Goal: Task Accomplishment & Management: Use online tool/utility

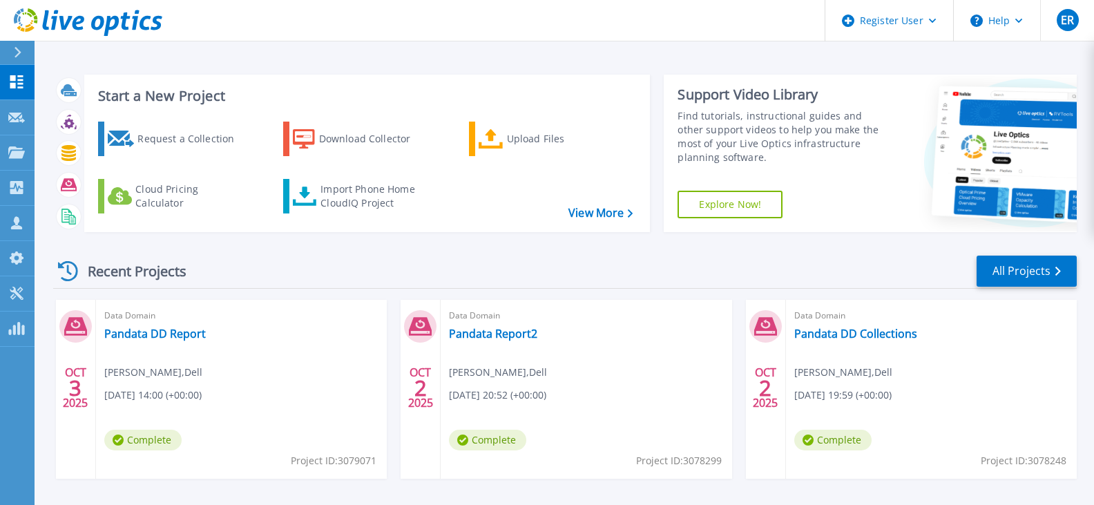
click at [729, 212] on link "Explore Now!" at bounding box center [730, 205] width 105 height 28
click at [1021, 22] on icon at bounding box center [1019, 21] width 8 height 5
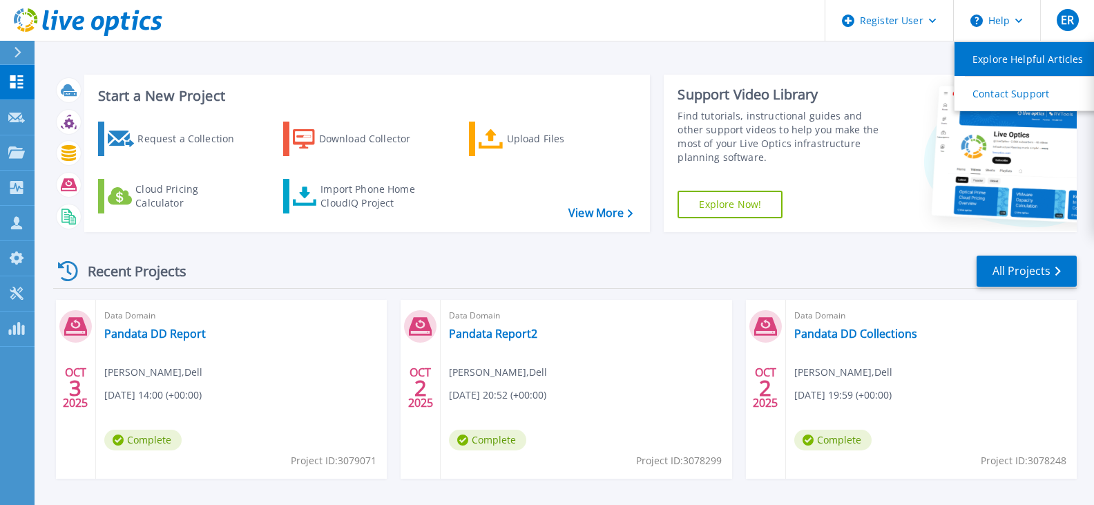
click at [1001, 55] on link "Explore Helpful Articles" at bounding box center [1032, 59] width 154 height 34
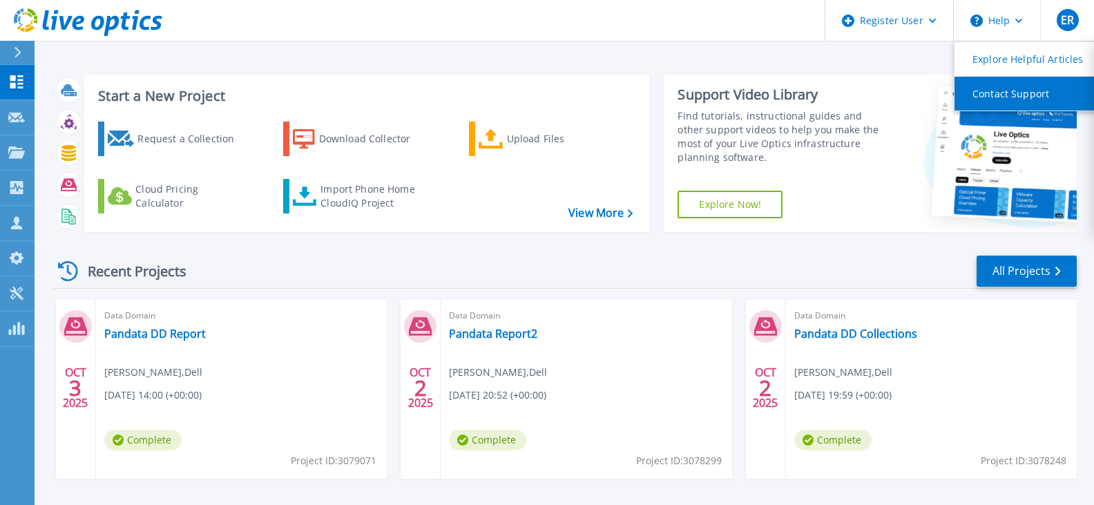
click at [998, 86] on link "Contact Support" at bounding box center [1032, 94] width 154 height 34
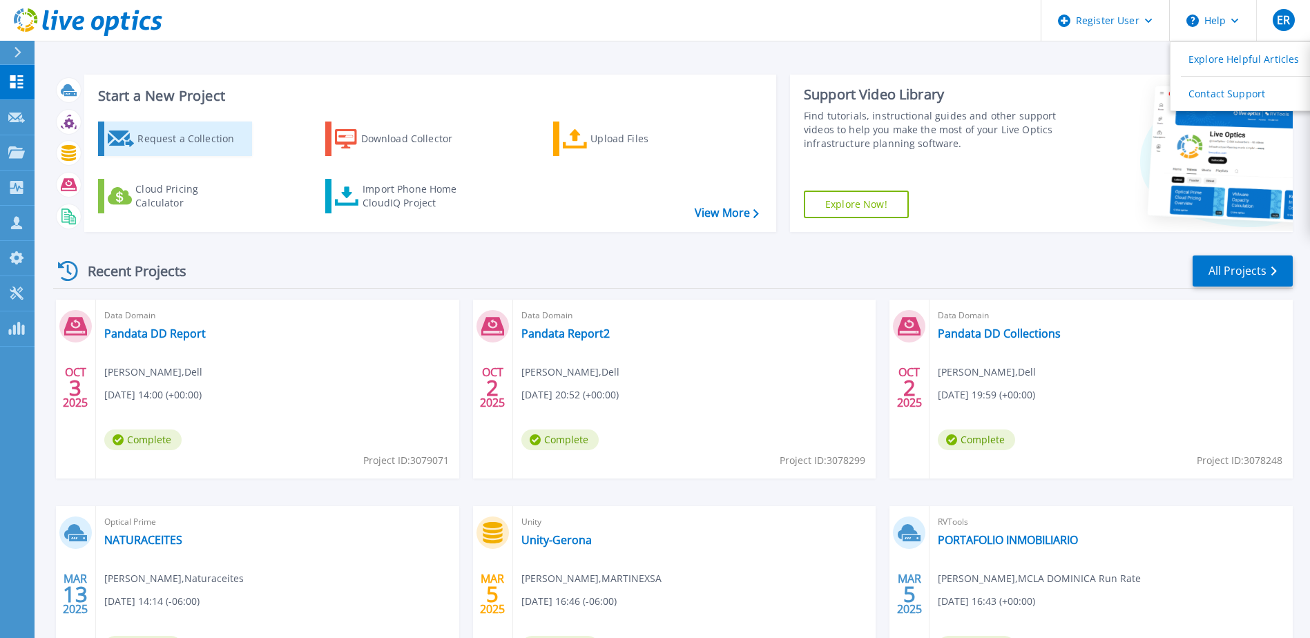
click at [170, 150] on div "Request a Collection" at bounding box center [192, 139] width 111 height 28
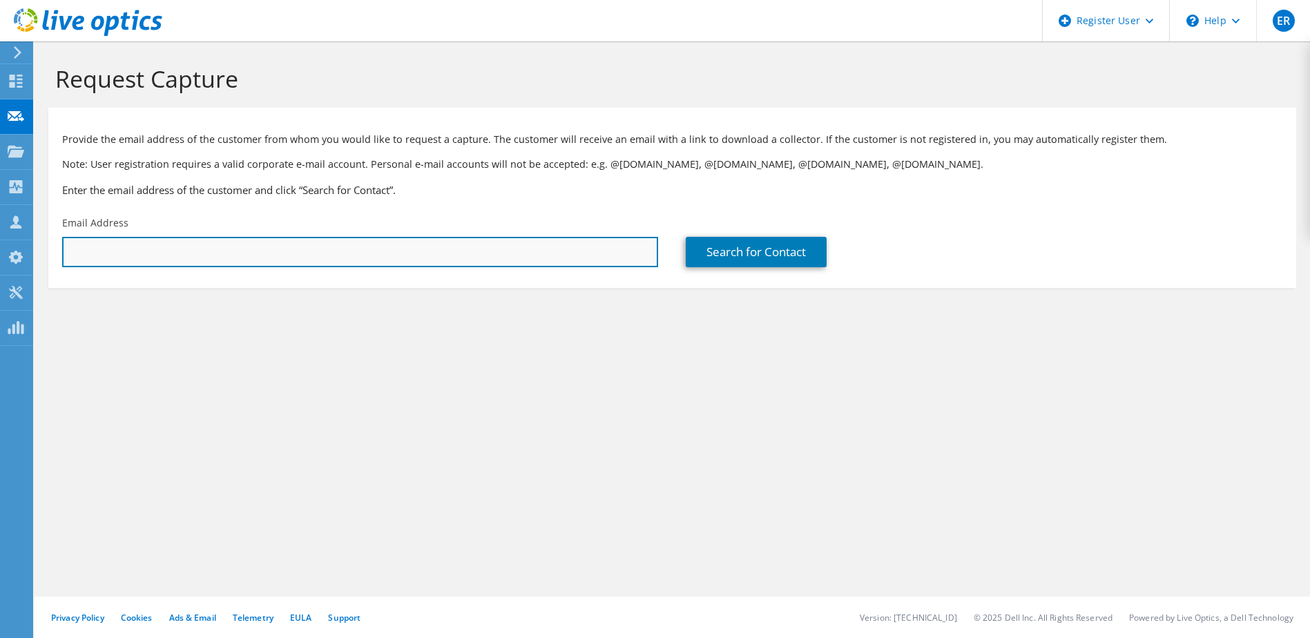
click at [122, 247] on input "text" at bounding box center [360, 252] width 596 height 30
type input "[EMAIL_ADDRESS][DOMAIN_NAME]"
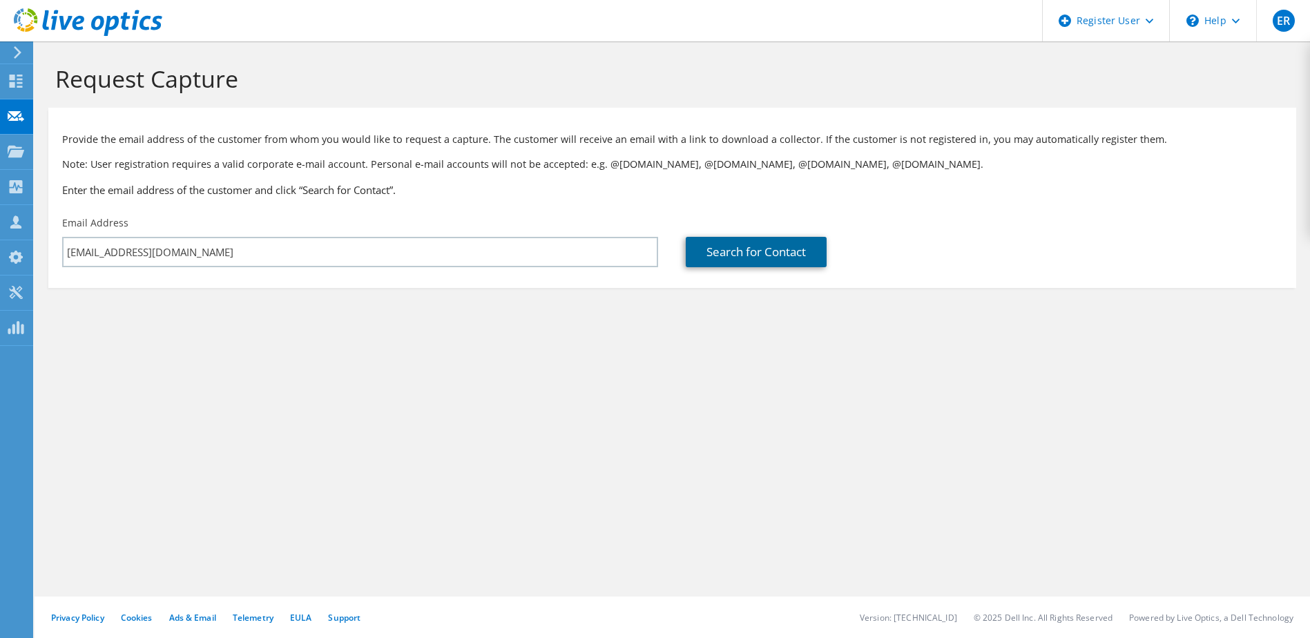
click at [743, 253] on link "Search for Contact" at bounding box center [756, 252] width 141 height 30
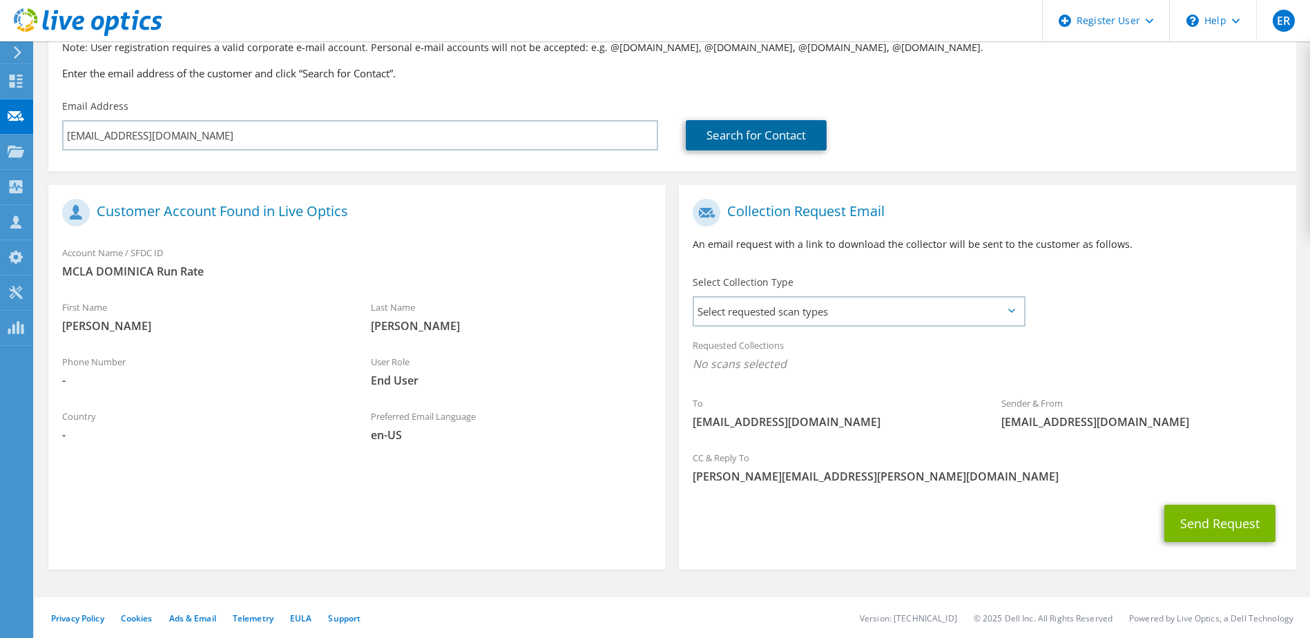
scroll to position [117, 0]
click at [903, 316] on span "Select requested scan types" at bounding box center [858, 311] width 329 height 28
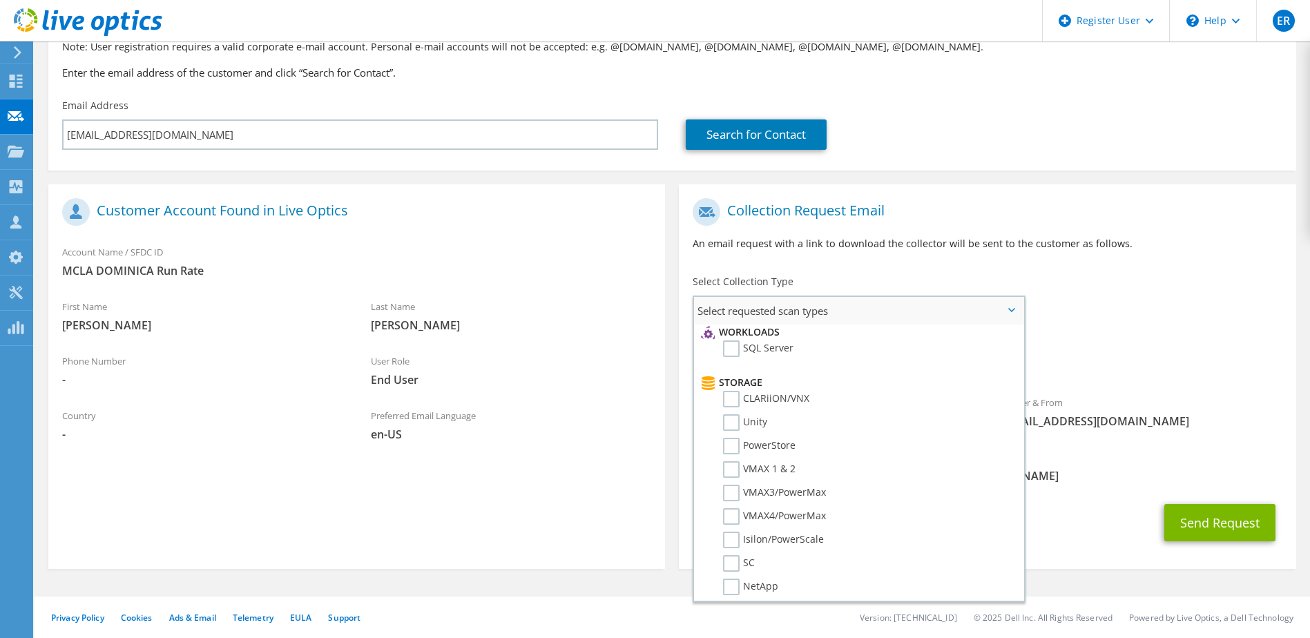
scroll to position [0, 0]
click at [738, 354] on label "Optical Prime" at bounding box center [764, 353] width 83 height 17
click at [0, 0] on input "Optical Prime" at bounding box center [0, 0] width 0 height 0
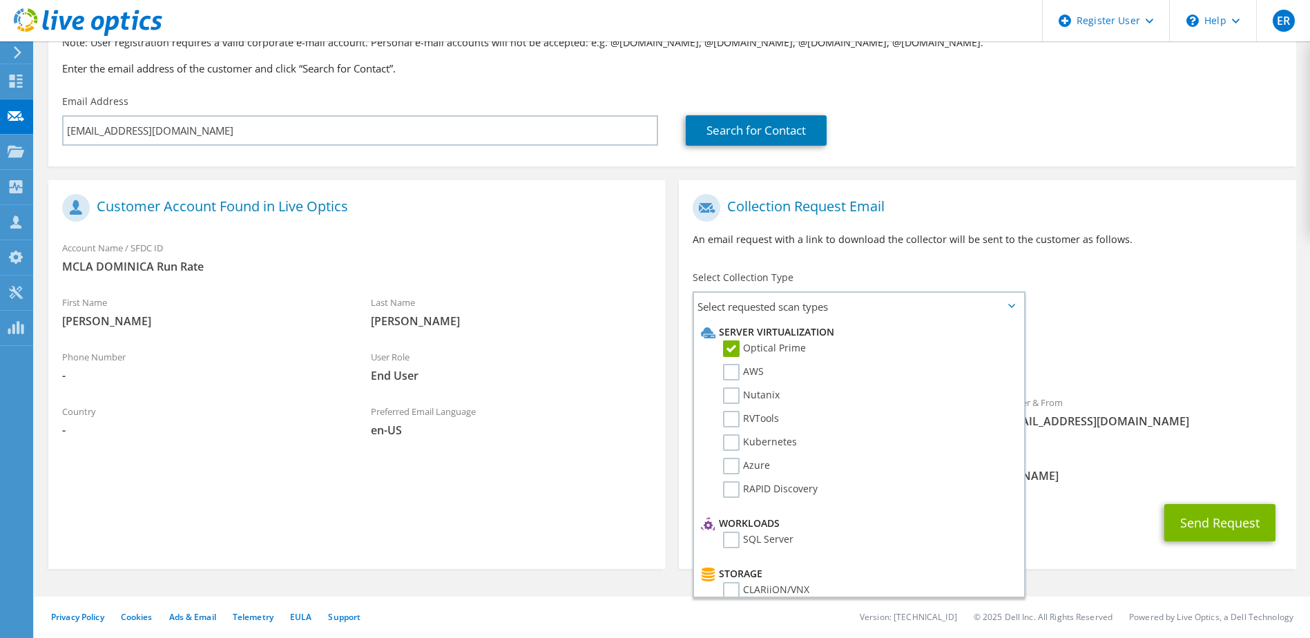
click at [1125, 271] on div "To erodriguezg80@gmail.com Sender & From liveoptics@liveoptics.com" at bounding box center [987, 315] width 617 height 256
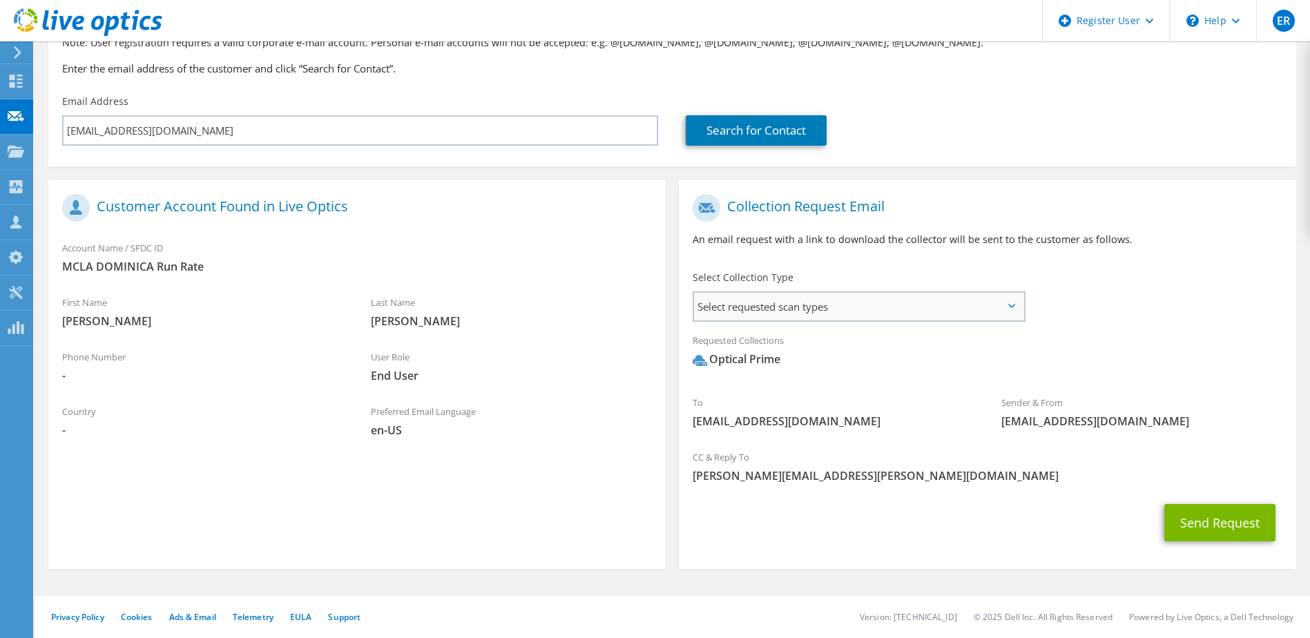
click at [804, 303] on span "Select requested scan types" at bounding box center [858, 307] width 329 height 28
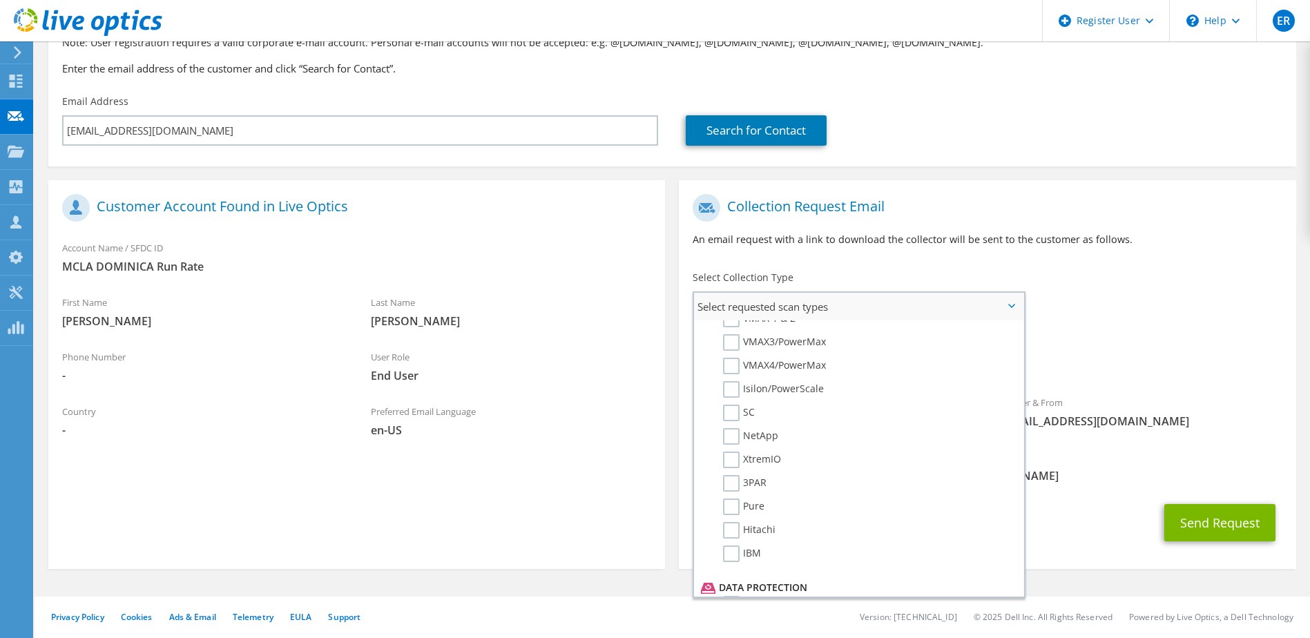
scroll to position [345, 0]
click at [729, 478] on label "3PAR" at bounding box center [745, 480] width 44 height 17
click at [0, 0] on input "3PAR" at bounding box center [0, 0] width 0 height 0
click at [1121, 245] on p "An email request with a link to download the collector will be sent to the cust…" at bounding box center [987, 239] width 589 height 15
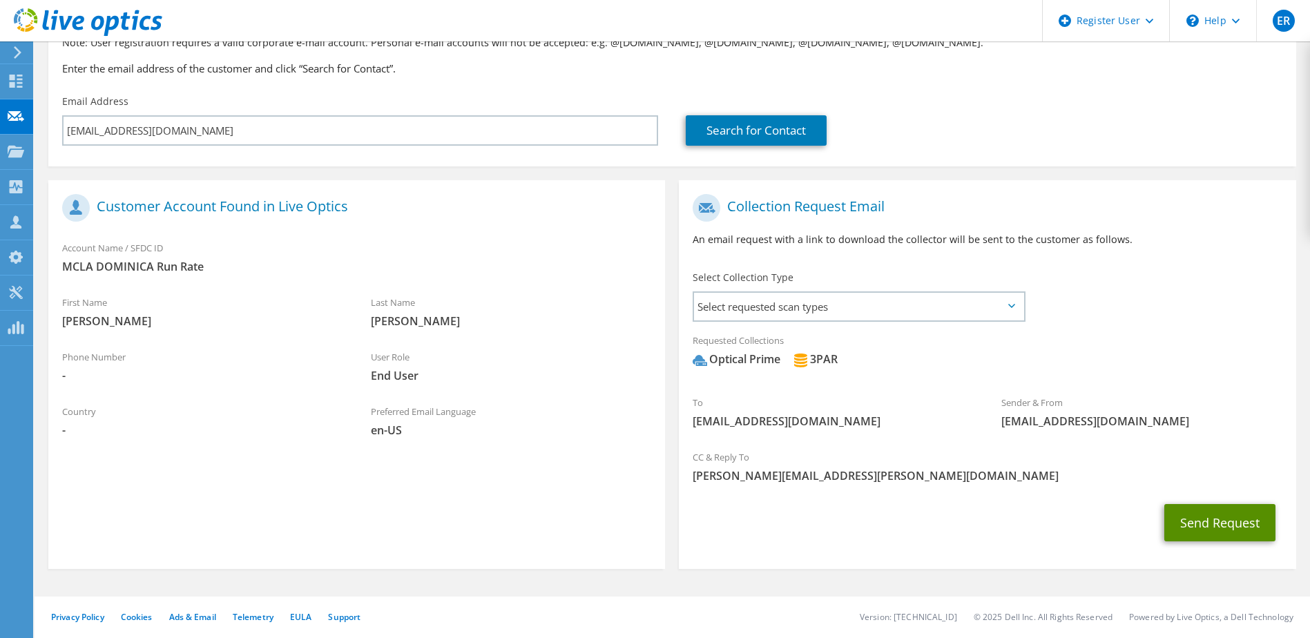
click at [1224, 516] on button "Send Request" at bounding box center [1220, 522] width 111 height 37
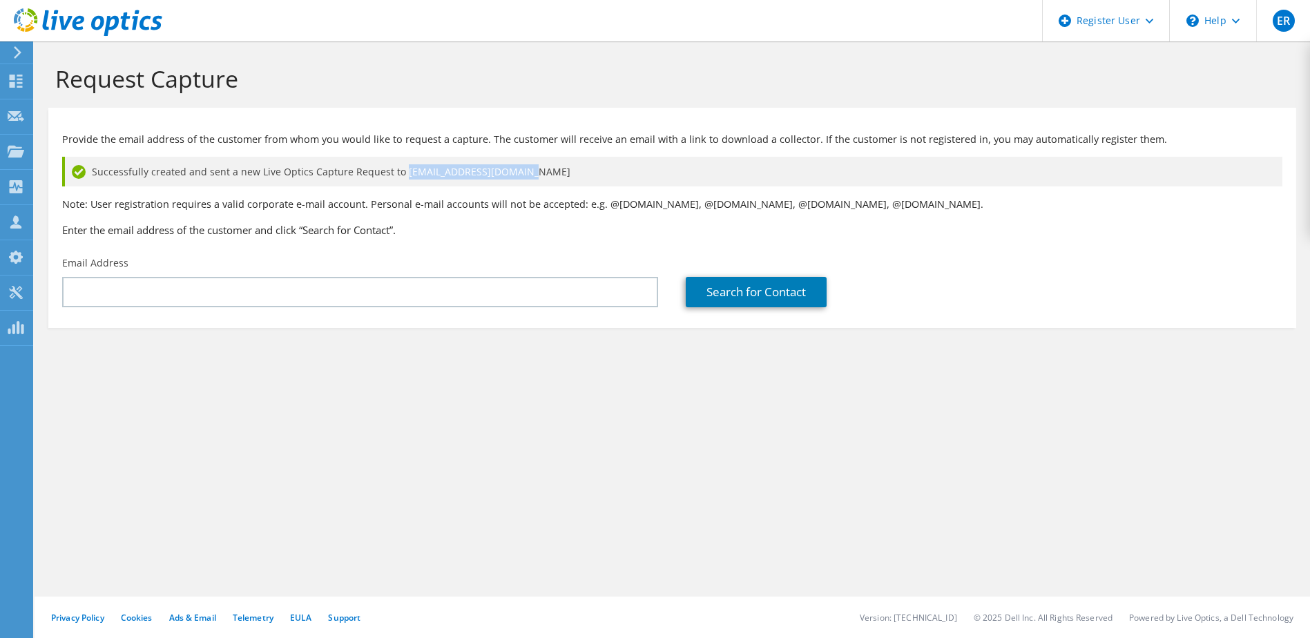
drag, startPoint x: 397, startPoint y: 173, endPoint x: 540, endPoint y: 175, distance: 143.0
click at [540, 175] on div "Successfully created and sent a new Live Optics Capture Request to erodriguezg8…" at bounding box center [672, 172] width 1221 height 30
click at [52, 21] on icon at bounding box center [88, 22] width 149 height 28
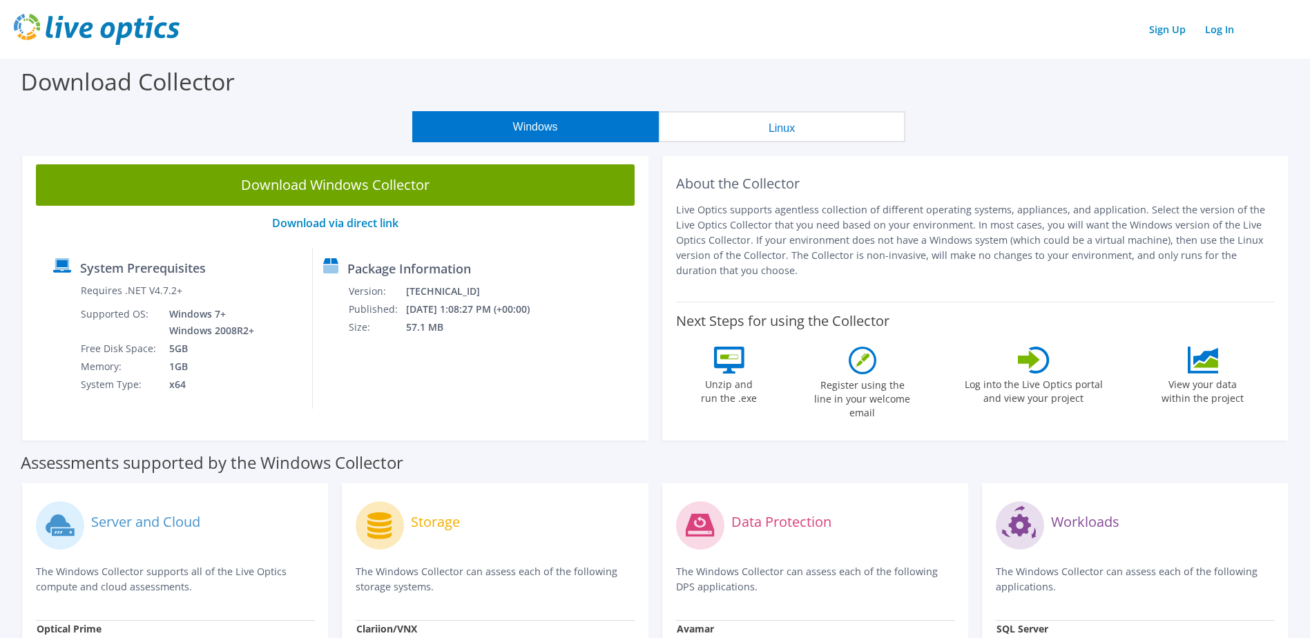
click at [753, 140] on button "Linux" at bounding box center [782, 126] width 247 height 31
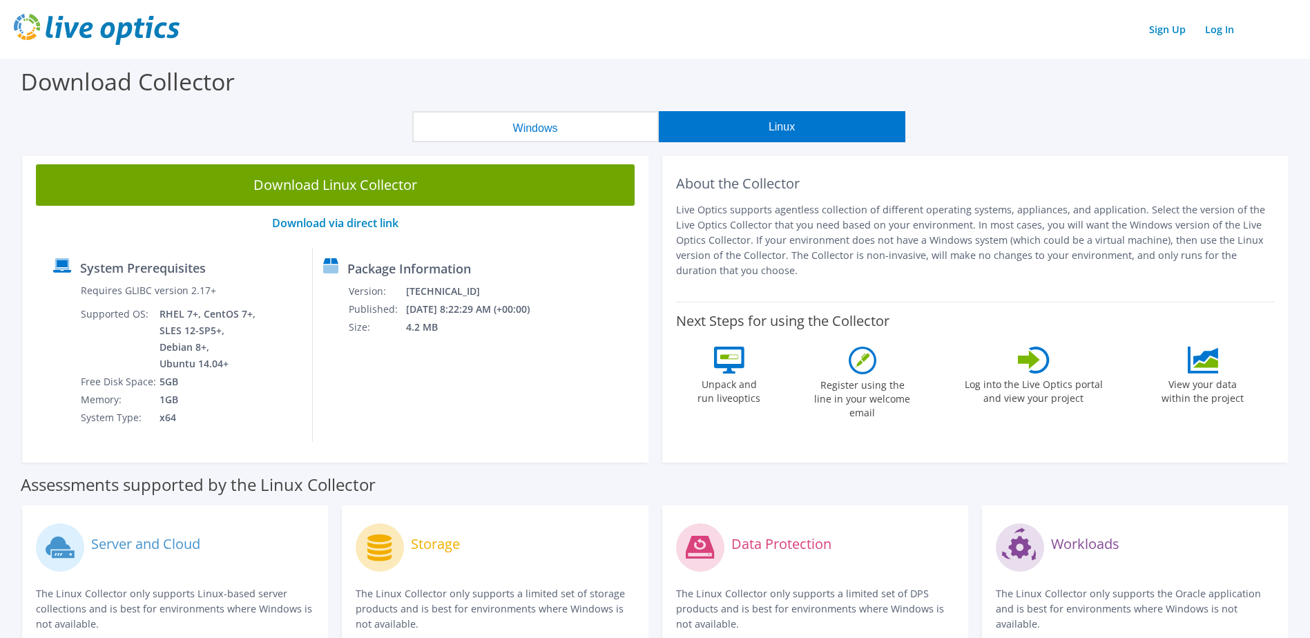
click at [622, 117] on button "Windows" at bounding box center [535, 126] width 247 height 31
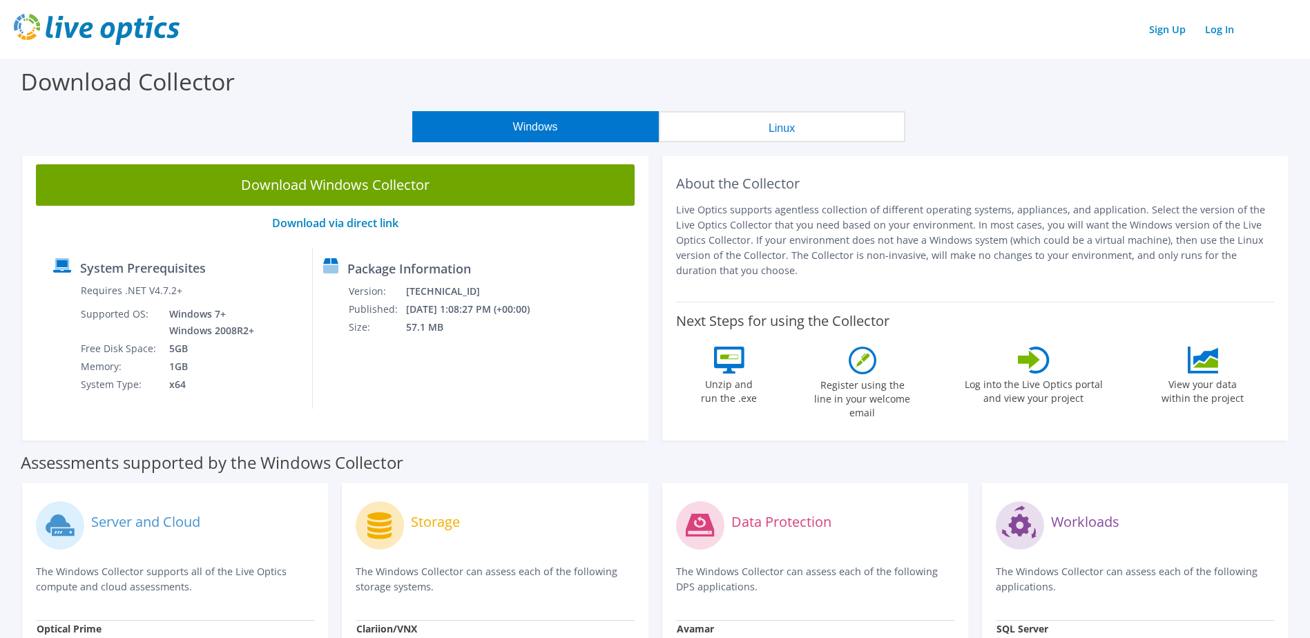
click at [788, 129] on button "Linux" at bounding box center [782, 126] width 247 height 31
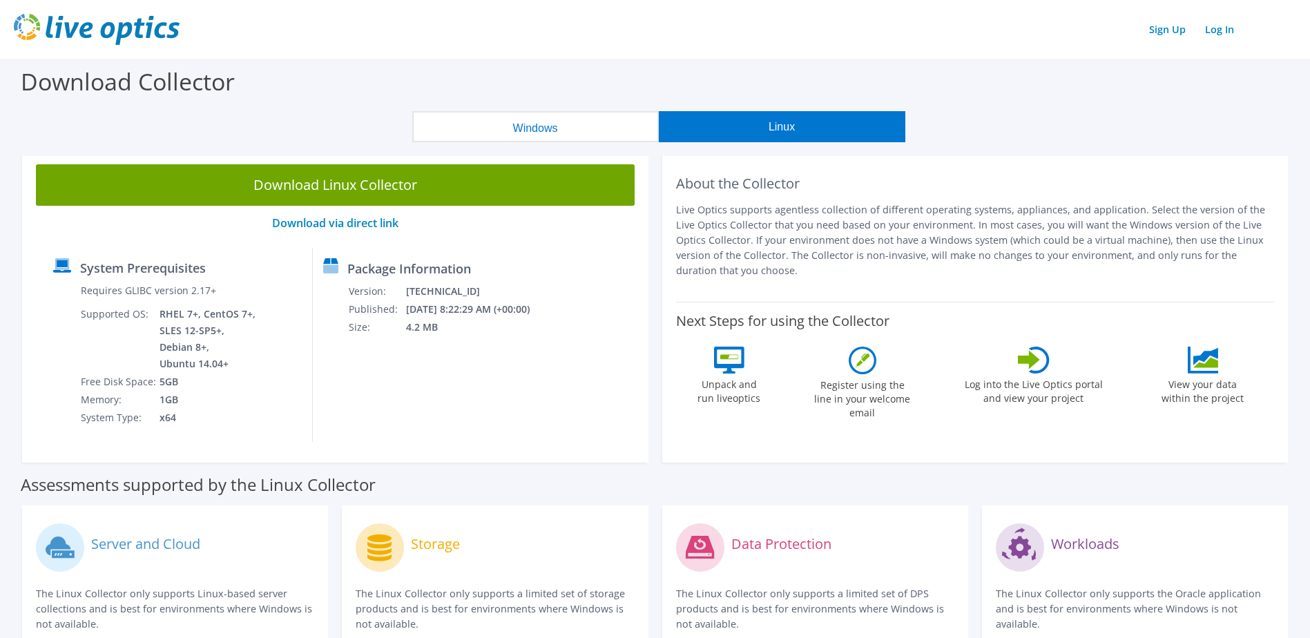
click at [490, 127] on button "Windows" at bounding box center [535, 126] width 247 height 31
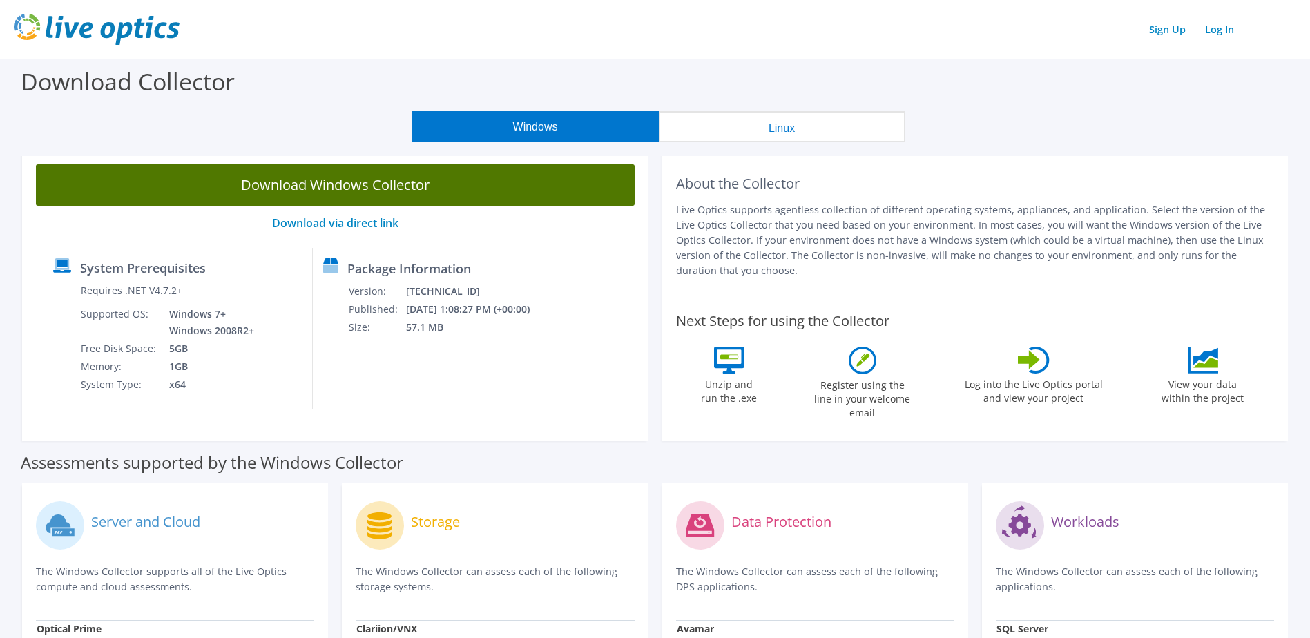
click at [314, 186] on link "Download Windows Collector" at bounding box center [335, 184] width 599 height 41
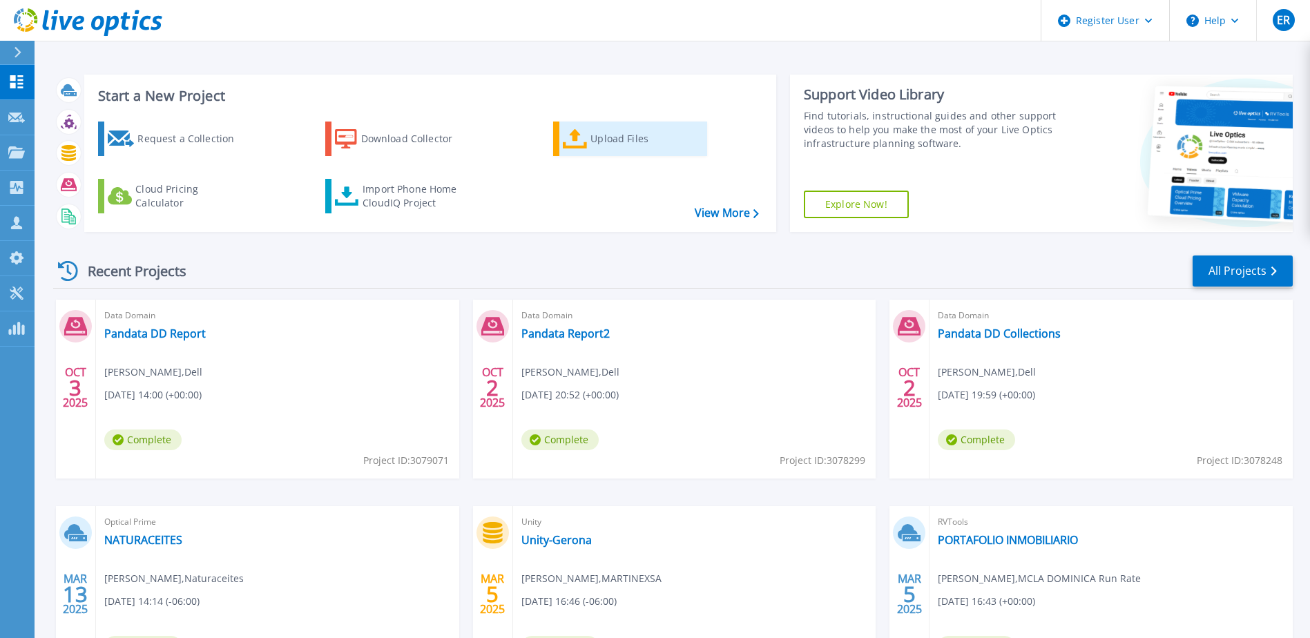
click at [609, 142] on div "Upload Files" at bounding box center [646, 139] width 111 height 28
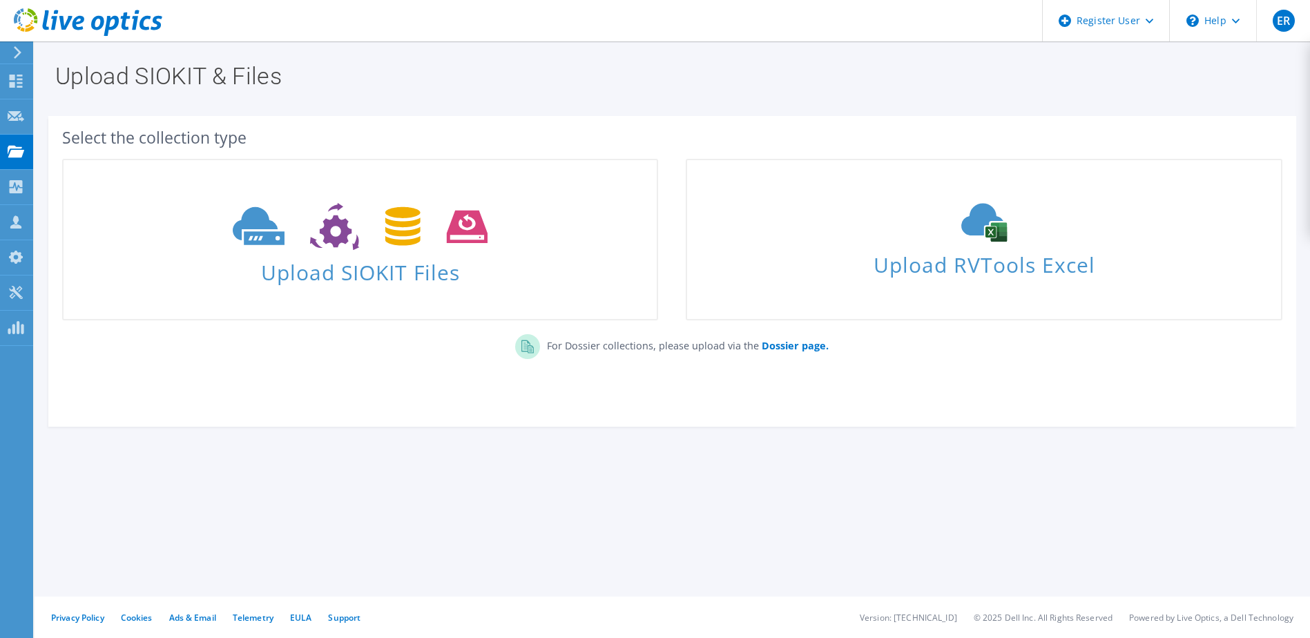
click at [28, 26] on use at bounding box center [88, 22] width 149 height 28
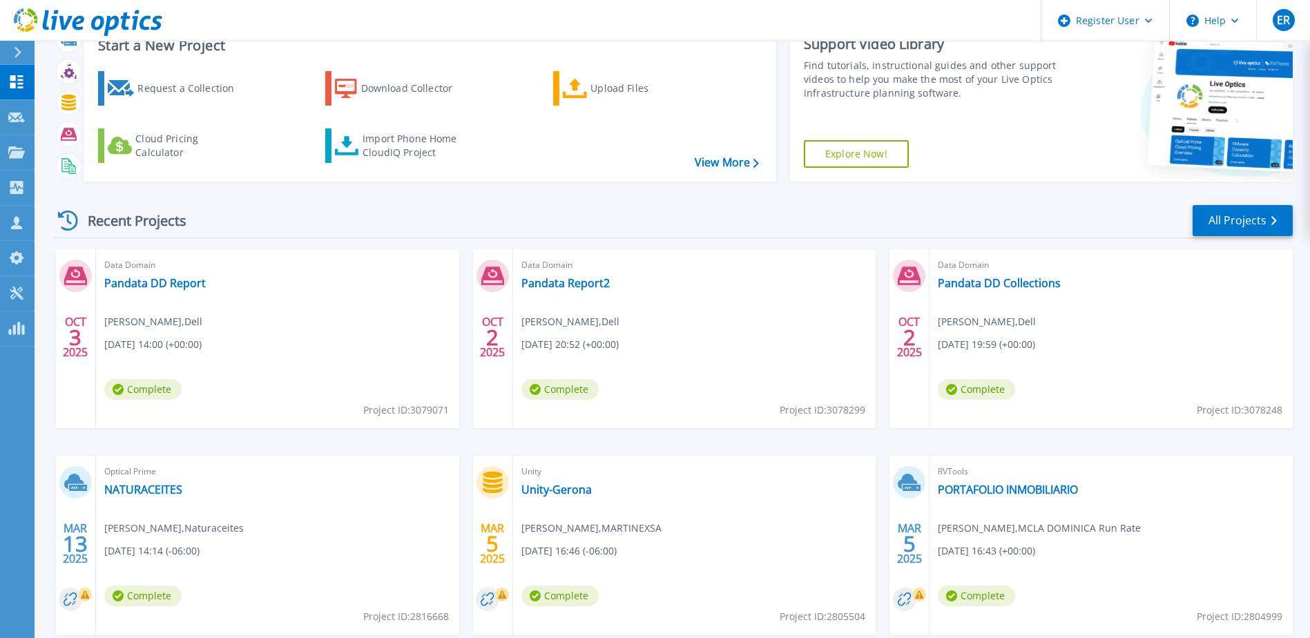
scroll to position [127, 0]
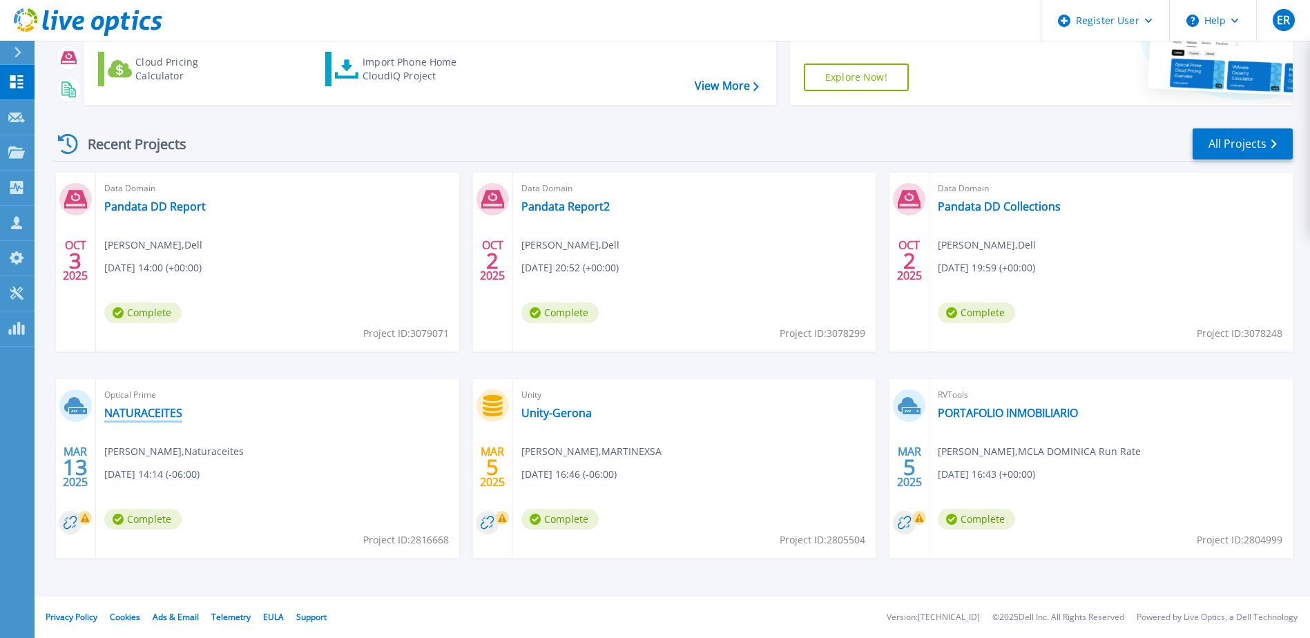
click at [154, 414] on link "NATURACEITES" at bounding box center [143, 413] width 78 height 14
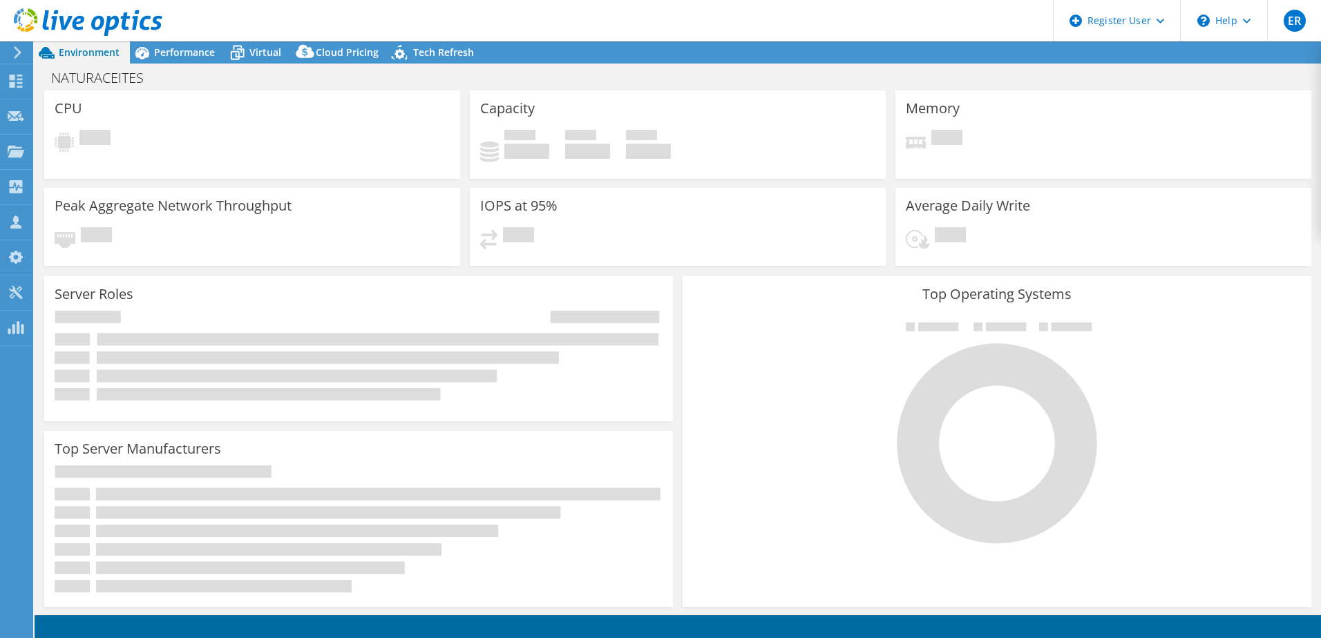
select select "USWest"
select select "USD"
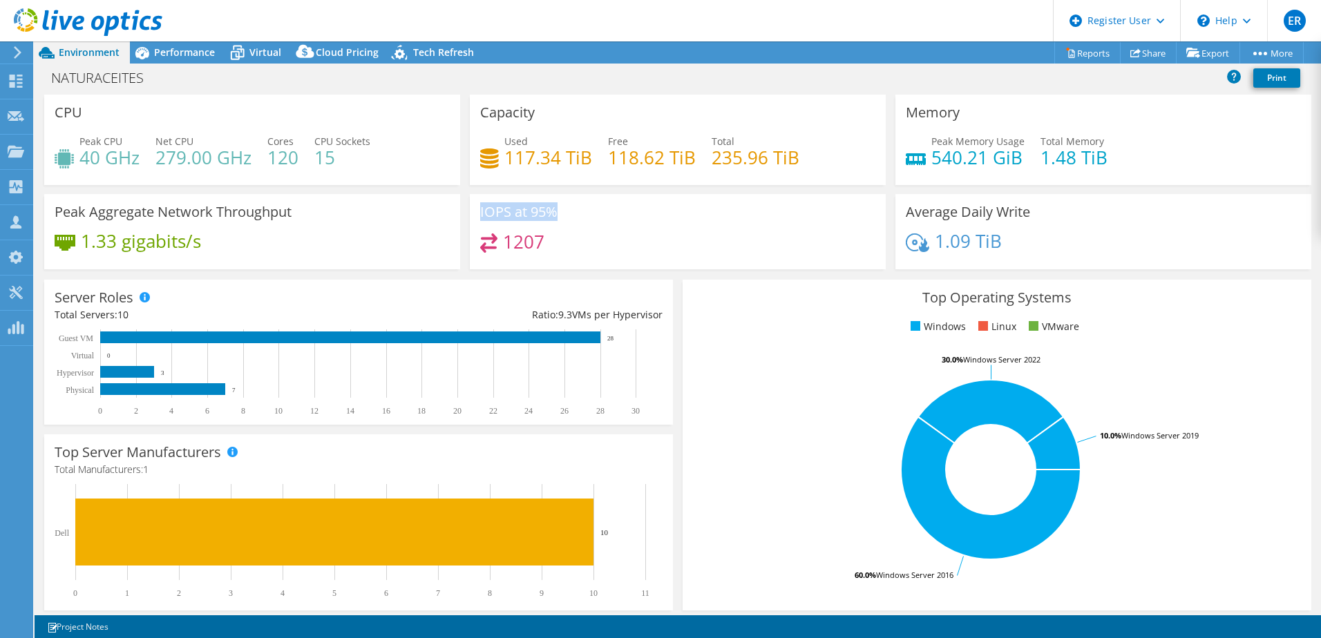
drag, startPoint x: 531, startPoint y: 209, endPoint x: 571, endPoint y: 210, distance: 39.4
click at [571, 210] on div "IOPS at 95% 1207" at bounding box center [678, 231] width 416 height 75
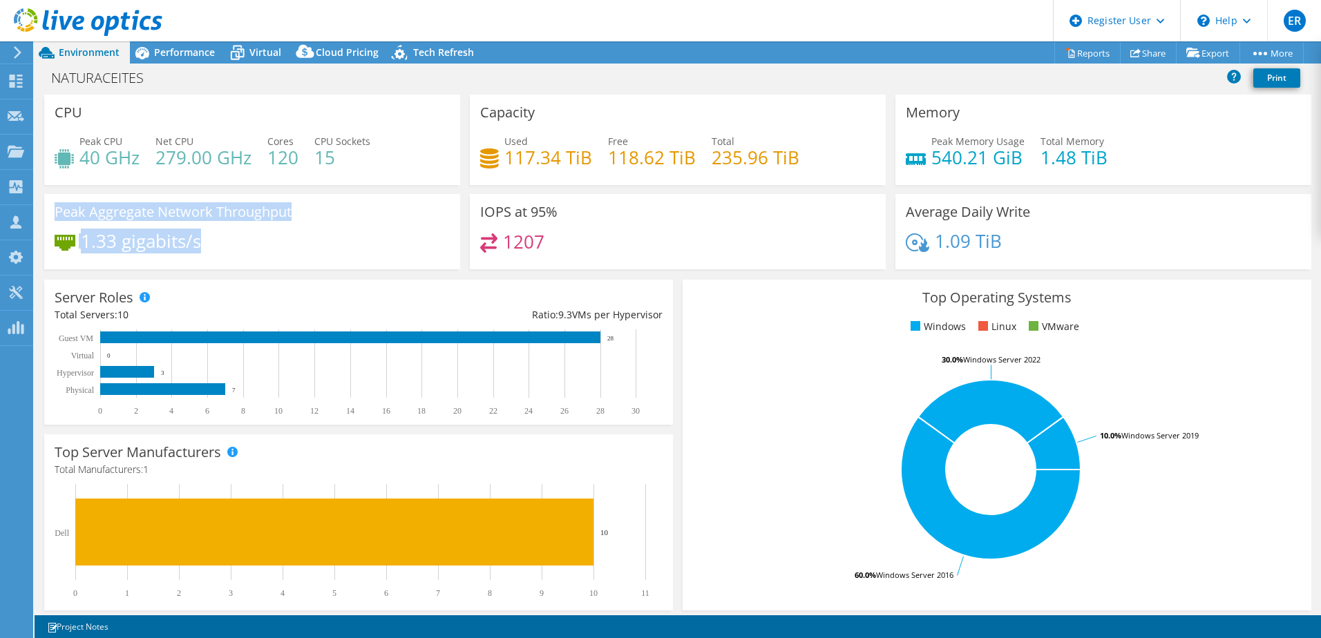
drag, startPoint x: 57, startPoint y: 214, endPoint x: 320, endPoint y: 257, distance: 266.0
click at [320, 257] on div "Peak Aggregate Network Throughput 1.33 gigabits/s" at bounding box center [252, 231] width 416 height 75
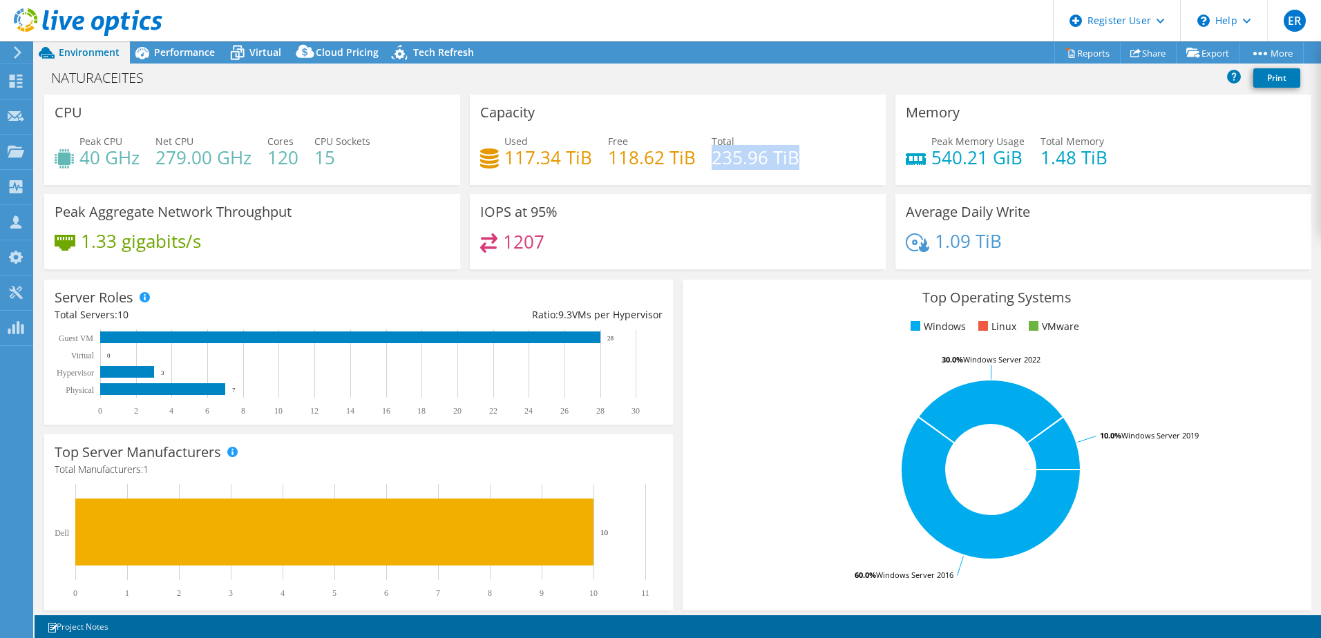
drag, startPoint x: 707, startPoint y: 157, endPoint x: 813, endPoint y: 157, distance: 105.7
click at [813, 157] on div "Used 117.34 TiB Free 118.62 TiB Total 235.96 TiB" at bounding box center [677, 156] width 395 height 45
drag, startPoint x: 502, startPoint y: 155, endPoint x: 581, endPoint y: 152, distance: 78.8
click at [581, 152] on div "Used 117.34 TiB" at bounding box center [536, 149] width 112 height 31
drag, startPoint x: 581, startPoint y: 152, endPoint x: 695, endPoint y: 160, distance: 114.2
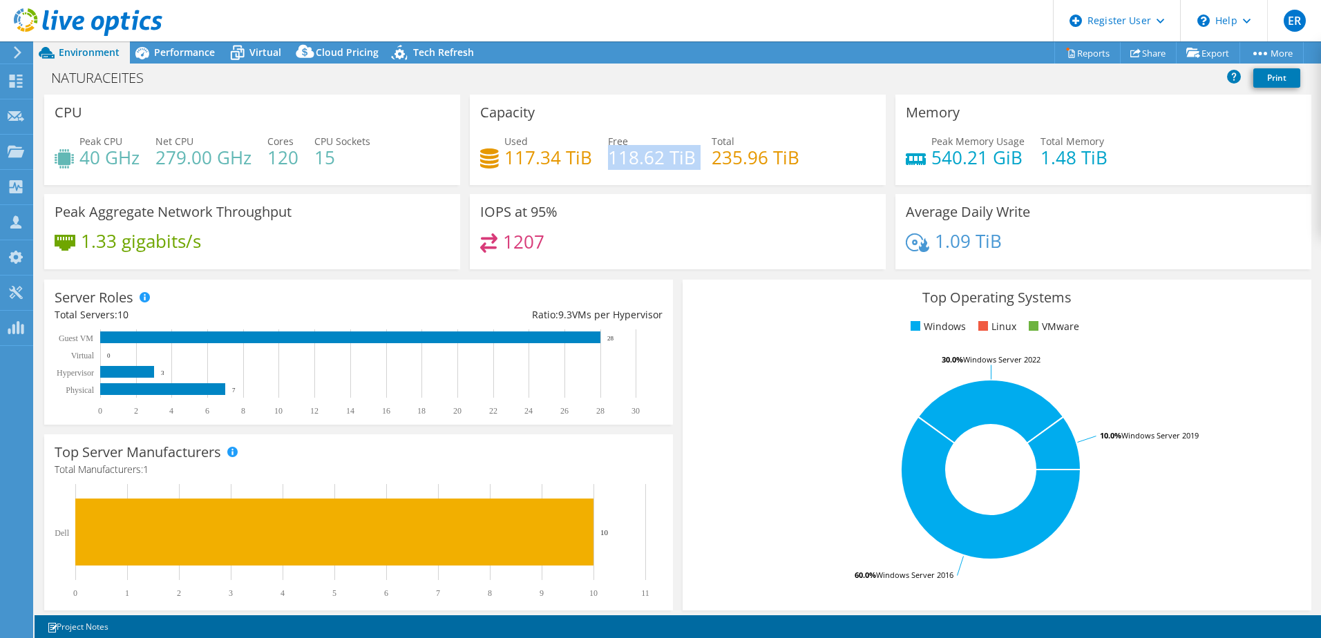
click at [695, 160] on div "Used 117.34 TiB Free 118.62 TiB Total 235.96 TiB" at bounding box center [677, 156] width 395 height 45
drag, startPoint x: 477, startPoint y: 214, endPoint x: 577, endPoint y: 254, distance: 107.9
click at [577, 254] on div "IOPS at 95% 1207" at bounding box center [678, 231] width 416 height 75
drag, startPoint x: 577, startPoint y: 254, endPoint x: 551, endPoint y: 244, distance: 27.6
click at [551, 244] on div "1207" at bounding box center [677, 248] width 395 height 30
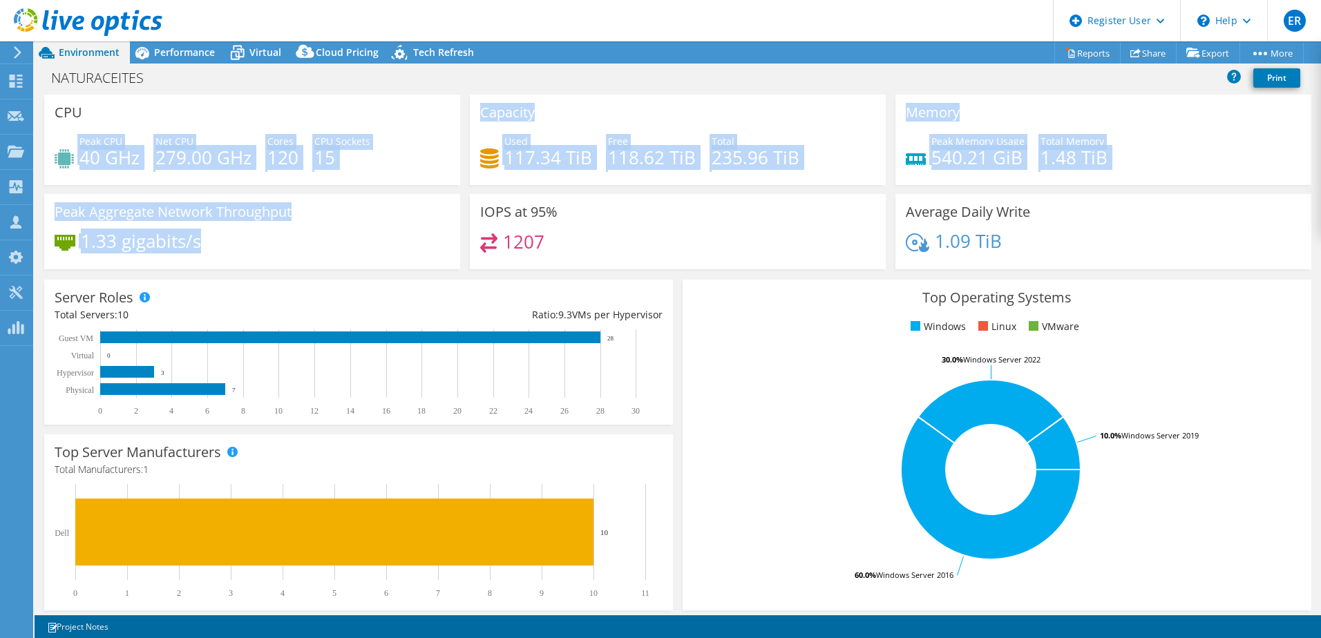
drag, startPoint x: 210, startPoint y: 248, endPoint x: 51, endPoint y: 189, distance: 169.4
click at [51, 189] on div "CPU Peak CPU 40 GHz Net CPU 279.00 GHz Cores 120 CPU Sockets 15 Capacity Used 1…" at bounding box center [677, 187] width 1277 height 184
drag, startPoint x: 51, startPoint y: 189, endPoint x: 179, endPoint y: 204, distance: 128.6
click at [152, 198] on div "Peak Aggregate Network Throughput 1.33 gigabits/s" at bounding box center [252, 231] width 416 height 75
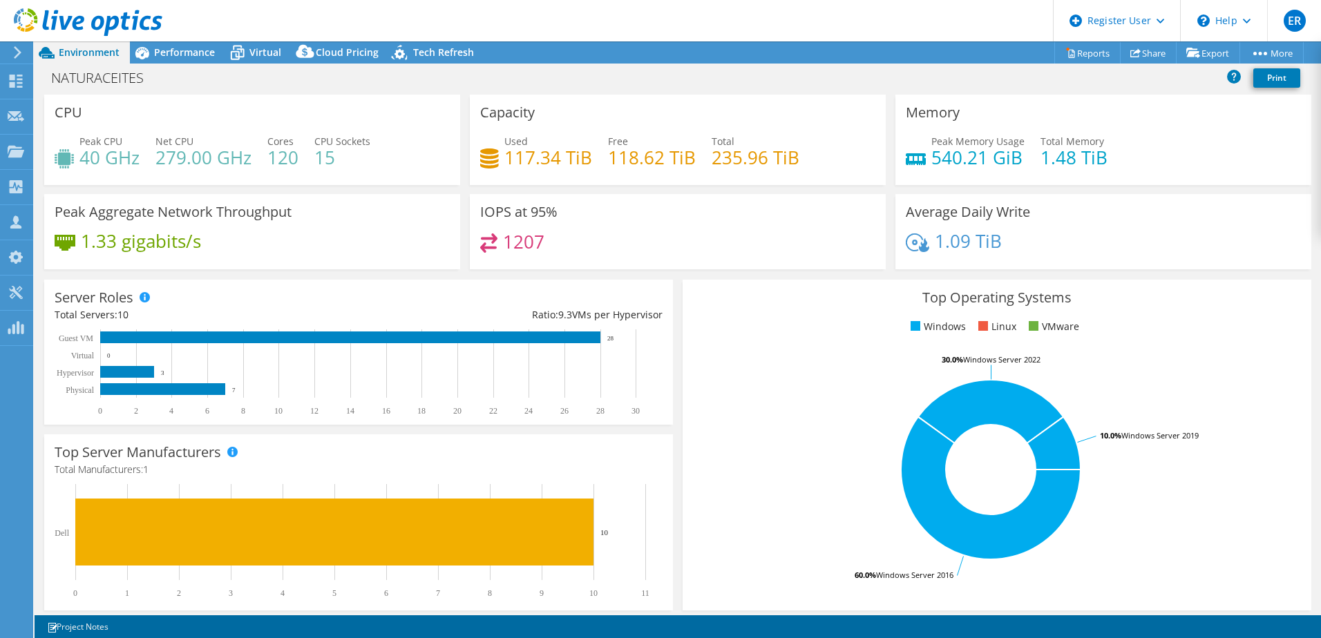
click at [245, 221] on div "Peak Aggregate Network Throughput 1.33 gigabits/s" at bounding box center [252, 231] width 416 height 75
drag, startPoint x: 231, startPoint y: 238, endPoint x: 50, endPoint y: 211, distance: 182.9
click at [50, 211] on div "Peak Aggregate Network Throughput 1.33 gigabits/s" at bounding box center [252, 231] width 416 height 75
drag, startPoint x: 50, startPoint y: 211, endPoint x: 218, endPoint y: 221, distance: 168.1
click at [213, 219] on h3 "Peak Aggregate Network Throughput" at bounding box center [173, 211] width 237 height 15
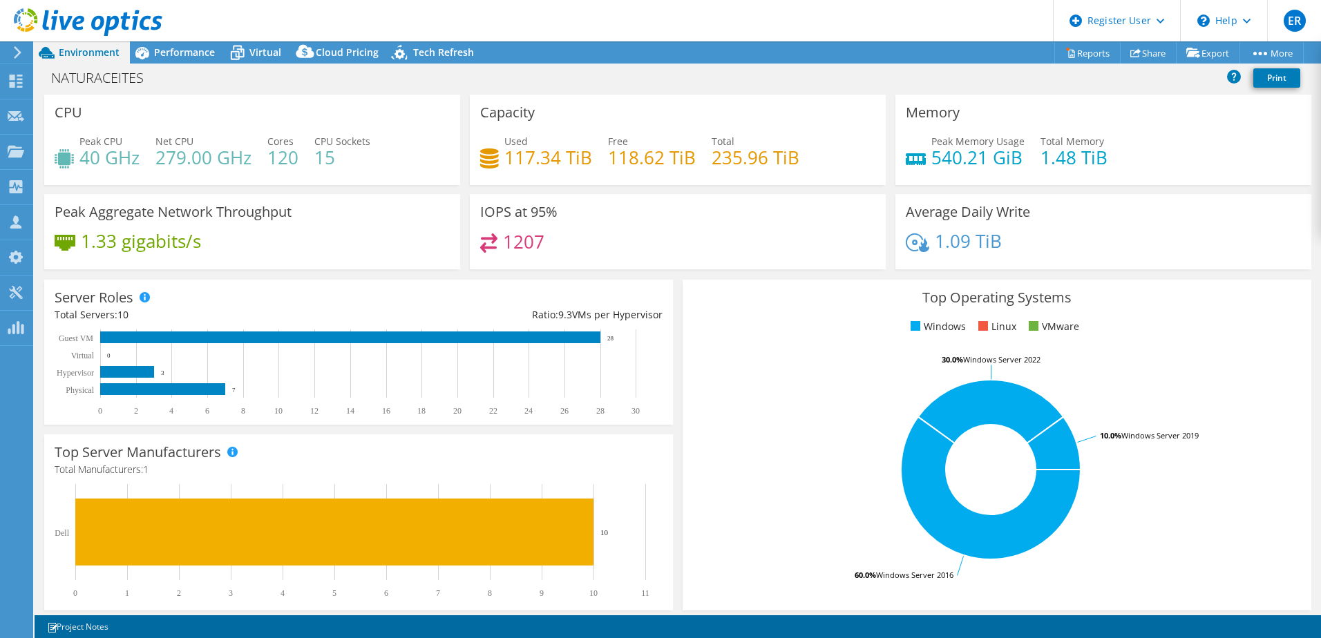
drag, startPoint x: 233, startPoint y: 256, endPoint x: 225, endPoint y: 251, distance: 9.9
click at [231, 255] on div "1.33 gigabits/s" at bounding box center [252, 247] width 395 height 29
drag, startPoint x: 214, startPoint y: 250, endPoint x: 52, endPoint y: 222, distance: 164.7
click at [52, 222] on div "Peak Aggregate Network Throughput 1.33 gigabits/s" at bounding box center [252, 231] width 416 height 75
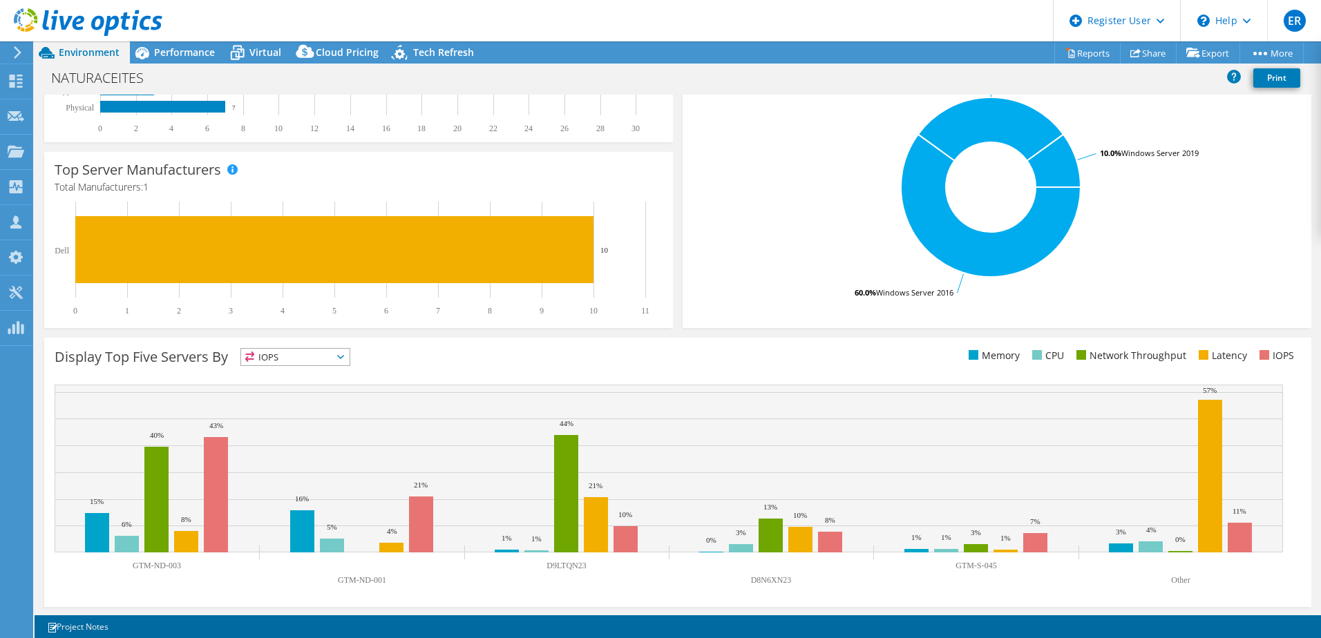
scroll to position [284, 0]
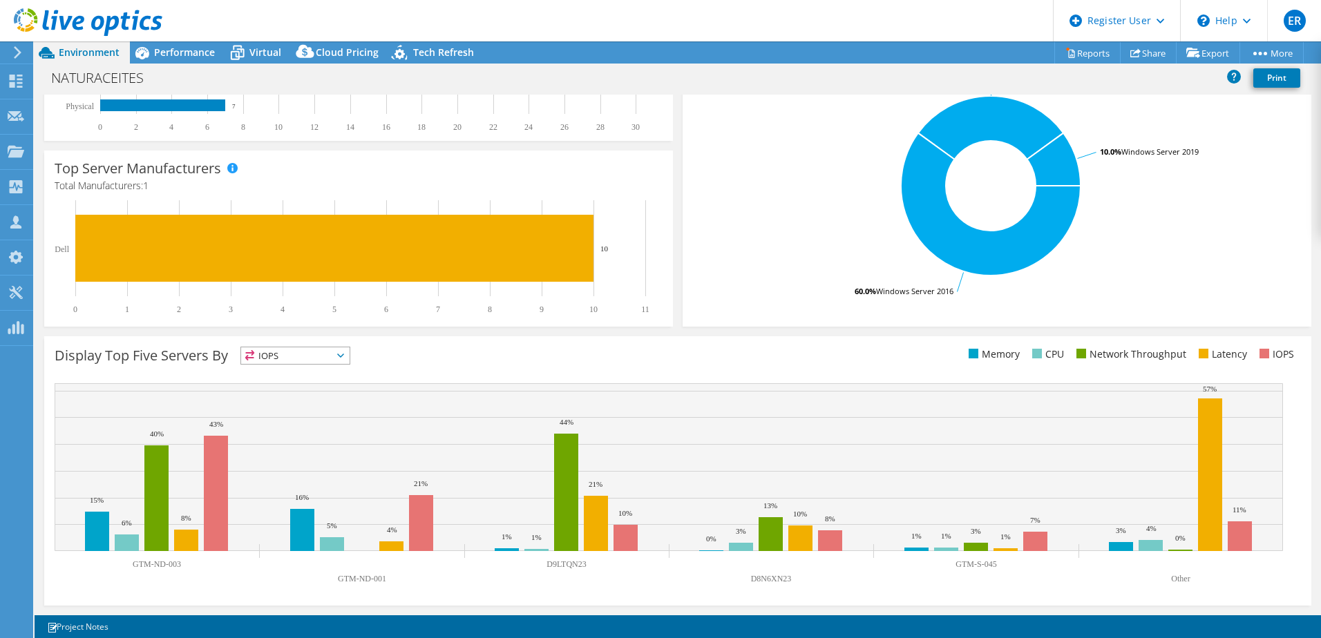
click at [274, 360] on span "IOPS" at bounding box center [295, 355] width 108 height 17
click at [276, 408] on li "CPU" at bounding box center [295, 412] width 108 height 19
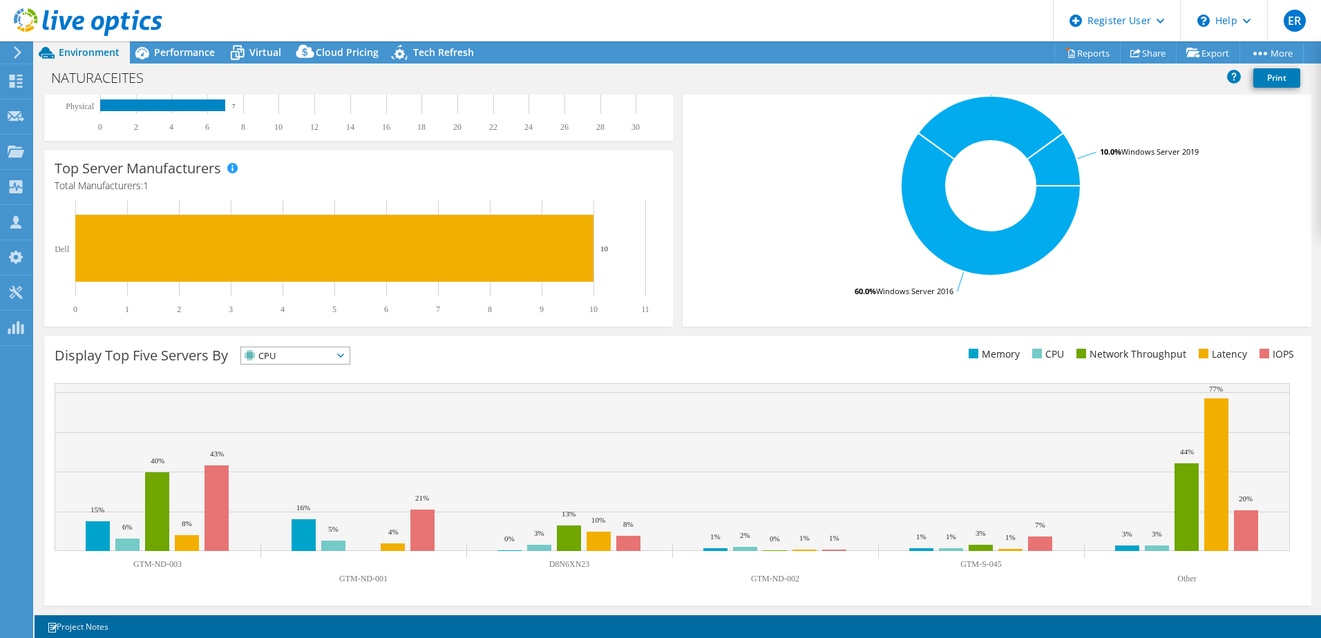
click at [280, 360] on span "CPU" at bounding box center [286, 355] width 91 height 17
click at [282, 392] on li "Memory" at bounding box center [295, 392] width 108 height 19
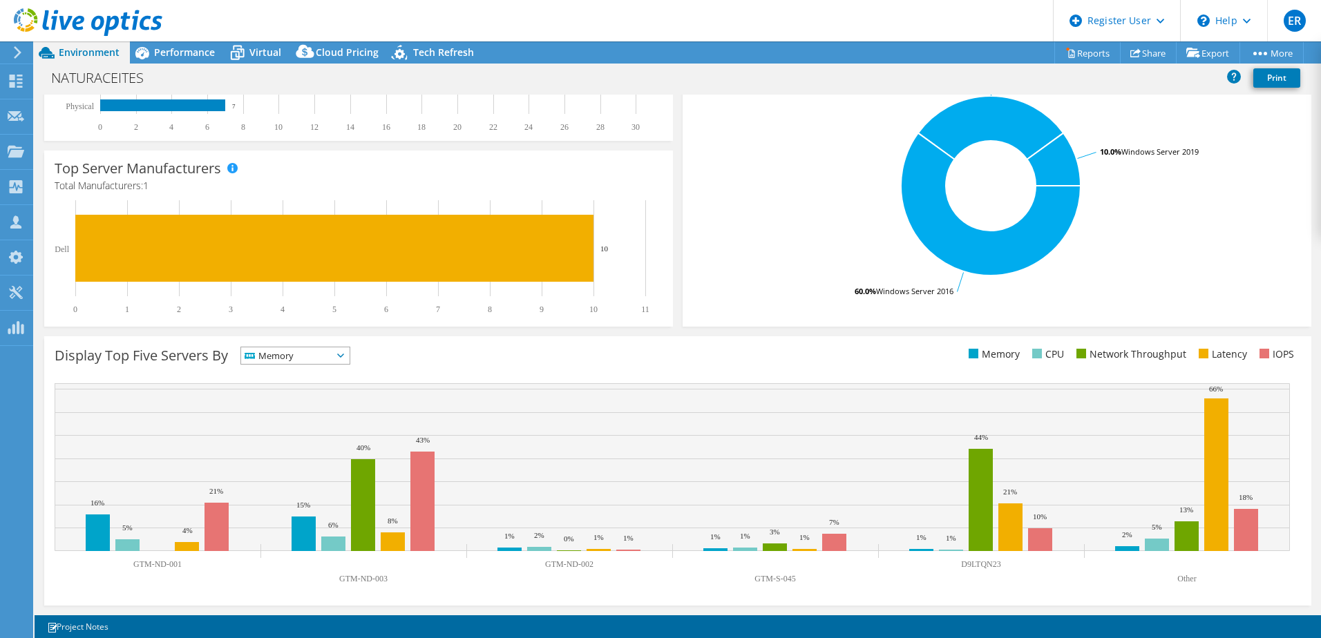
click at [287, 354] on span "Memory" at bounding box center [286, 355] width 91 height 17
click at [269, 379] on li "IOPS" at bounding box center [295, 373] width 108 height 19
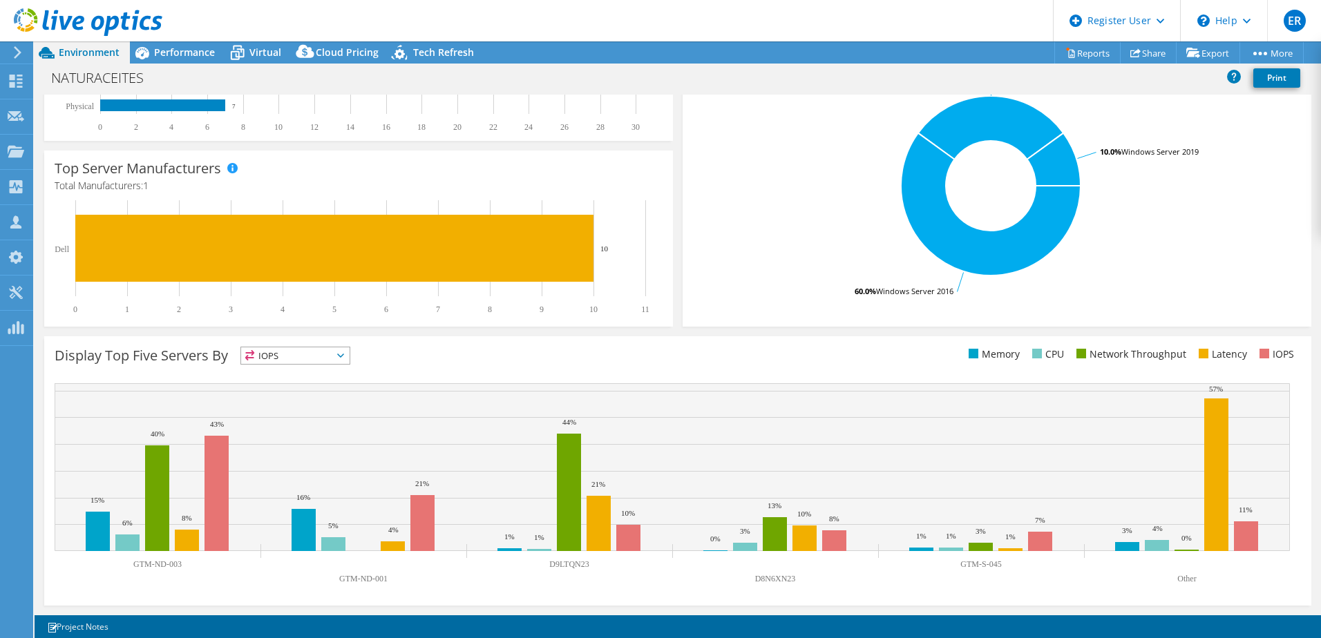
click at [288, 359] on span "IOPS" at bounding box center [286, 355] width 91 height 17
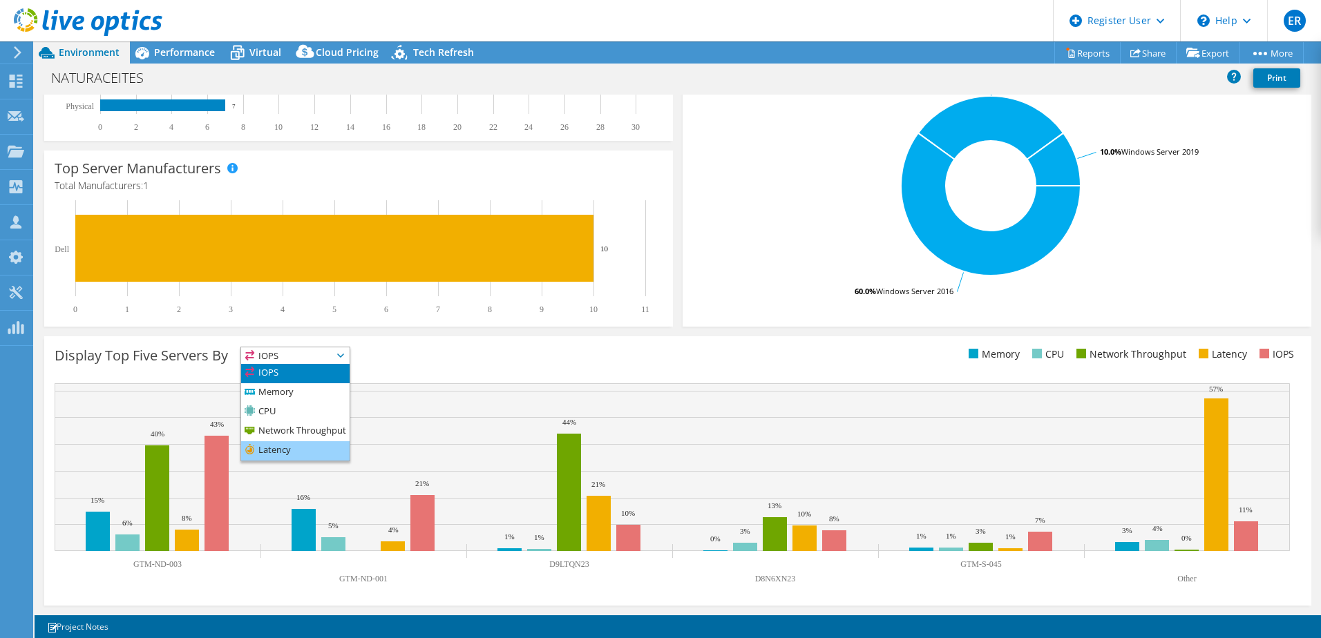
click at [288, 454] on li "Latency" at bounding box center [295, 450] width 108 height 19
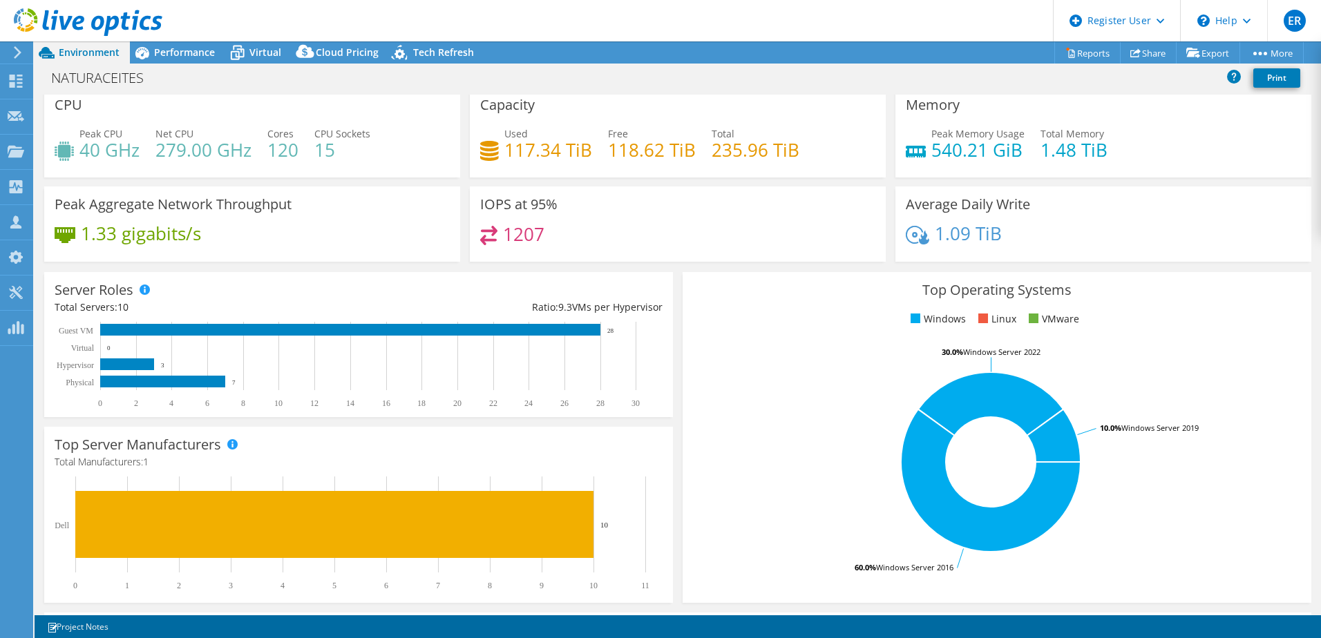
scroll to position [0, 0]
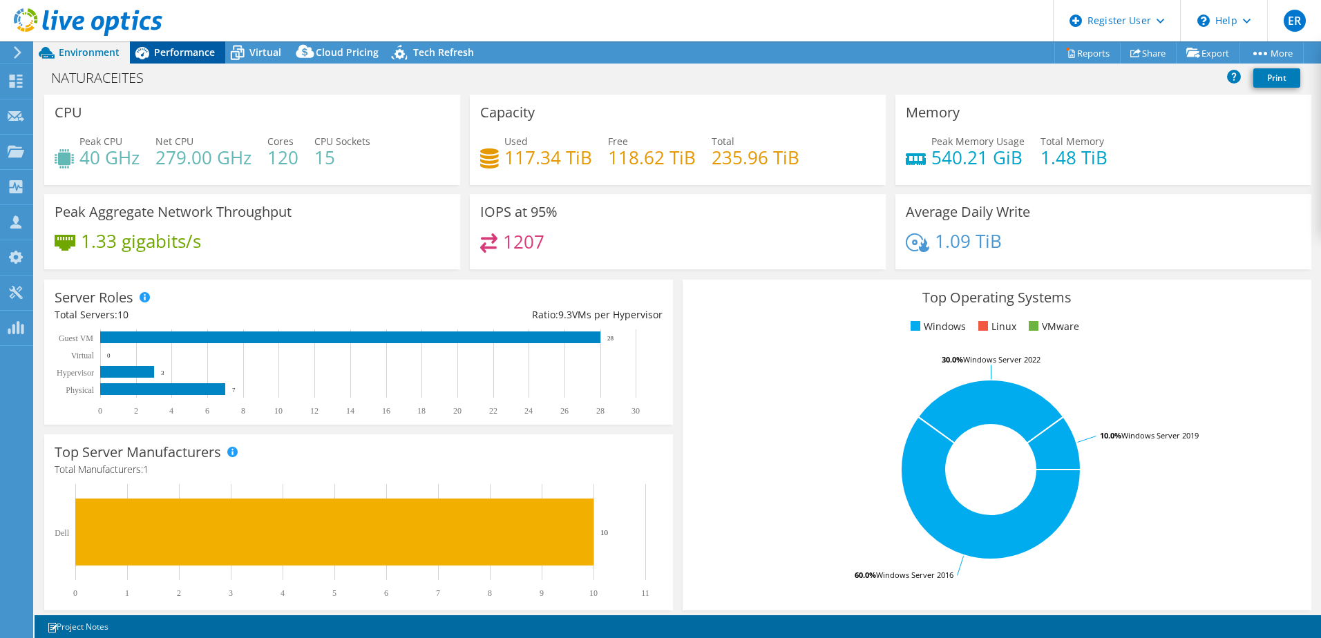
click at [183, 52] on span "Performance" at bounding box center [184, 52] width 61 height 13
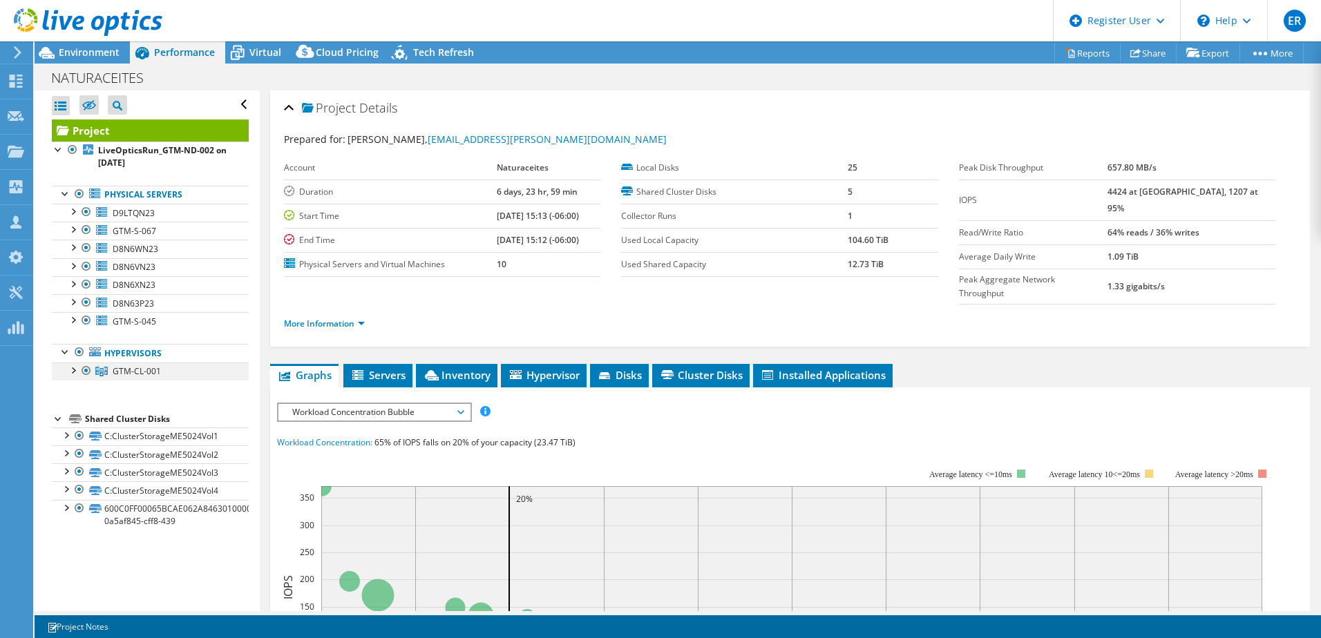
click at [70, 372] on div at bounding box center [73, 370] width 14 height 14
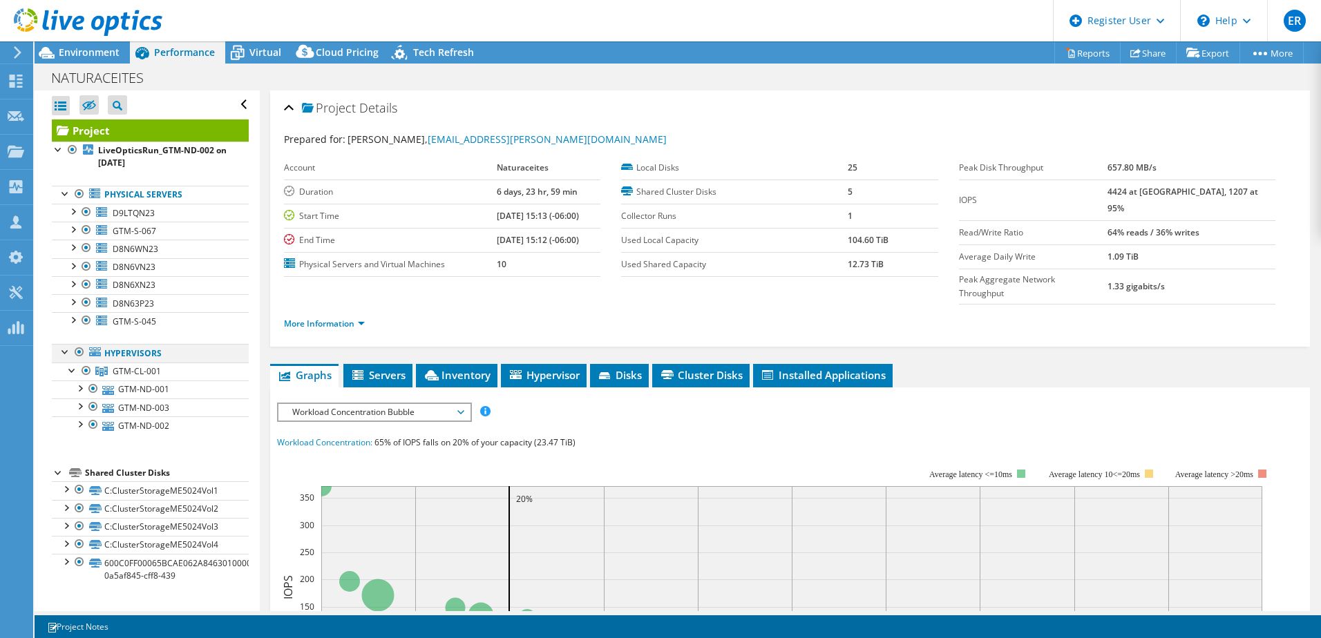
click at [64, 354] on div at bounding box center [66, 351] width 14 height 14
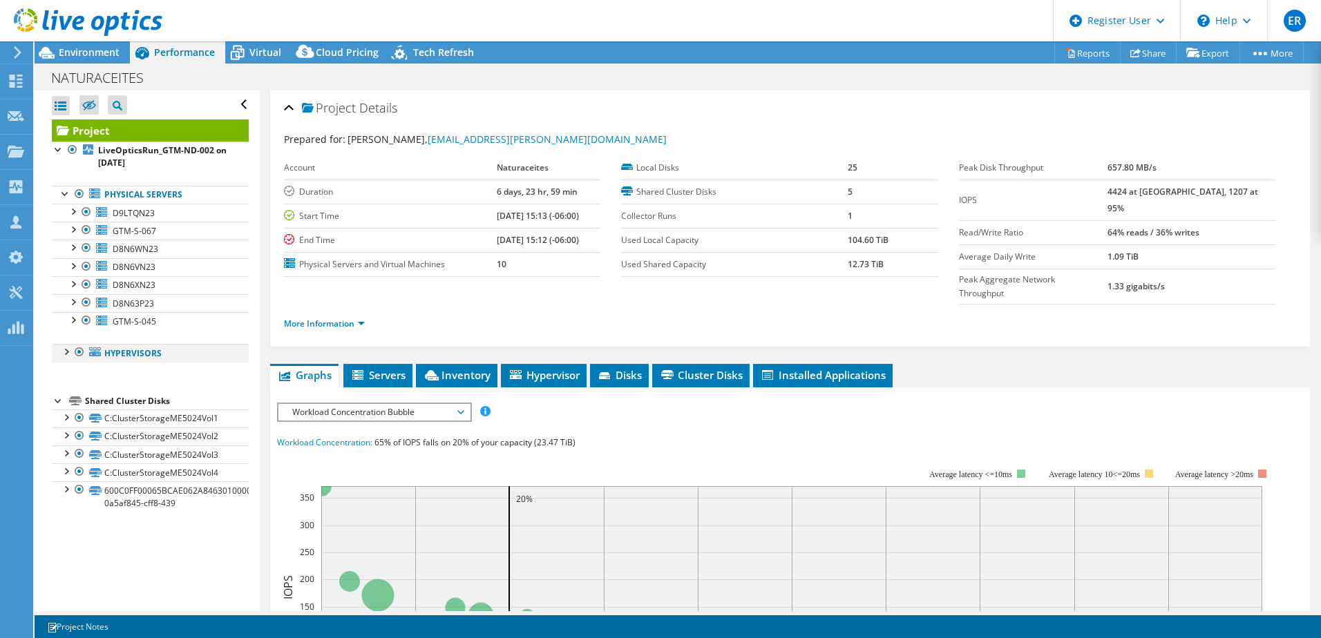
click at [79, 354] on div at bounding box center [80, 352] width 14 height 17
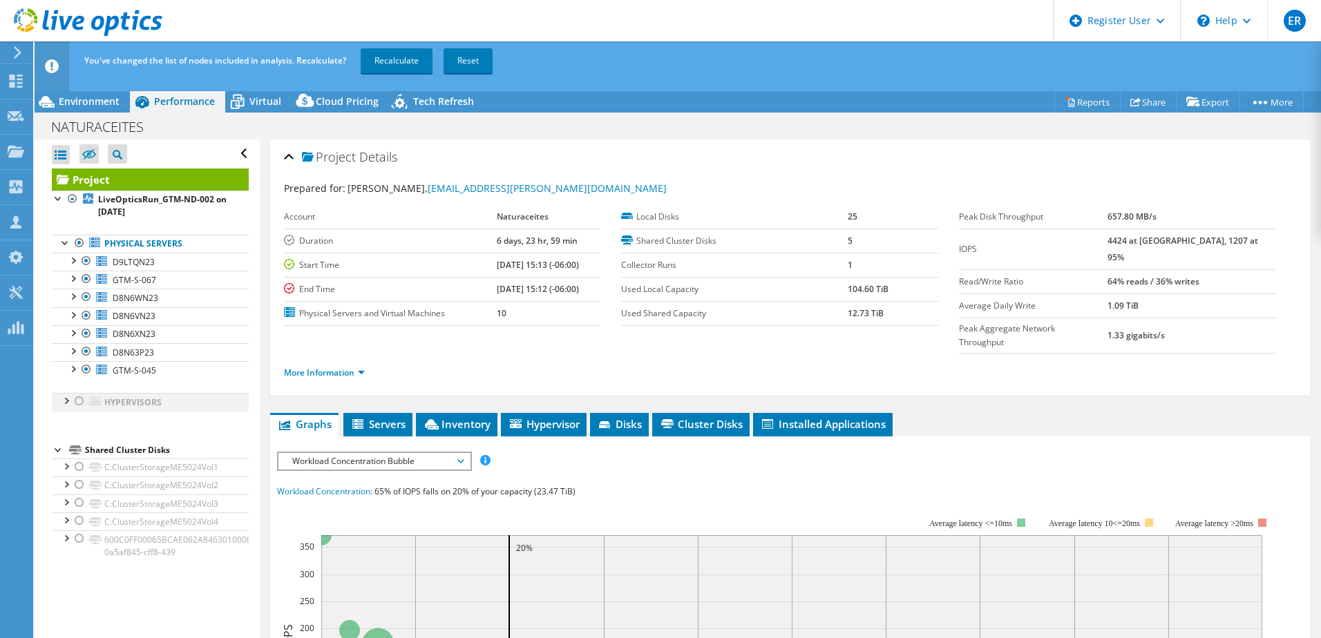
click at [79, 401] on div at bounding box center [80, 401] width 14 height 17
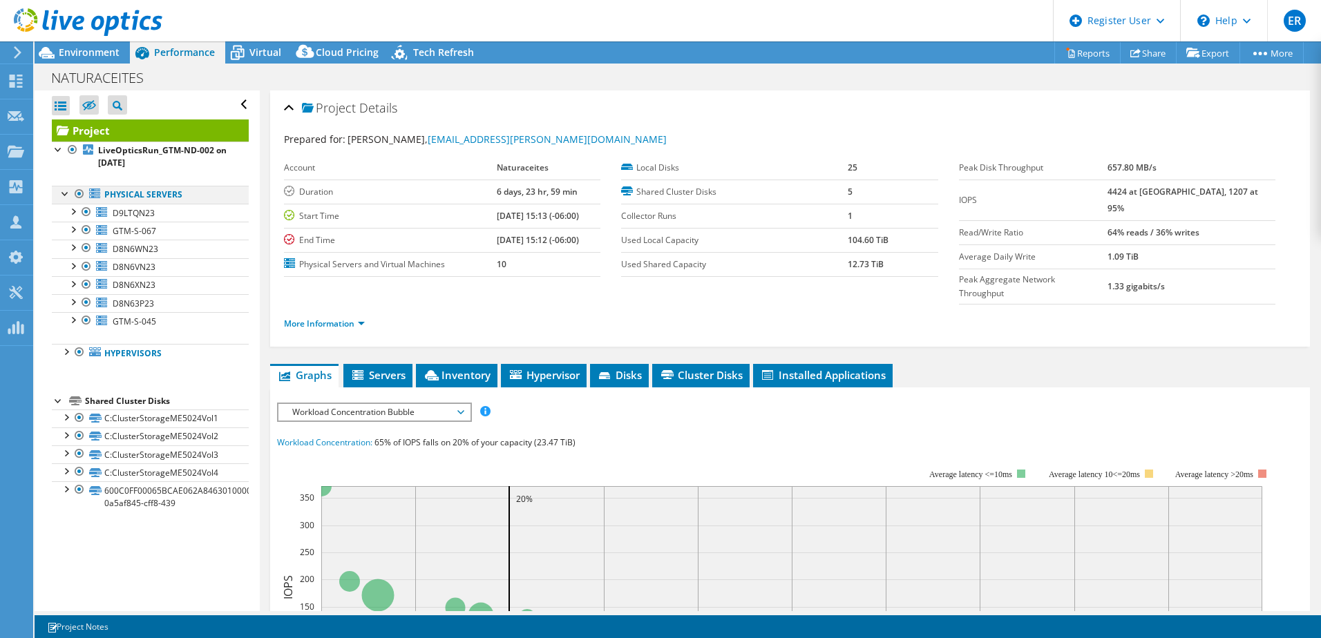
click at [79, 195] on div at bounding box center [80, 194] width 14 height 17
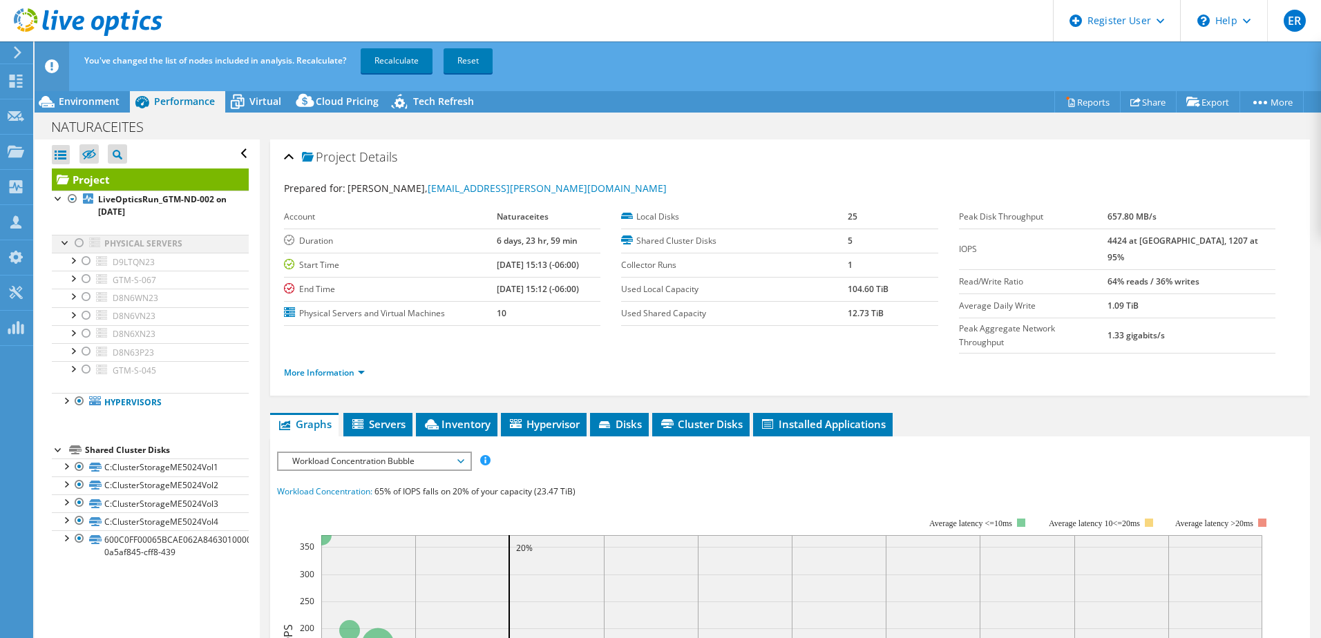
click at [78, 239] on div at bounding box center [80, 243] width 14 height 17
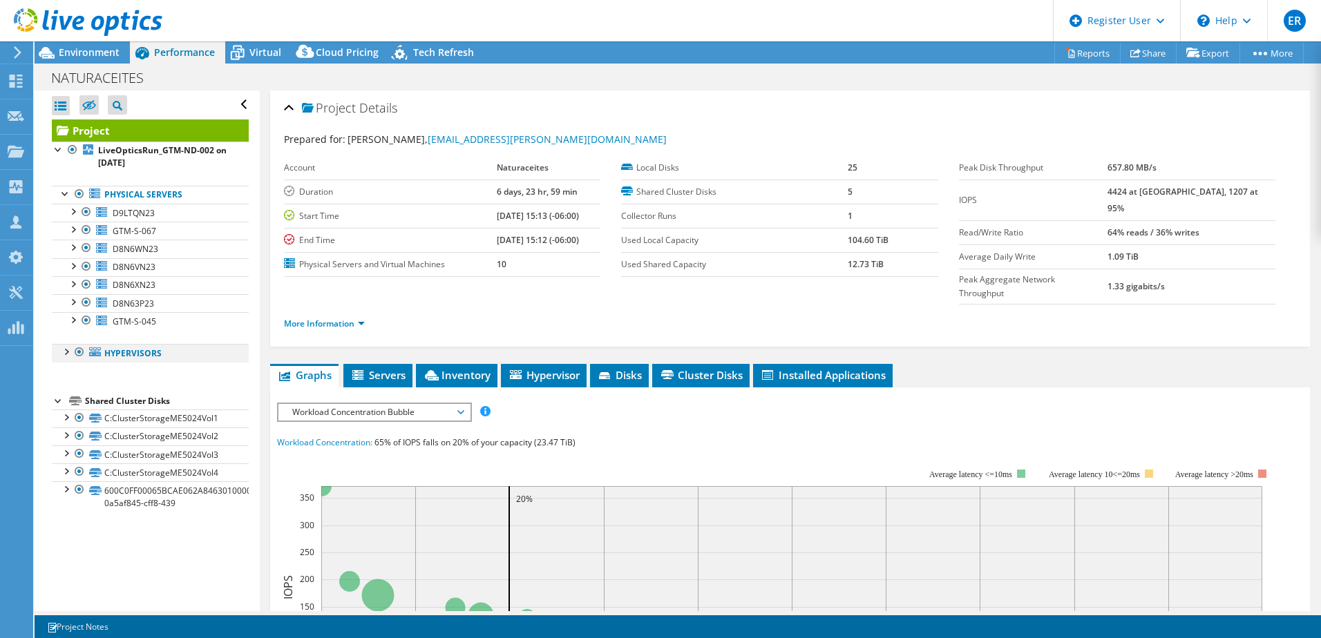
click at [67, 354] on div at bounding box center [66, 351] width 14 height 14
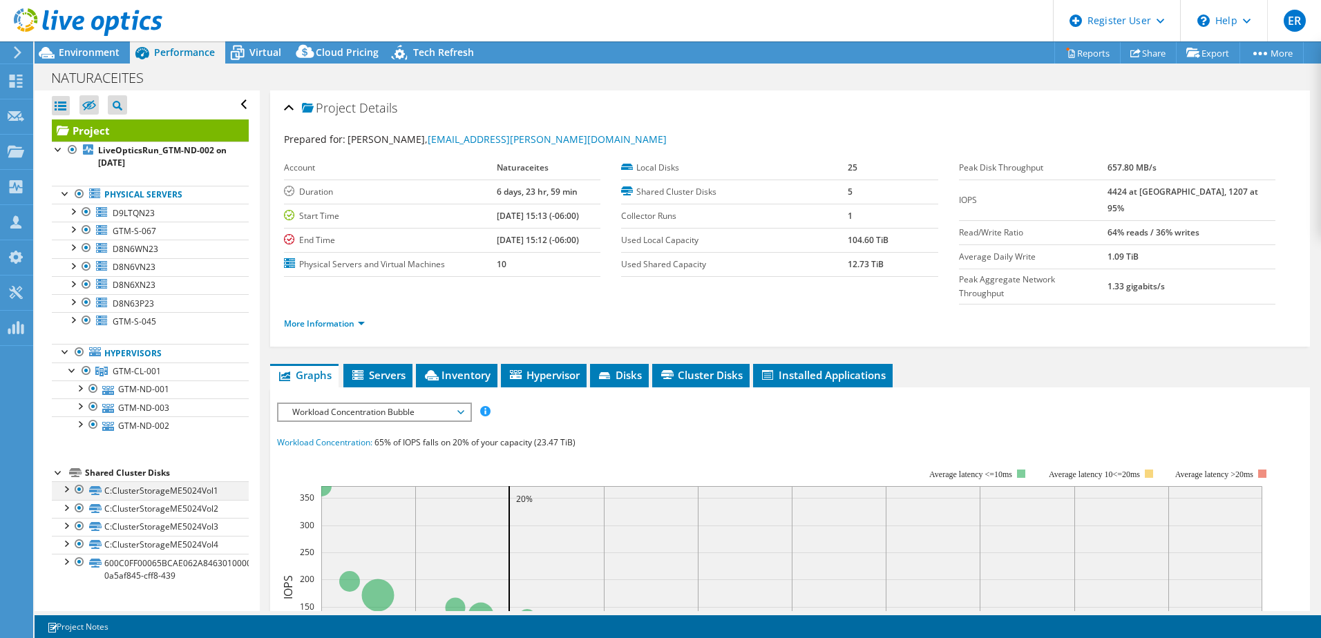
click at [68, 489] on div at bounding box center [66, 488] width 14 height 14
click at [64, 490] on div at bounding box center [66, 488] width 14 height 14
click at [74, 209] on div at bounding box center [73, 211] width 14 height 14
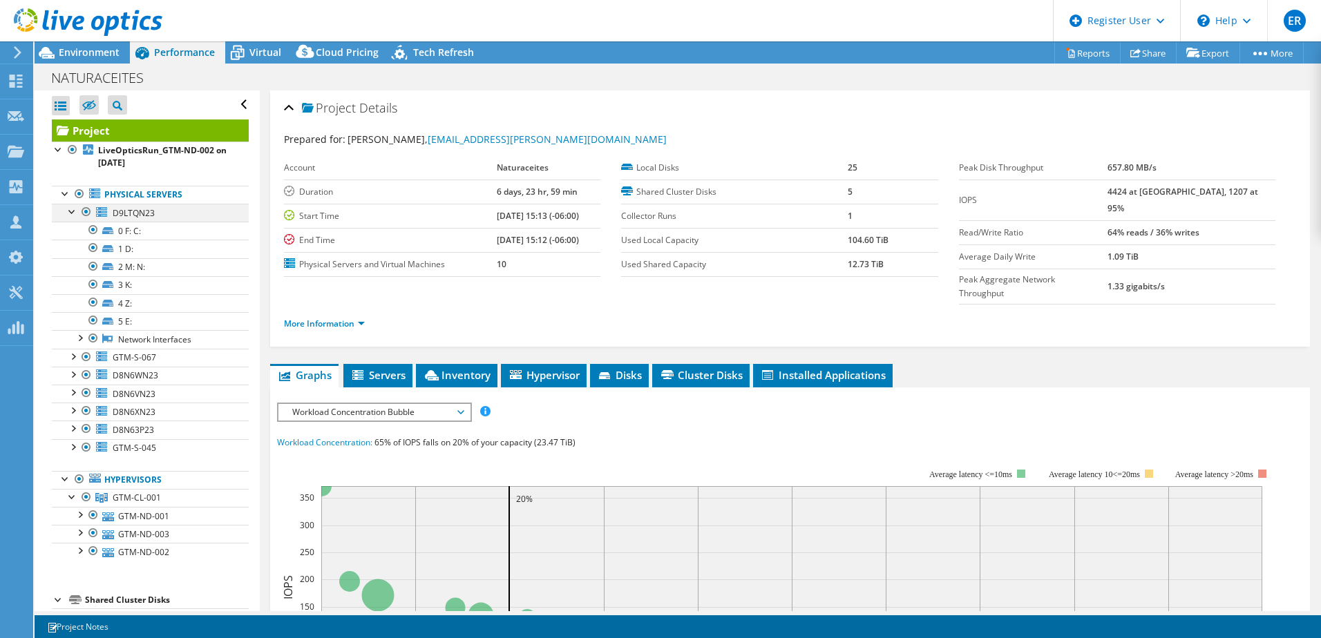
click at [74, 209] on div at bounding box center [73, 211] width 14 height 14
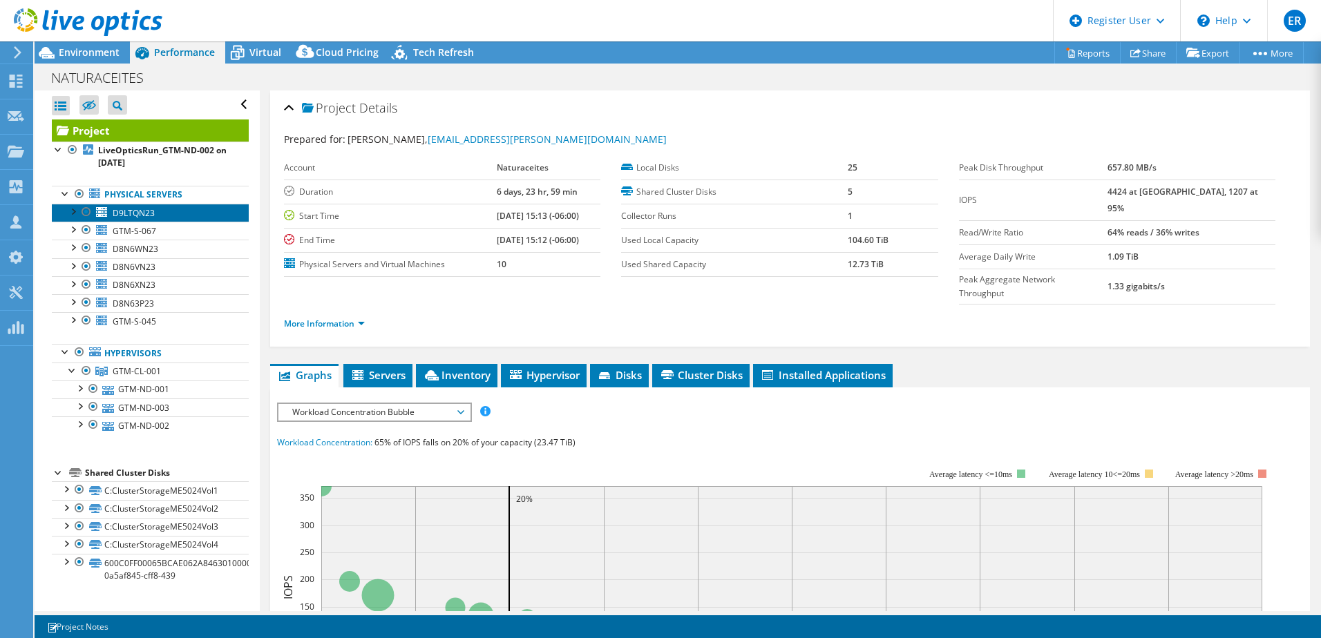
click at [144, 216] on span "D9LTQN23" at bounding box center [134, 213] width 42 height 12
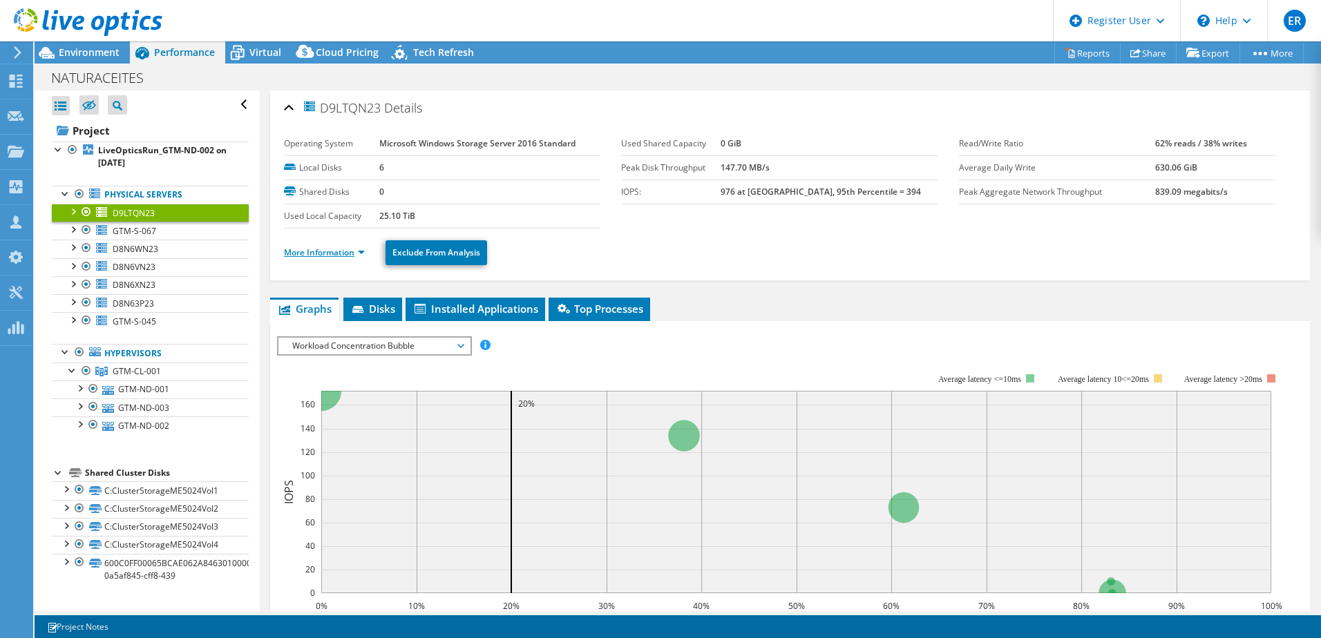
click at [340, 255] on link "More Information" at bounding box center [324, 253] width 81 height 12
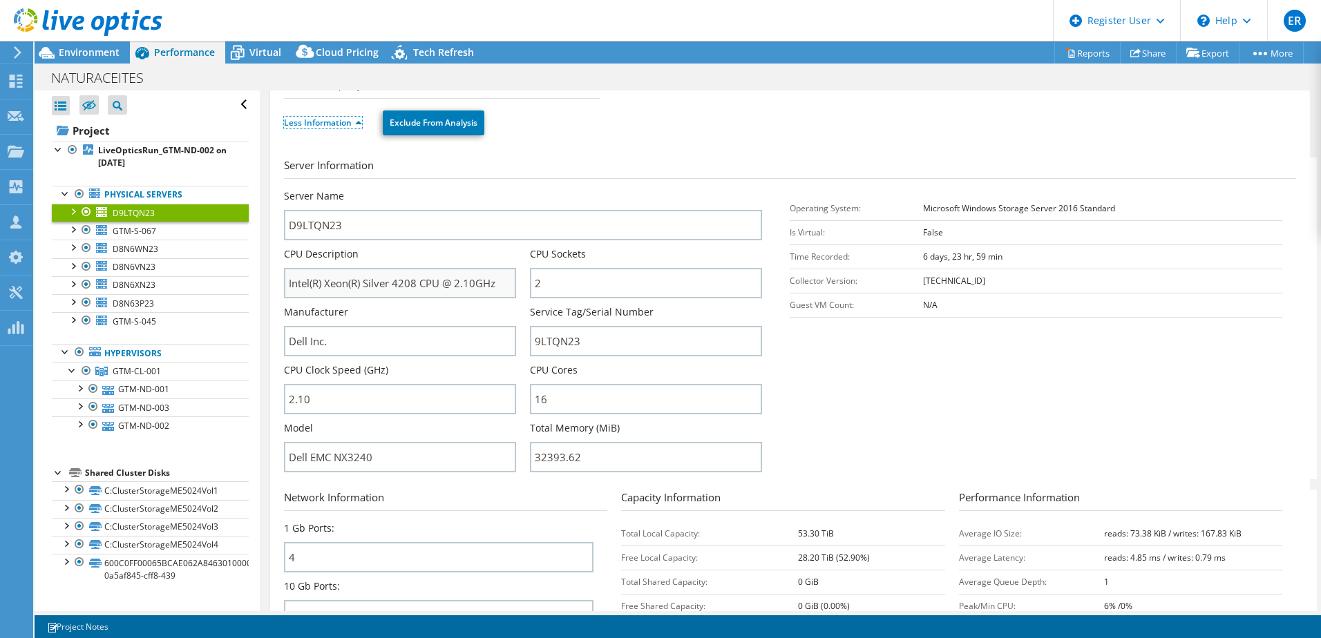
scroll to position [138, 0]
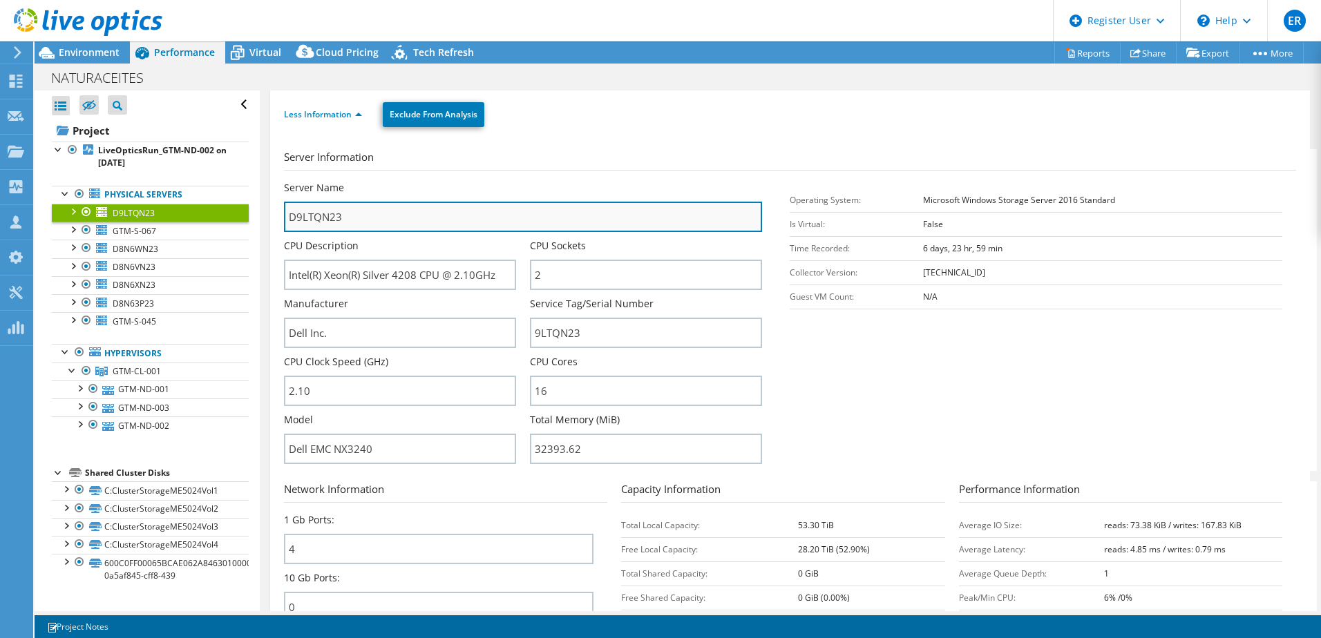
drag, startPoint x: 347, startPoint y: 220, endPoint x: 288, endPoint y: 220, distance: 59.4
click at [288, 220] on input "D9LTQN23" at bounding box center [523, 217] width 478 height 30
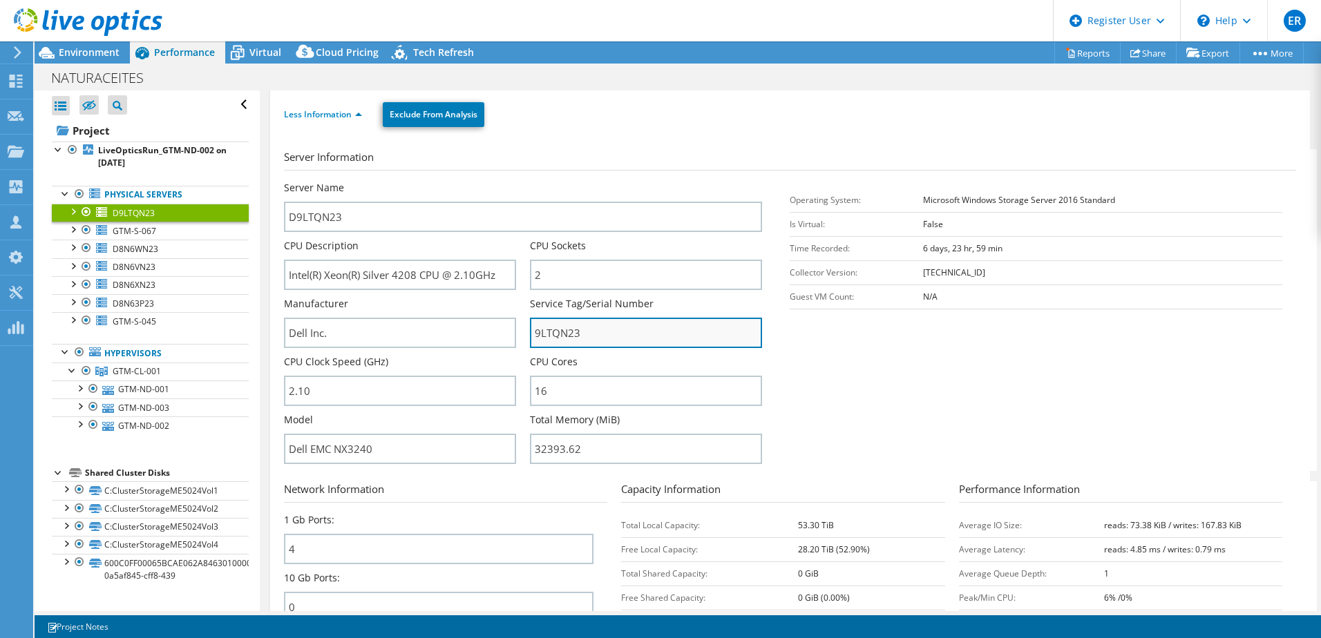
drag, startPoint x: 585, startPoint y: 335, endPoint x: 527, endPoint y: 335, distance: 58.0
click at [530, 335] on input "9LTQN23" at bounding box center [646, 333] width 232 height 30
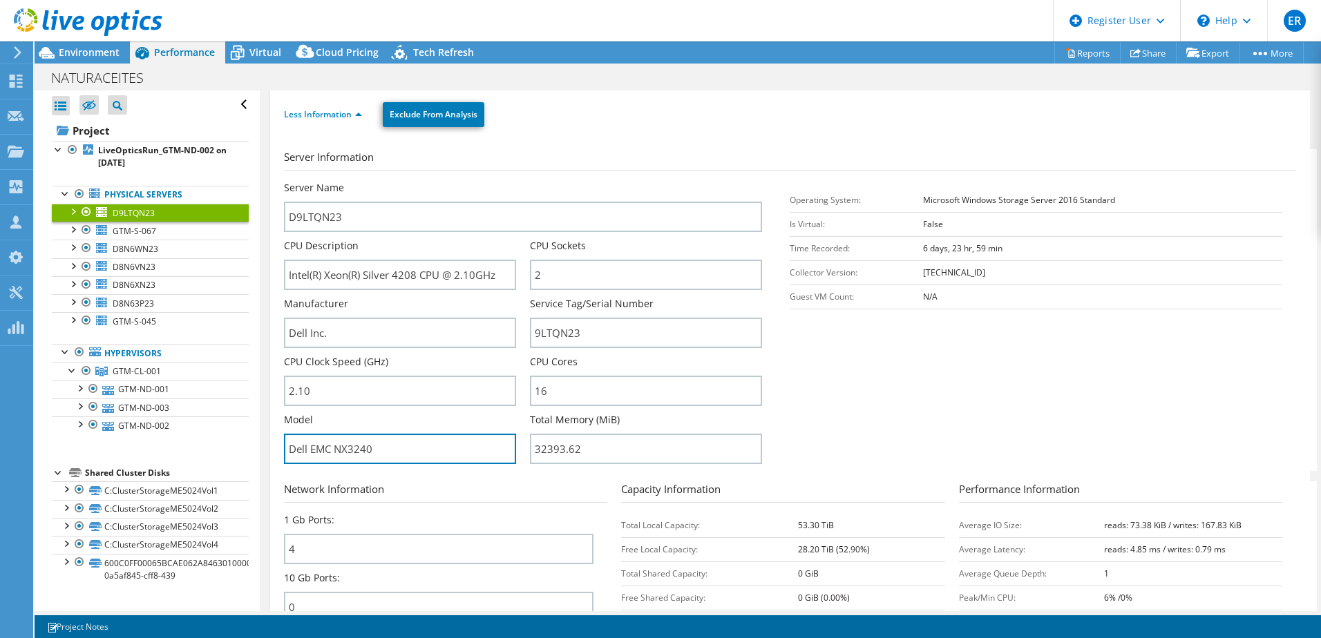
drag, startPoint x: 404, startPoint y: 448, endPoint x: 273, endPoint y: 444, distance: 131.3
click at [273, 444] on div "D9LTQN23 Details Operating System Microsoft Windows Storage Server 2016 Standar…" at bounding box center [790, 360] width 1040 height 816
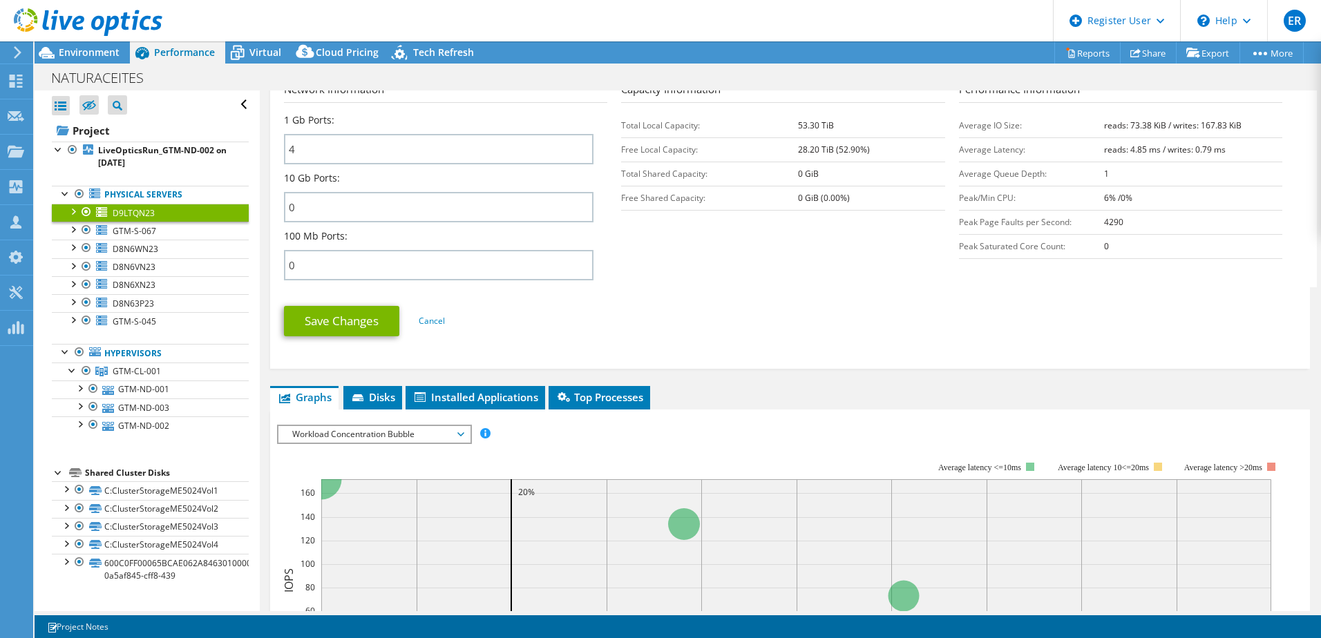
scroll to position [553, 0]
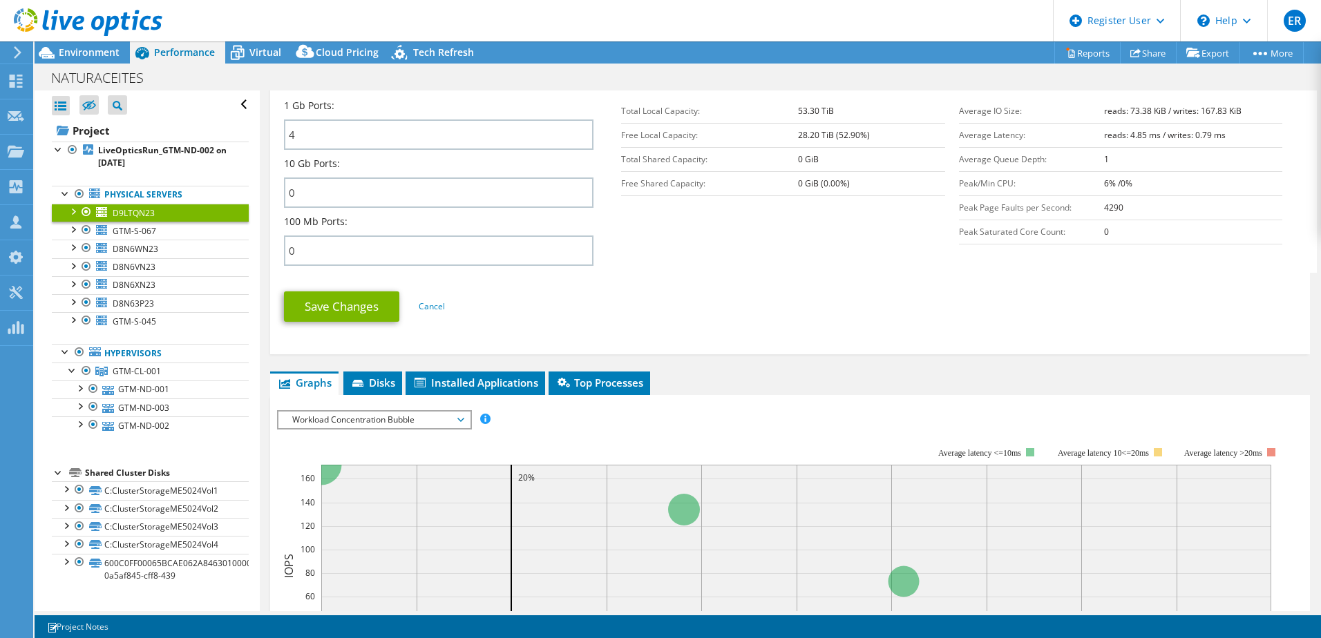
click at [356, 426] on span "Workload Concentration Bubble" at bounding box center [374, 420] width 178 height 17
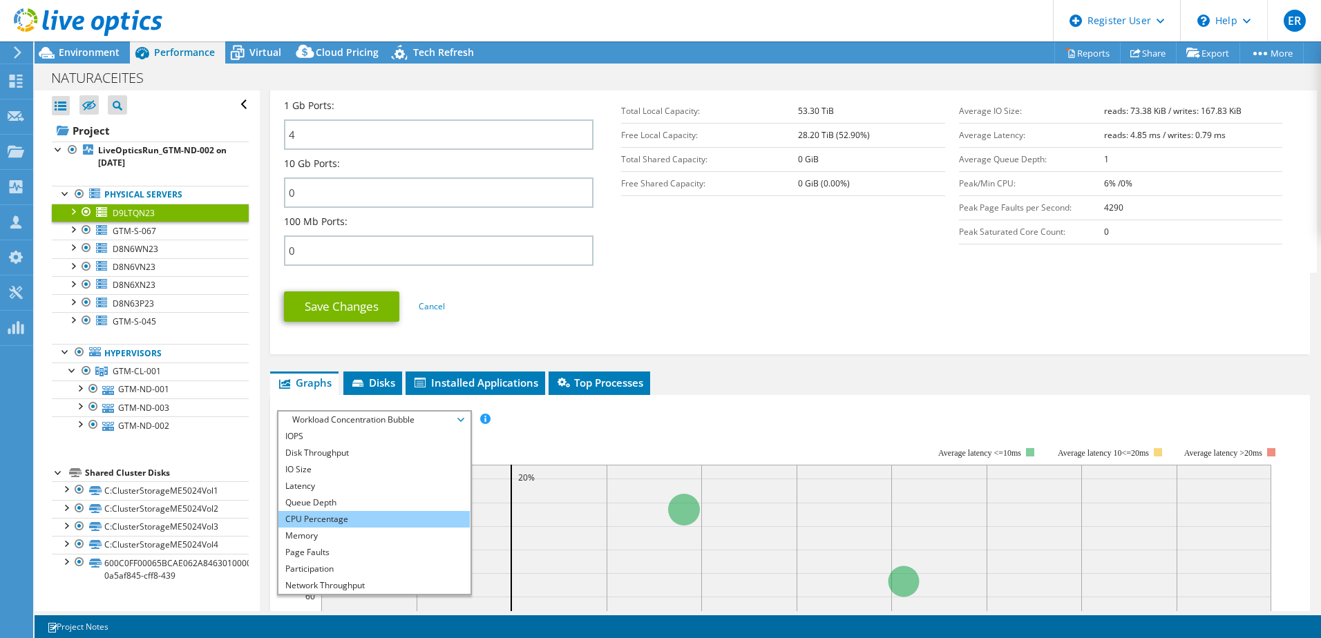
click at [343, 513] on li "CPU Percentage" at bounding box center [373, 519] width 191 height 17
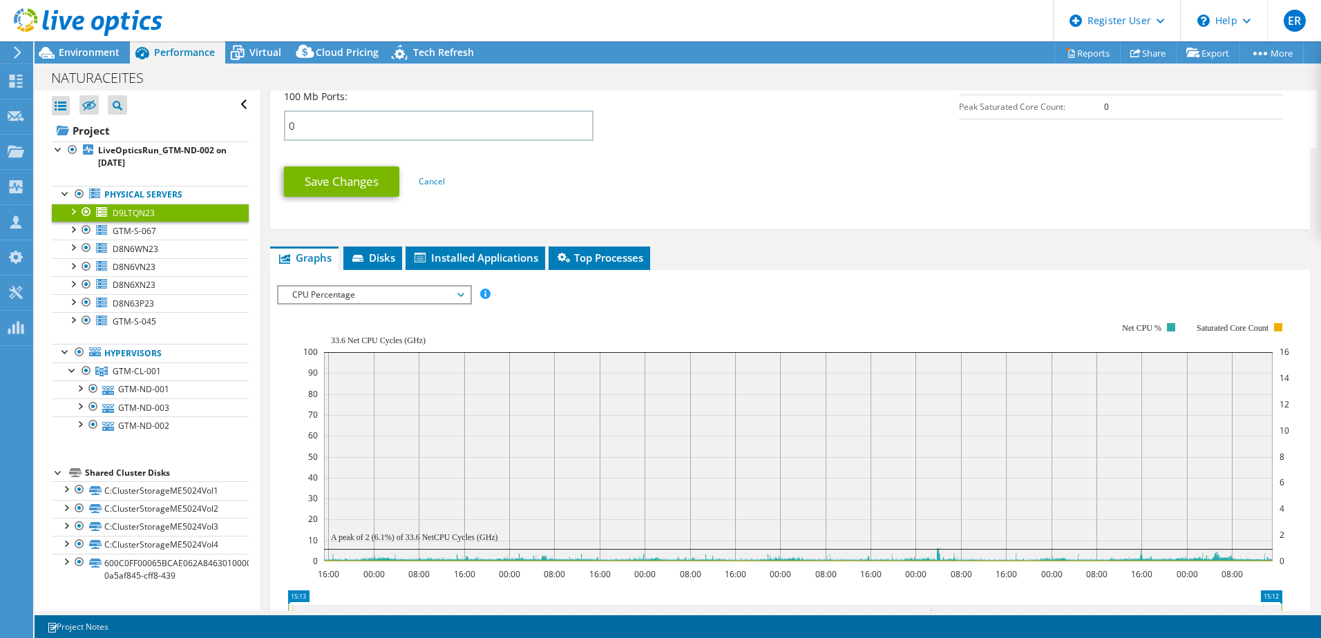
scroll to position [691, 0]
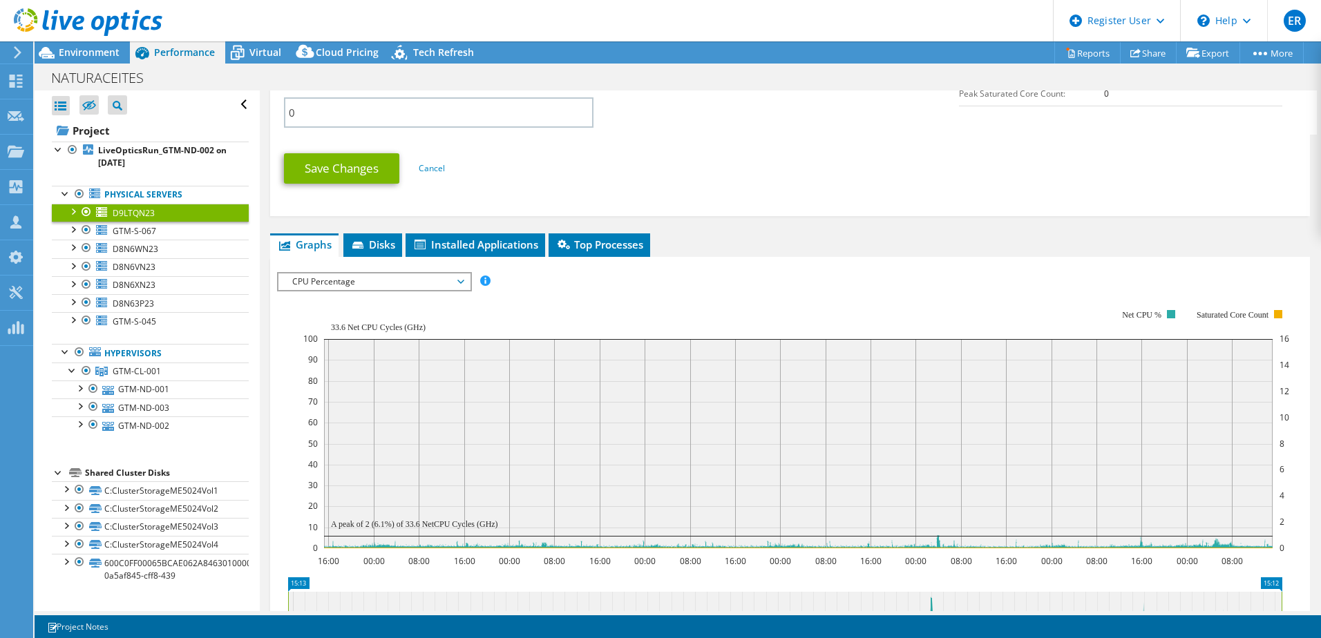
click at [361, 294] on rect at bounding box center [796, 429] width 986 height 276
click at [354, 292] on rect at bounding box center [796, 429] width 986 height 276
click at [350, 287] on span "CPU Percentage" at bounding box center [374, 282] width 178 height 17
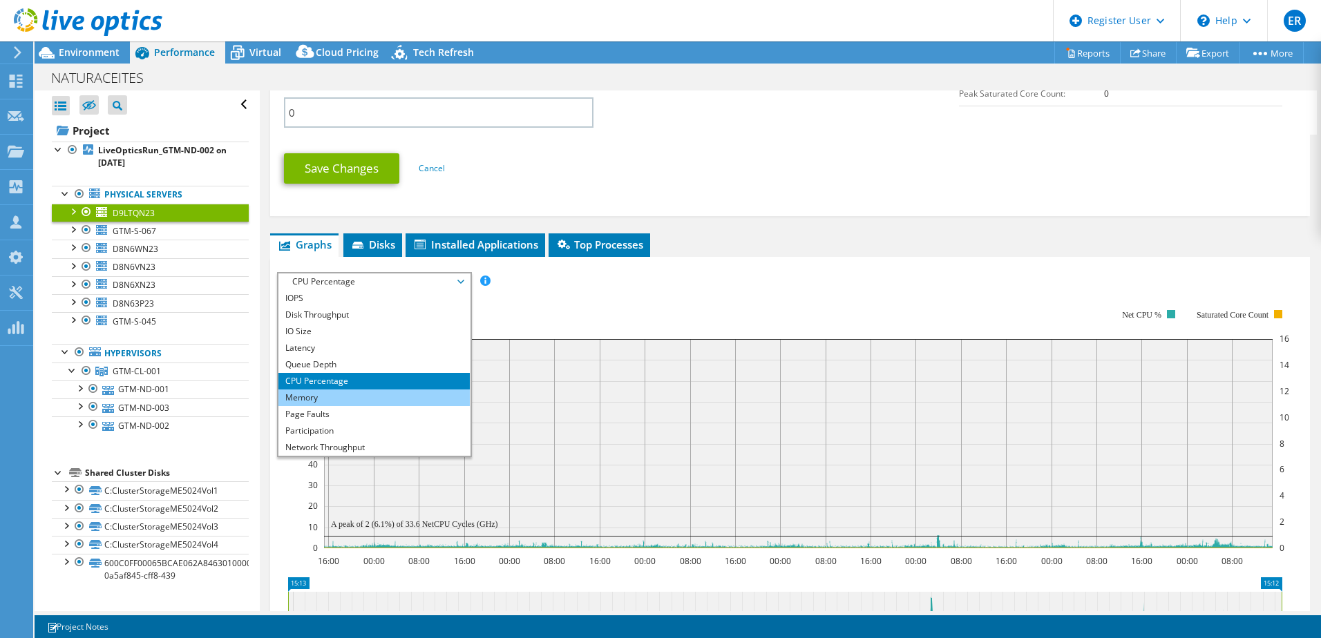
click at [307, 400] on li "Memory" at bounding box center [373, 398] width 191 height 17
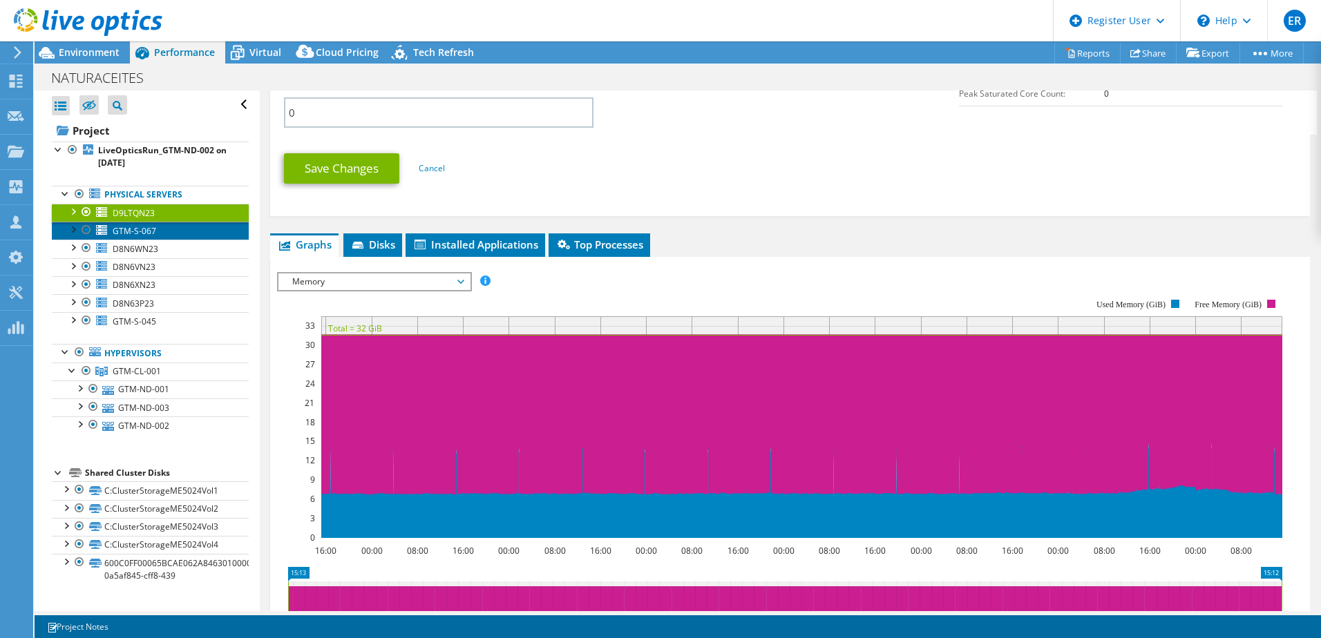
click at [149, 231] on span "GTM-S-067" at bounding box center [135, 231] width 44 height 12
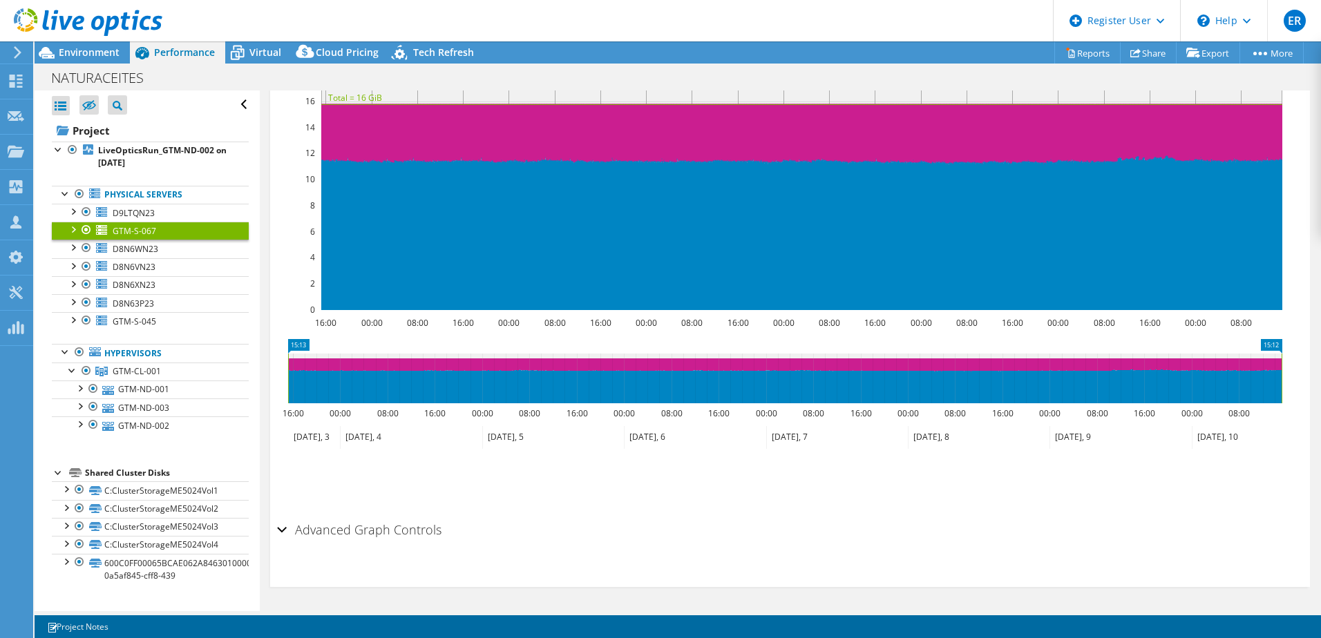
scroll to position [0, 0]
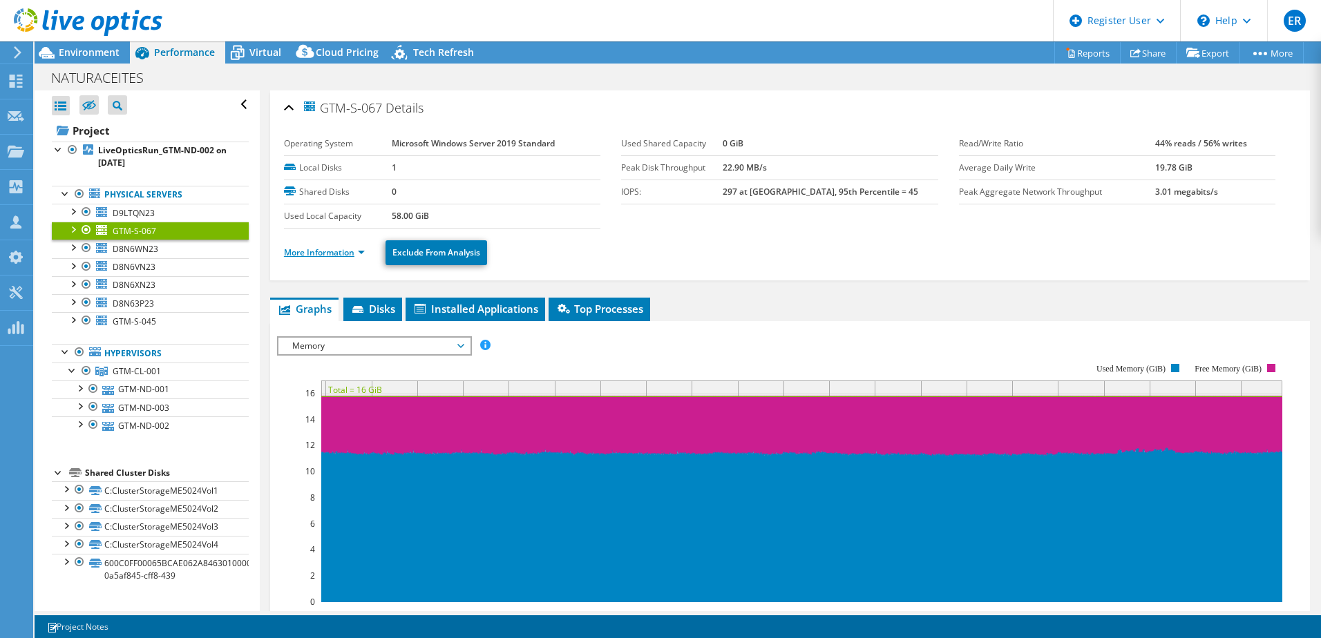
click at [341, 254] on link "More Information" at bounding box center [324, 253] width 81 height 12
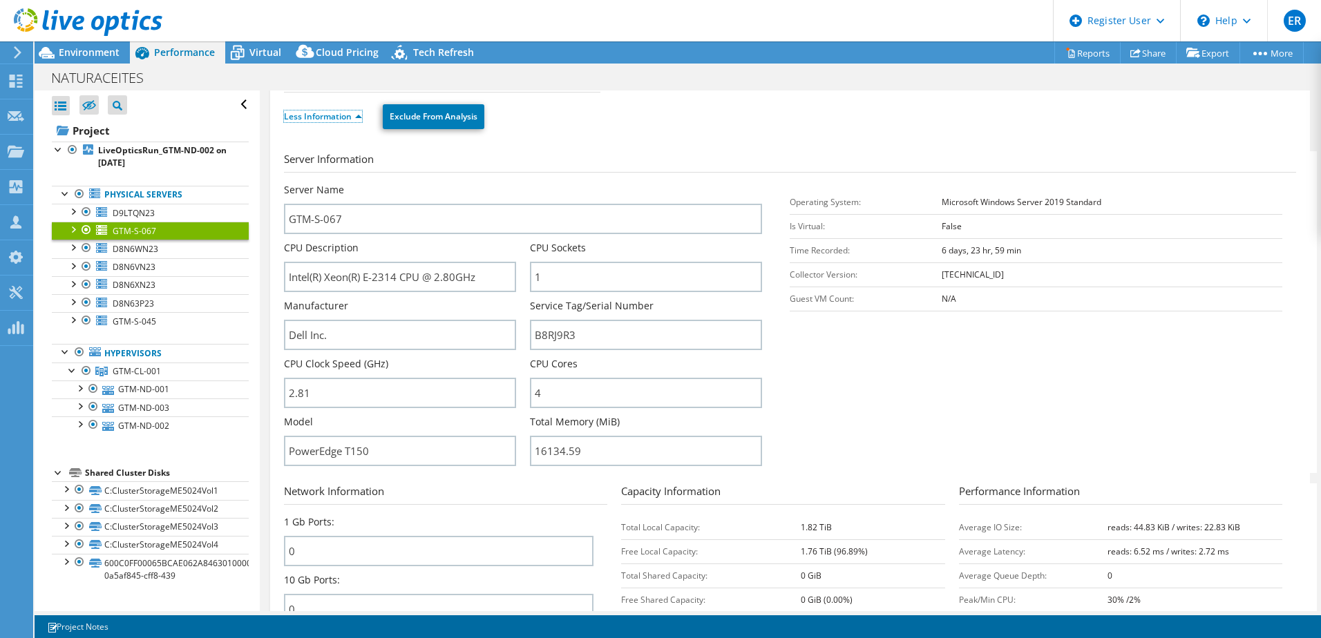
scroll to position [138, 0]
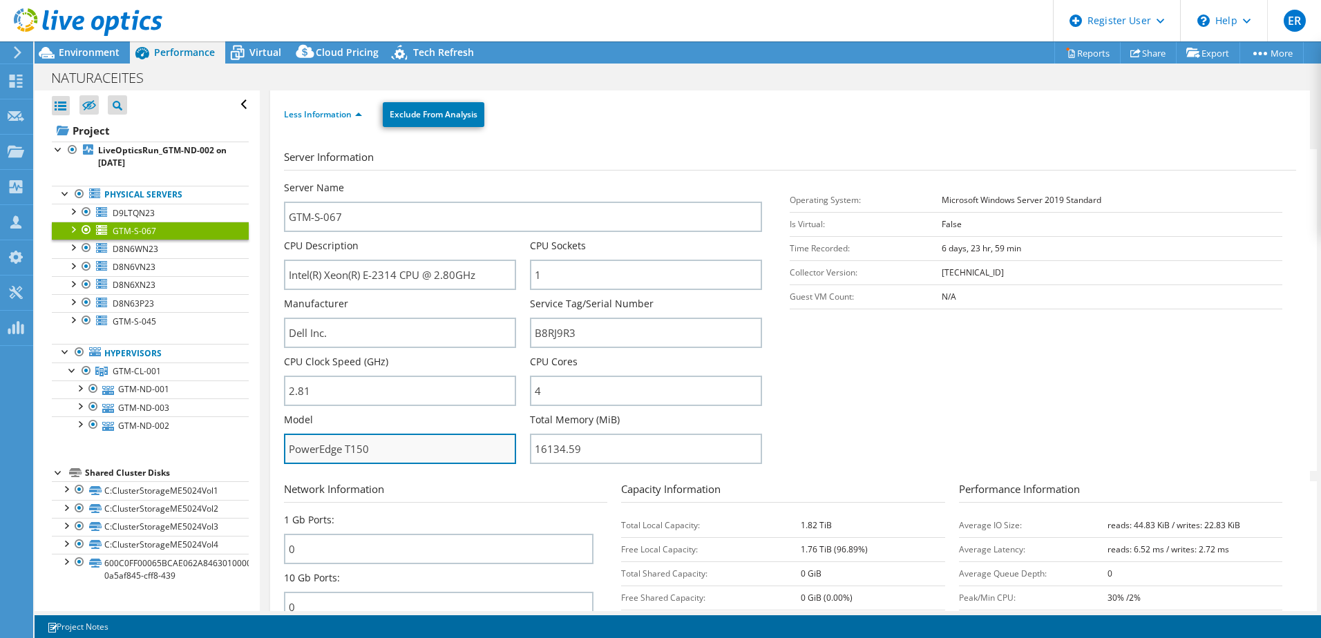
drag, startPoint x: 380, startPoint y: 450, endPoint x: 287, endPoint y: 451, distance: 92.6
click at [287, 451] on input "PowerEdge T150" at bounding box center [400, 449] width 232 height 30
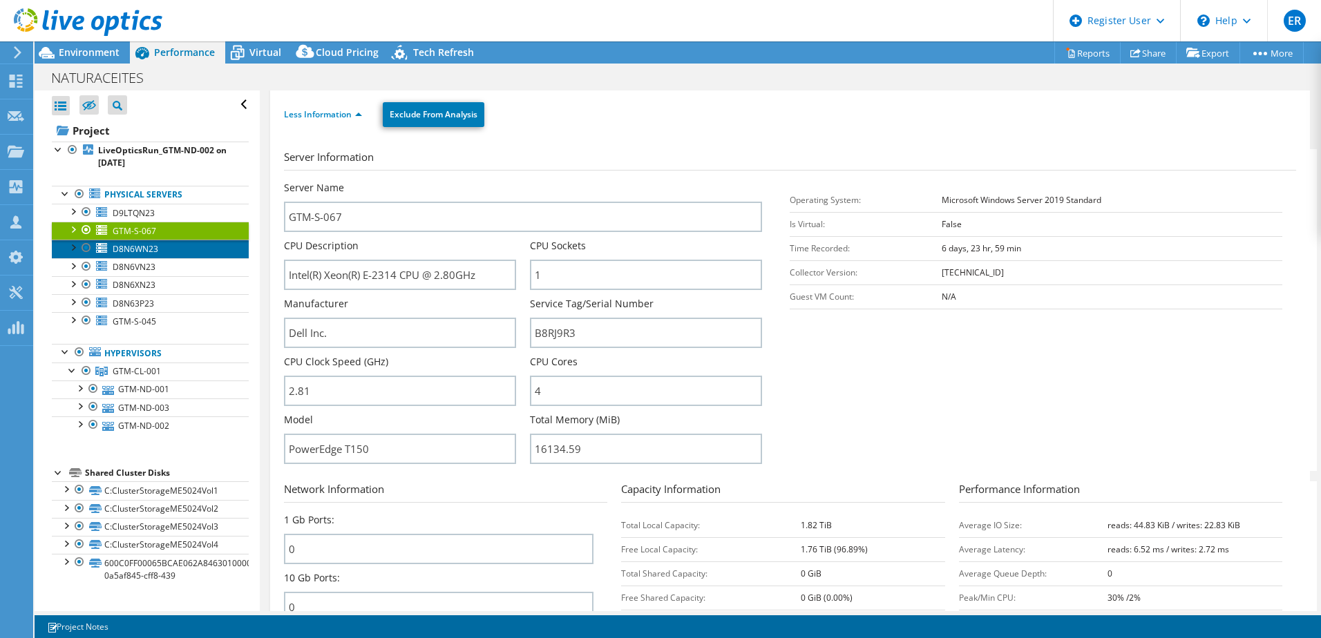
click at [146, 252] on span "D8N6WN23" at bounding box center [136, 249] width 46 height 12
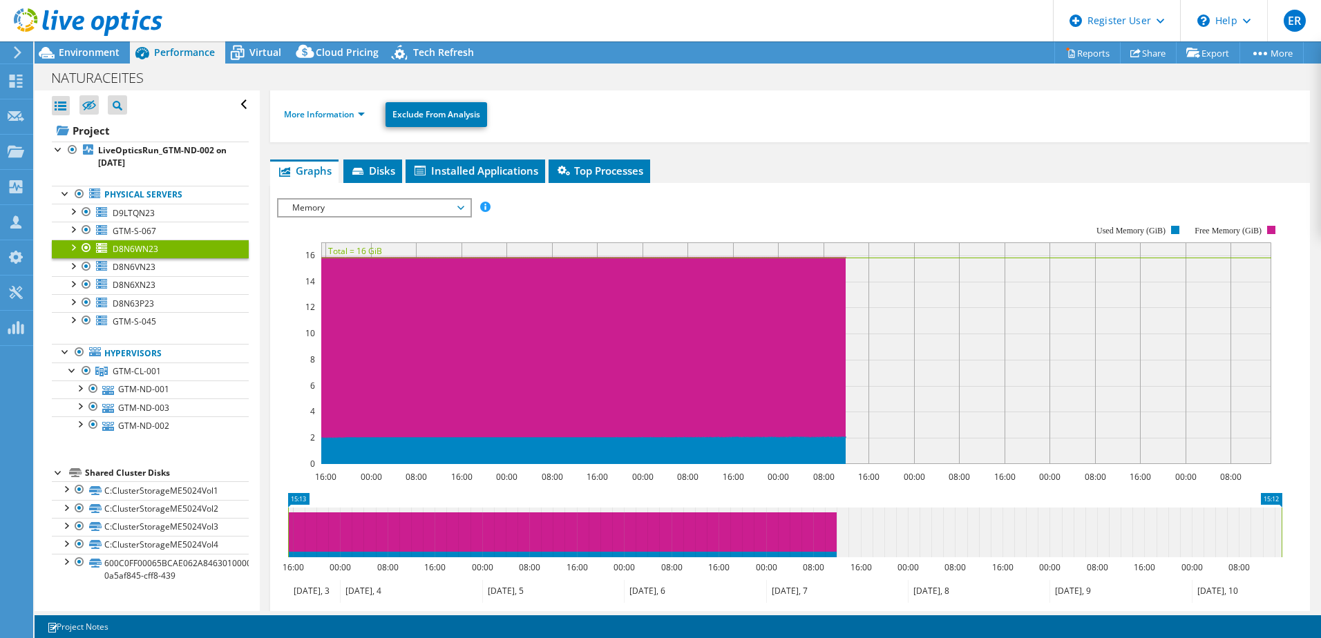
scroll to position [0, 0]
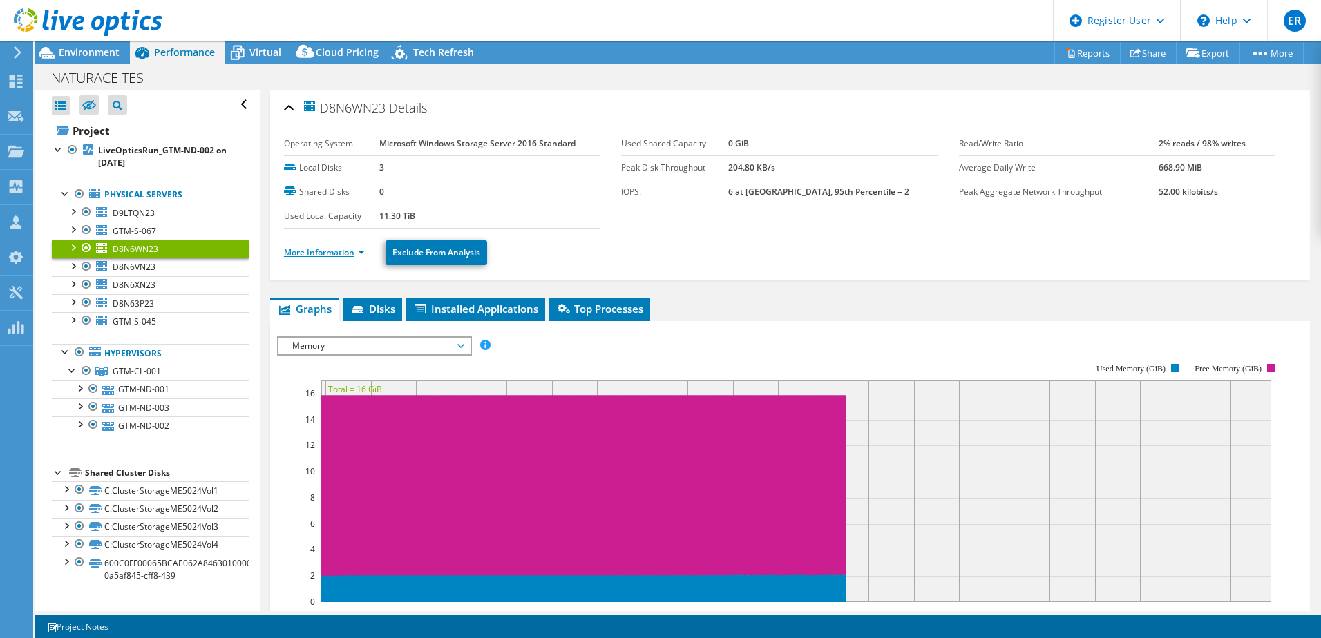
click at [308, 254] on link "More Information" at bounding box center [324, 253] width 81 height 12
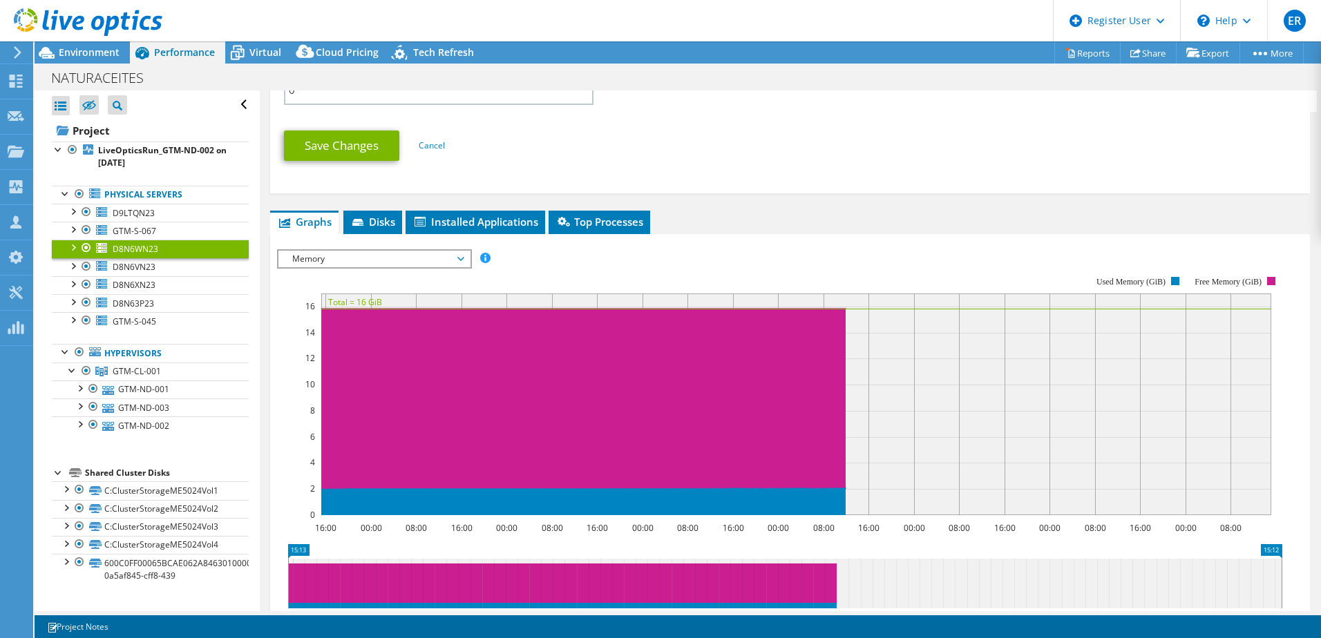
scroll to position [711, 0]
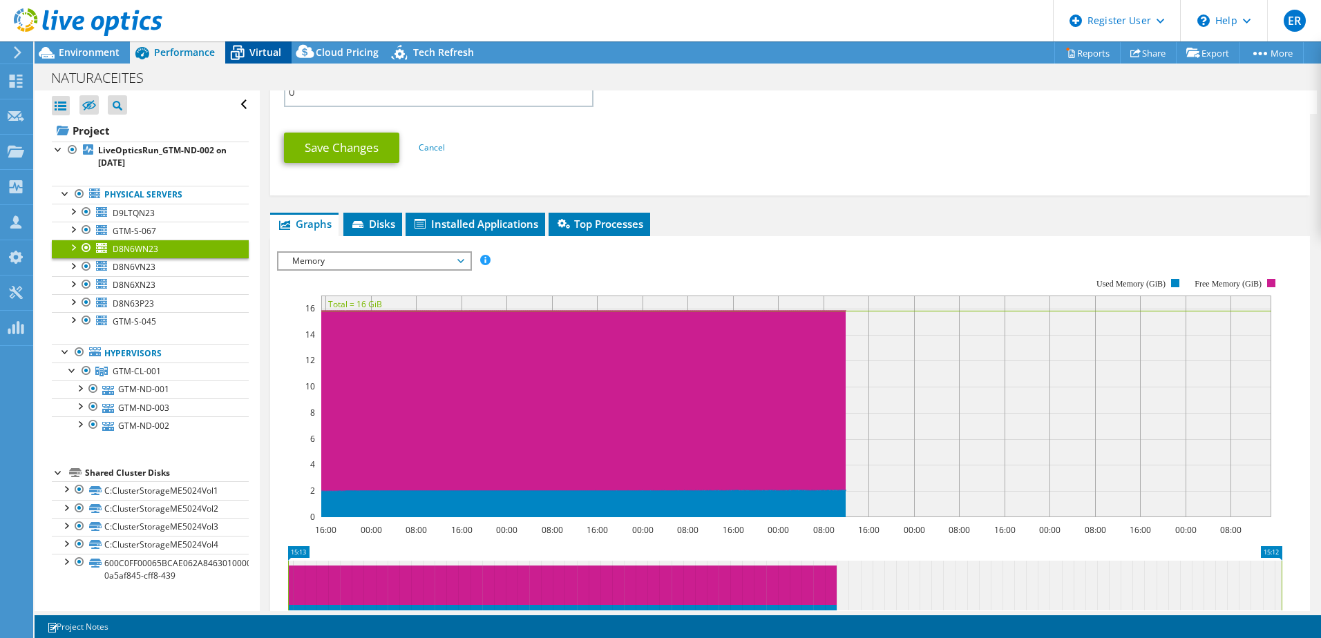
click at [257, 47] on span "Virtual" at bounding box center [265, 52] width 32 height 13
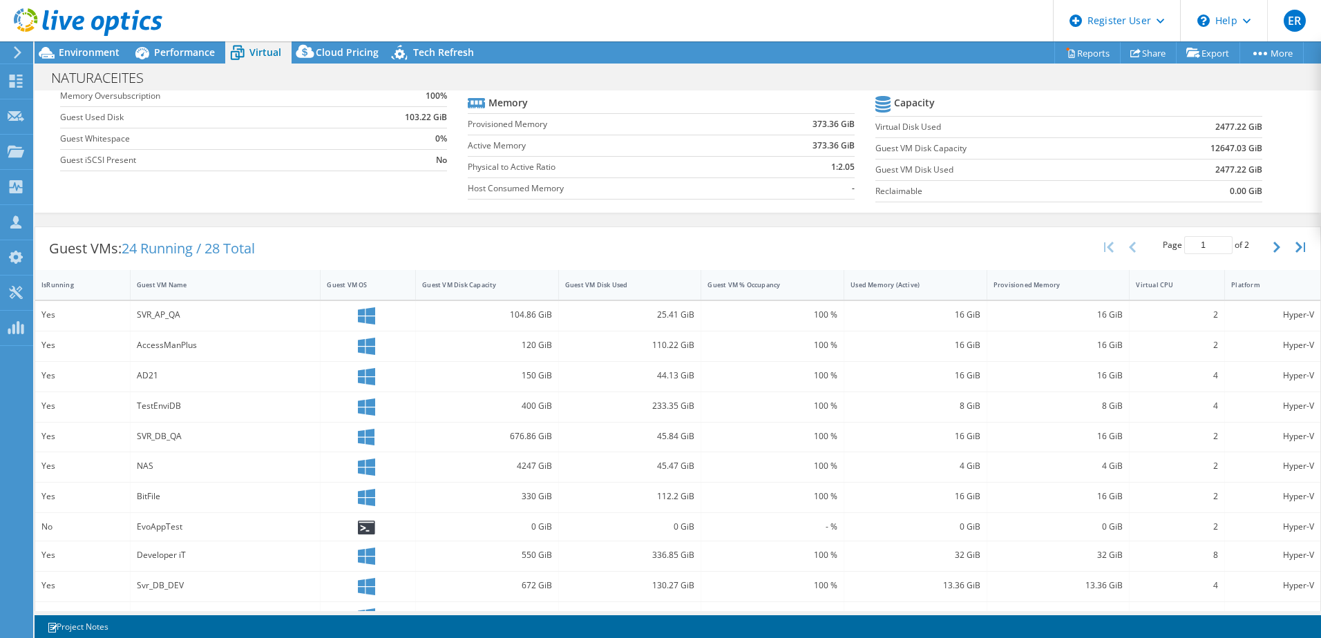
scroll to position [0, 0]
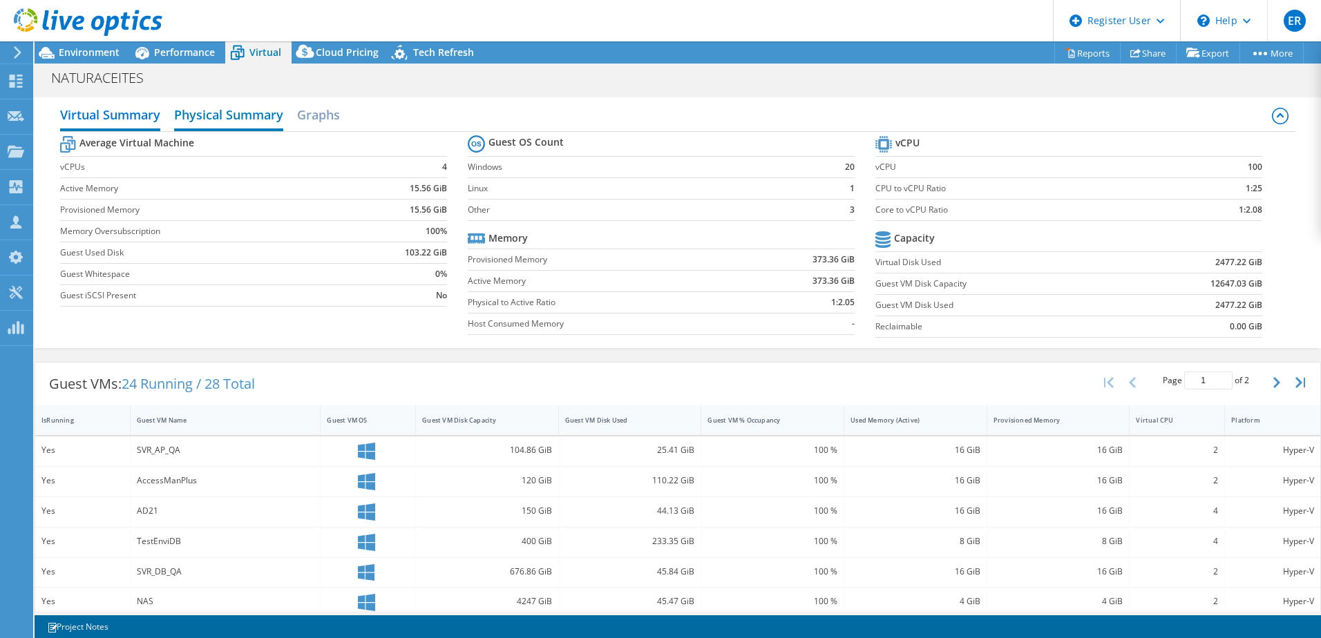
click at [222, 115] on h2 "Physical Summary" at bounding box center [228, 116] width 109 height 30
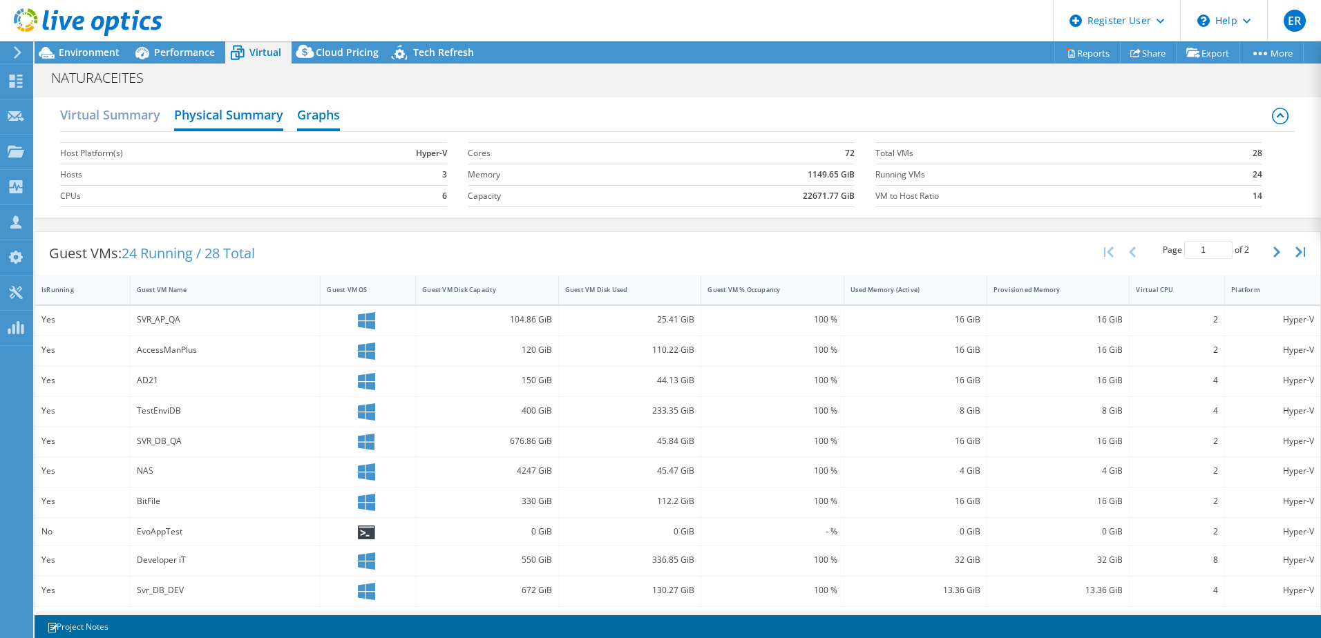
click at [322, 110] on h2 "Graphs" at bounding box center [318, 116] width 43 height 30
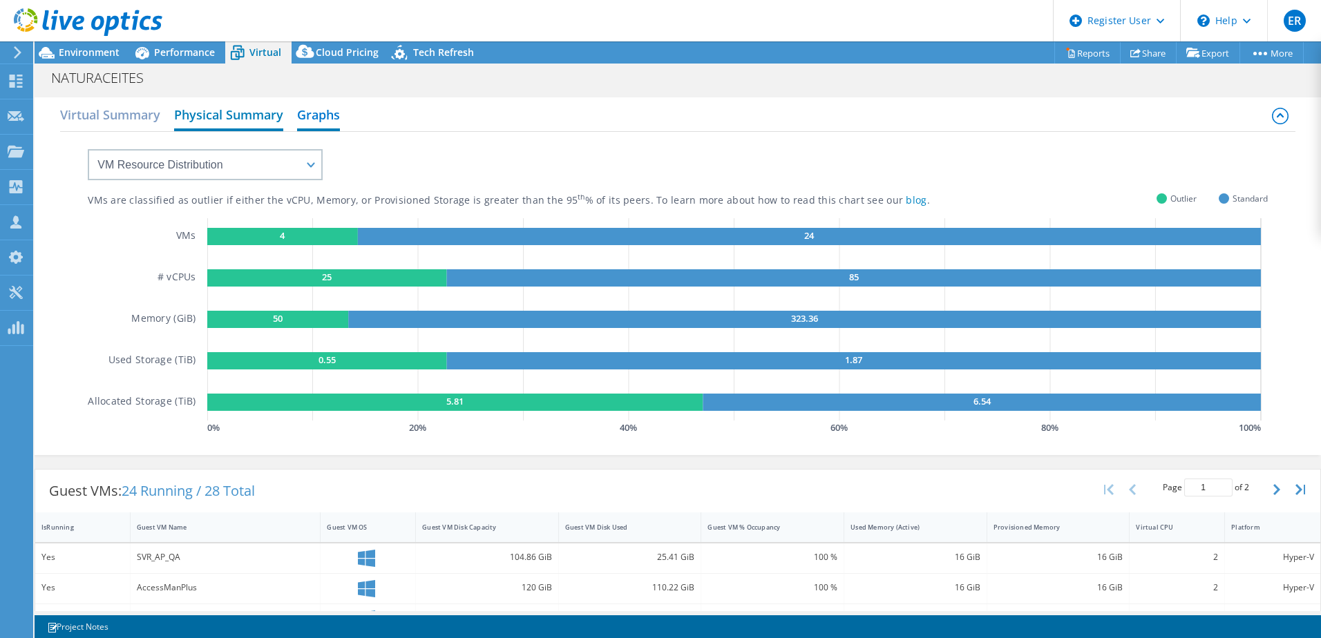
click at [195, 115] on h2 "Physical Summary" at bounding box center [228, 116] width 109 height 30
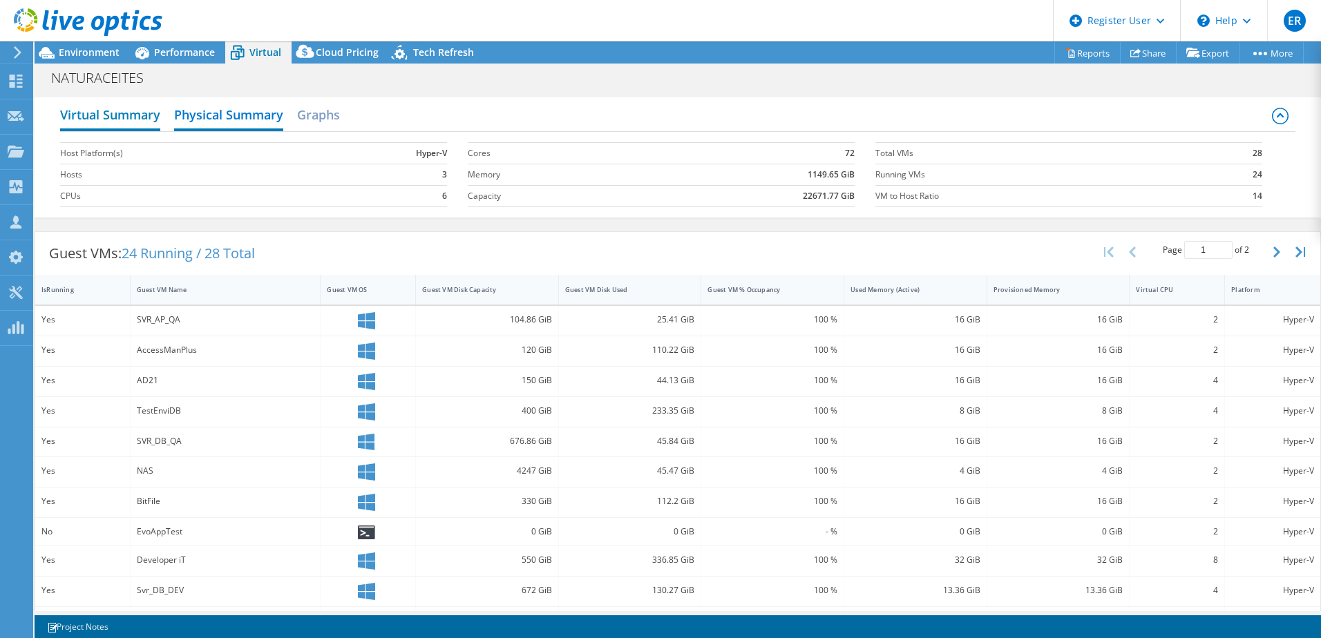
click at [140, 113] on h2 "Virtual Summary" at bounding box center [110, 116] width 100 height 30
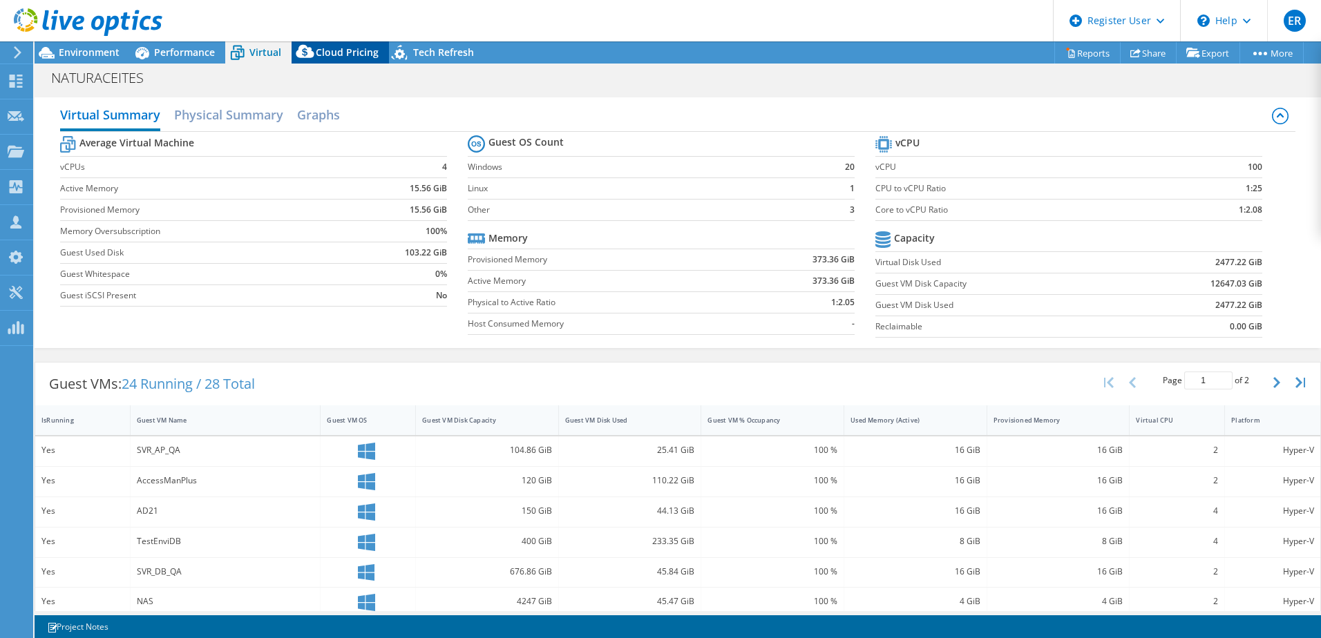
click at [346, 47] on span "Cloud Pricing" at bounding box center [347, 52] width 63 height 13
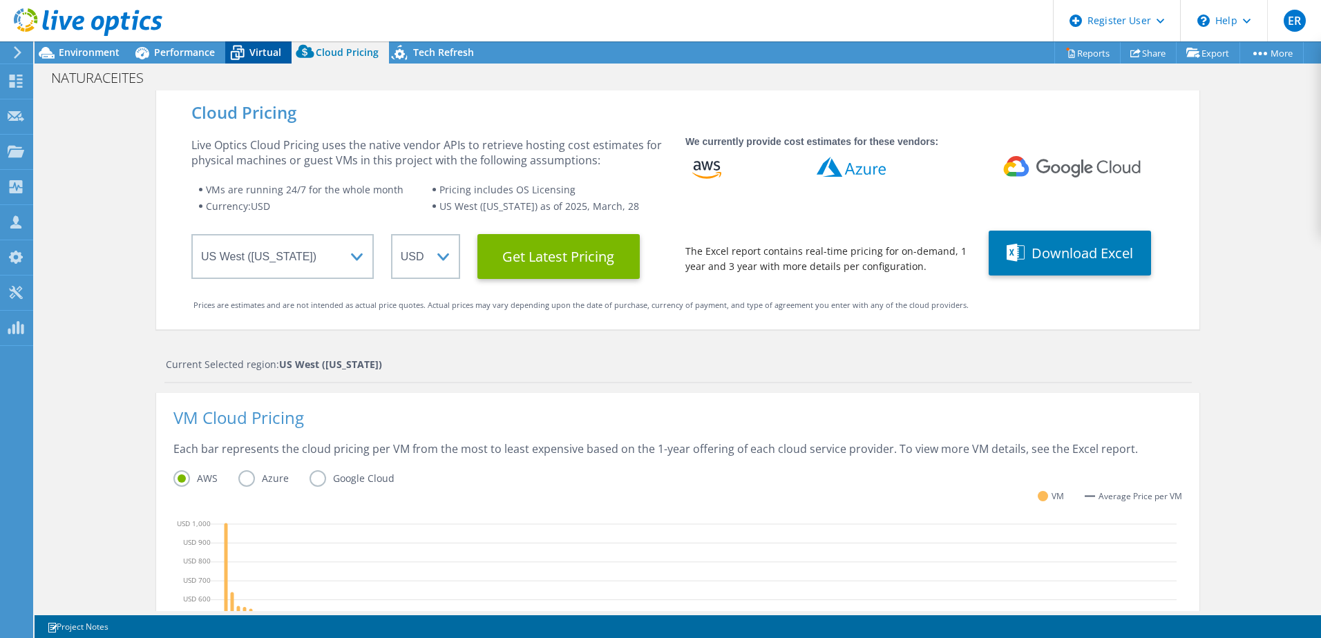
click at [254, 60] on div "Virtual" at bounding box center [258, 52] width 66 height 22
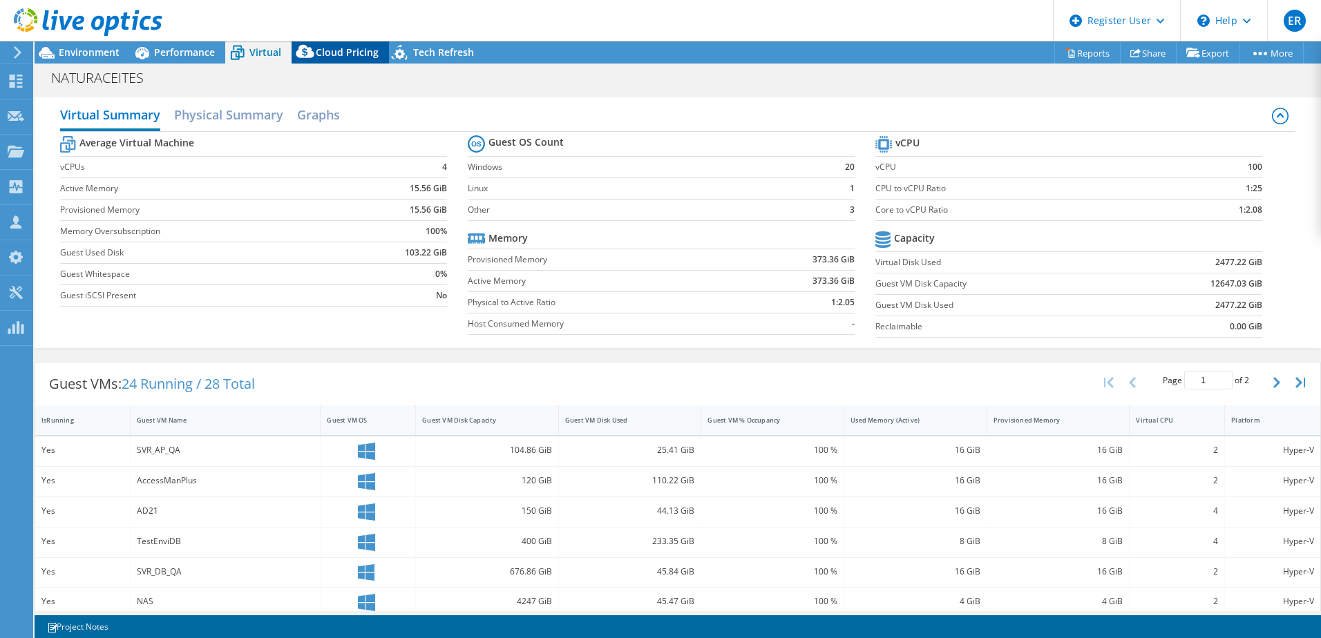
click at [344, 53] on span "Cloud Pricing" at bounding box center [347, 52] width 63 height 13
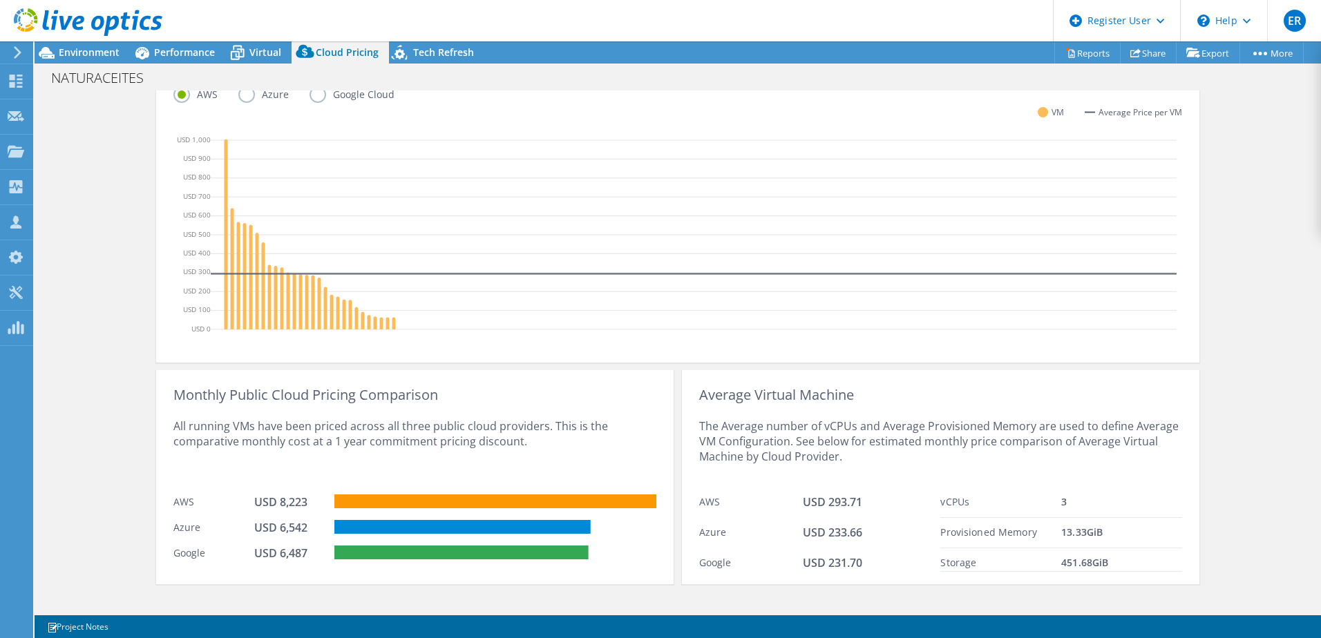
scroll to position [401, 0]
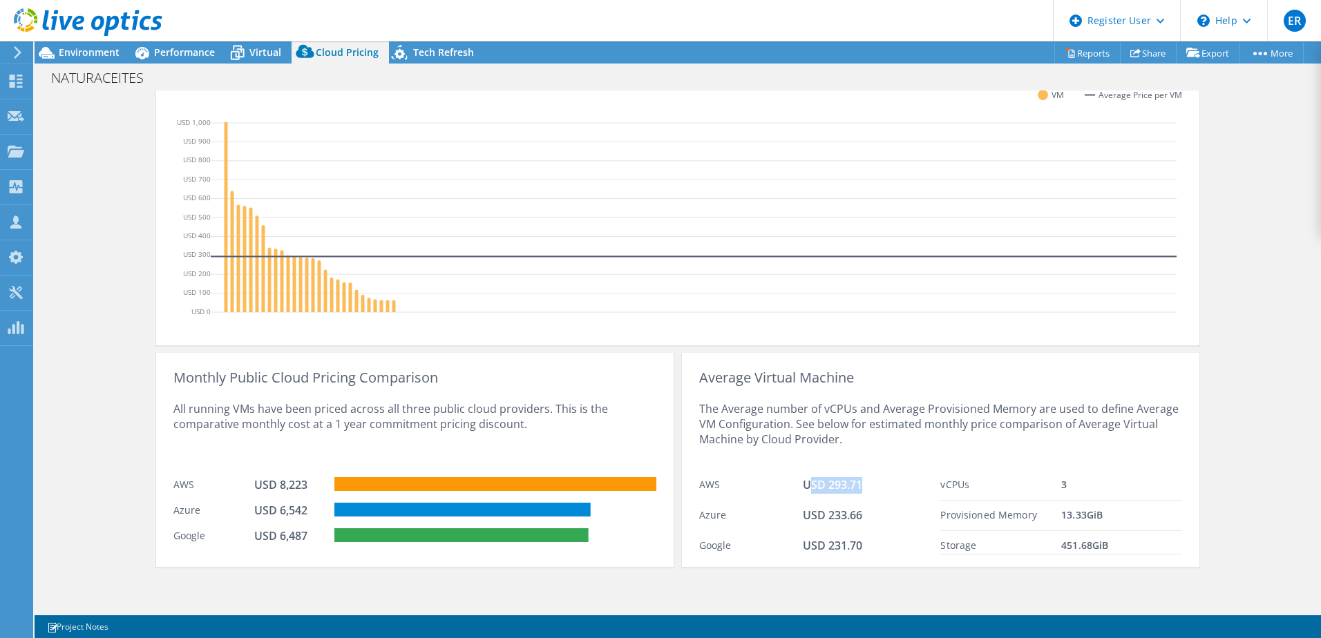
drag, startPoint x: 807, startPoint y: 481, endPoint x: 870, endPoint y: 485, distance: 63.0
click at [870, 485] on div "USD 293.71" at bounding box center [872, 485] width 138 height 17
drag, startPoint x: 870, startPoint y: 485, endPoint x: 881, endPoint y: 546, distance: 61.8
click at [881, 546] on div "USD 231.70" at bounding box center [872, 546] width 138 height 17
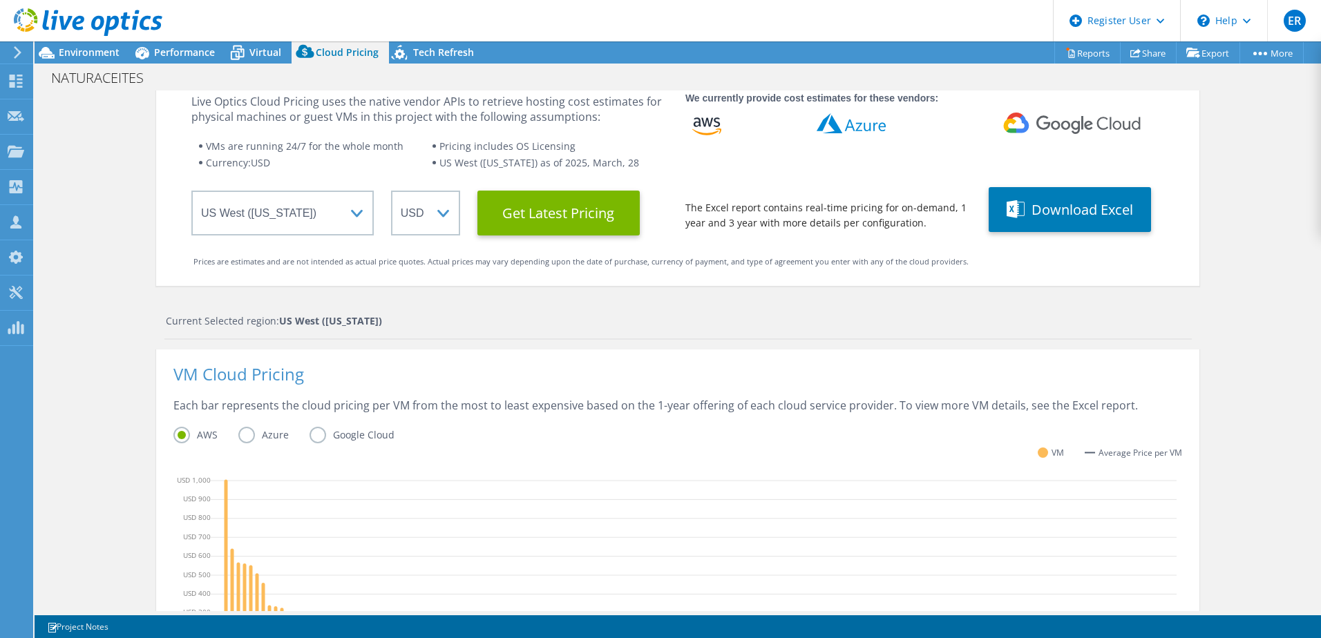
scroll to position [0, 0]
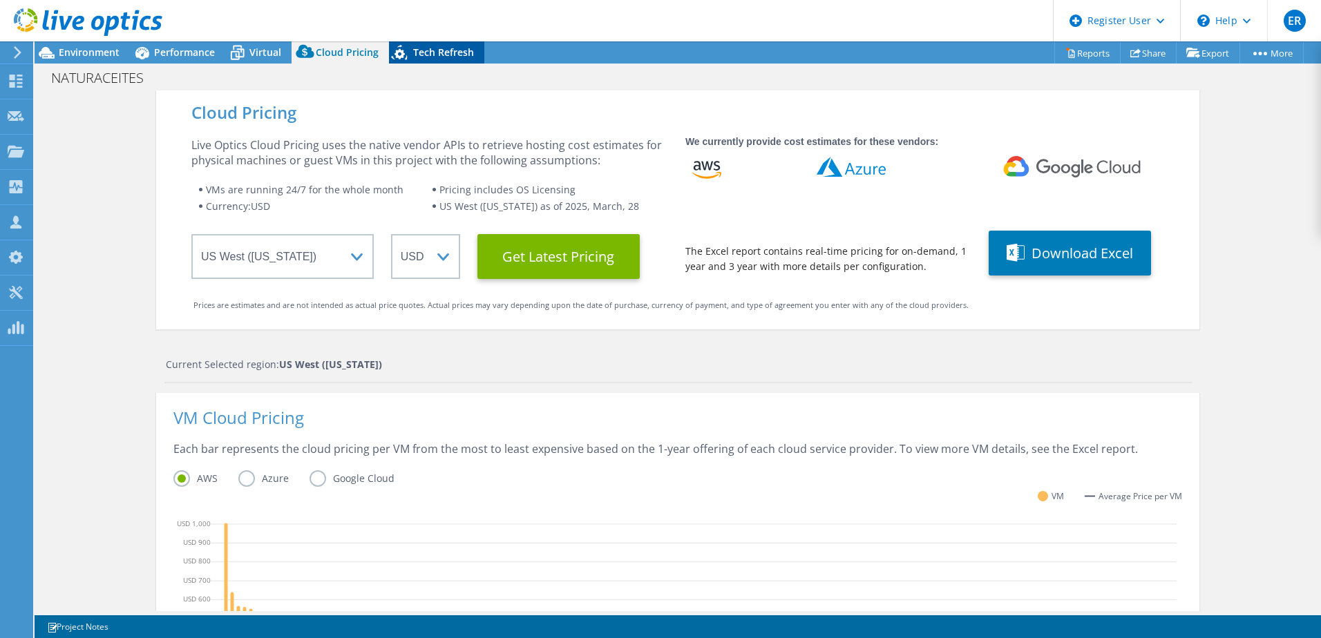
click at [462, 54] on span "Tech Refresh" at bounding box center [443, 52] width 61 height 13
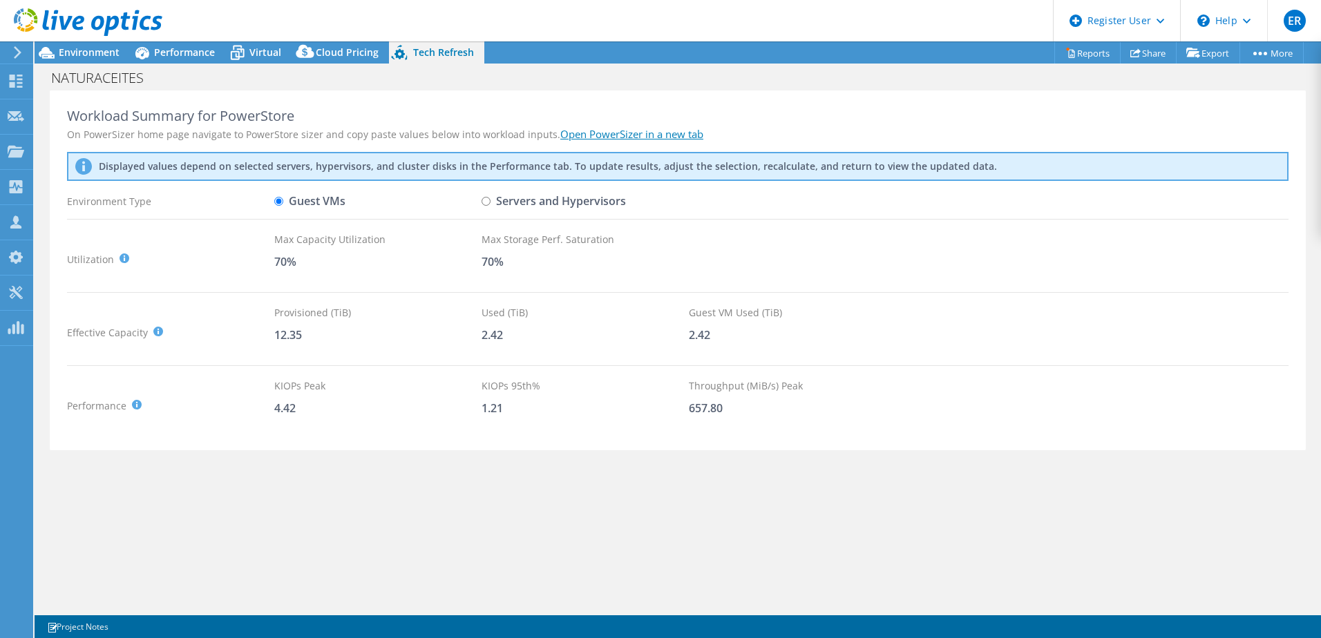
click at [486, 200] on input "Servers and Hypervisors" at bounding box center [485, 201] width 9 height 9
radio input "true"
click at [280, 200] on input "Guest VMs" at bounding box center [278, 201] width 9 height 9
radio input "true"
radio input "false"
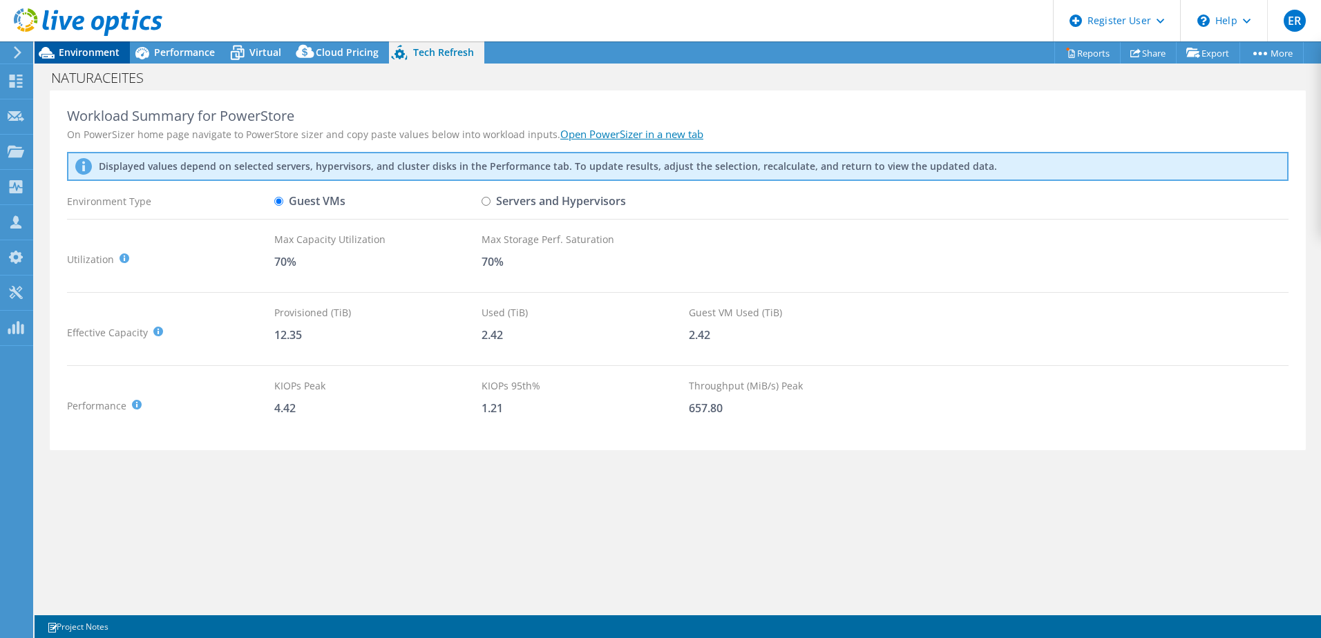
click at [91, 46] on span "Environment" at bounding box center [89, 52] width 61 height 13
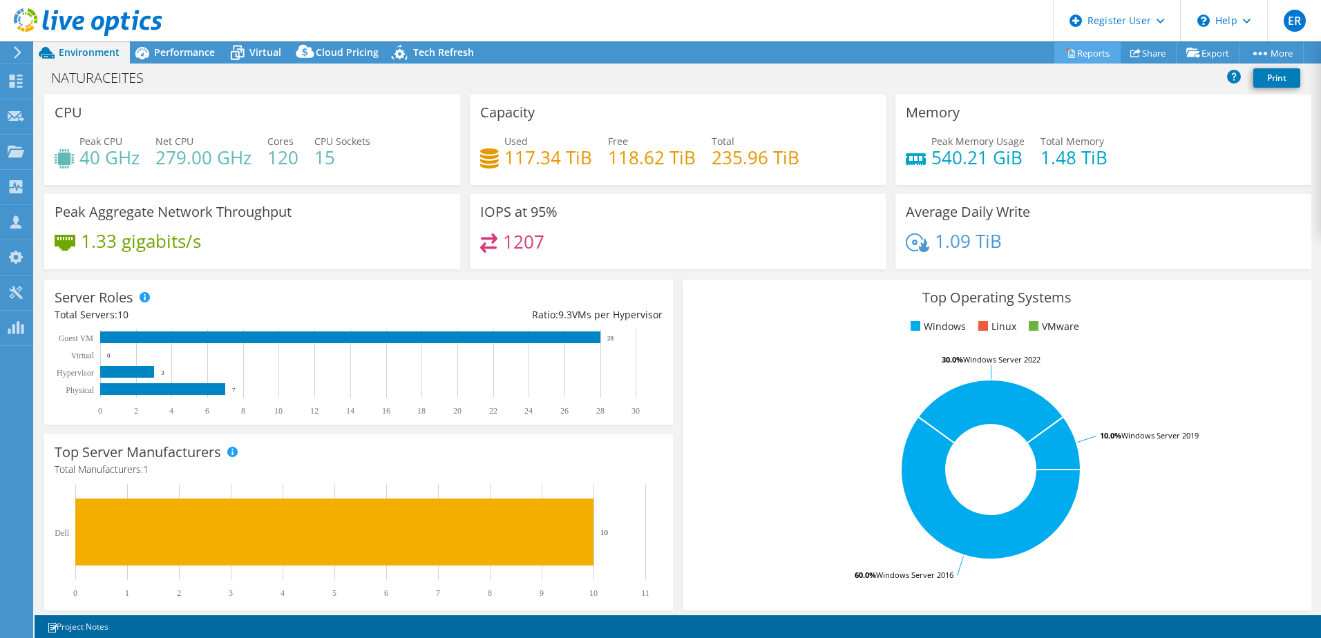
click at [1086, 63] on link "Reports" at bounding box center [1087, 52] width 66 height 21
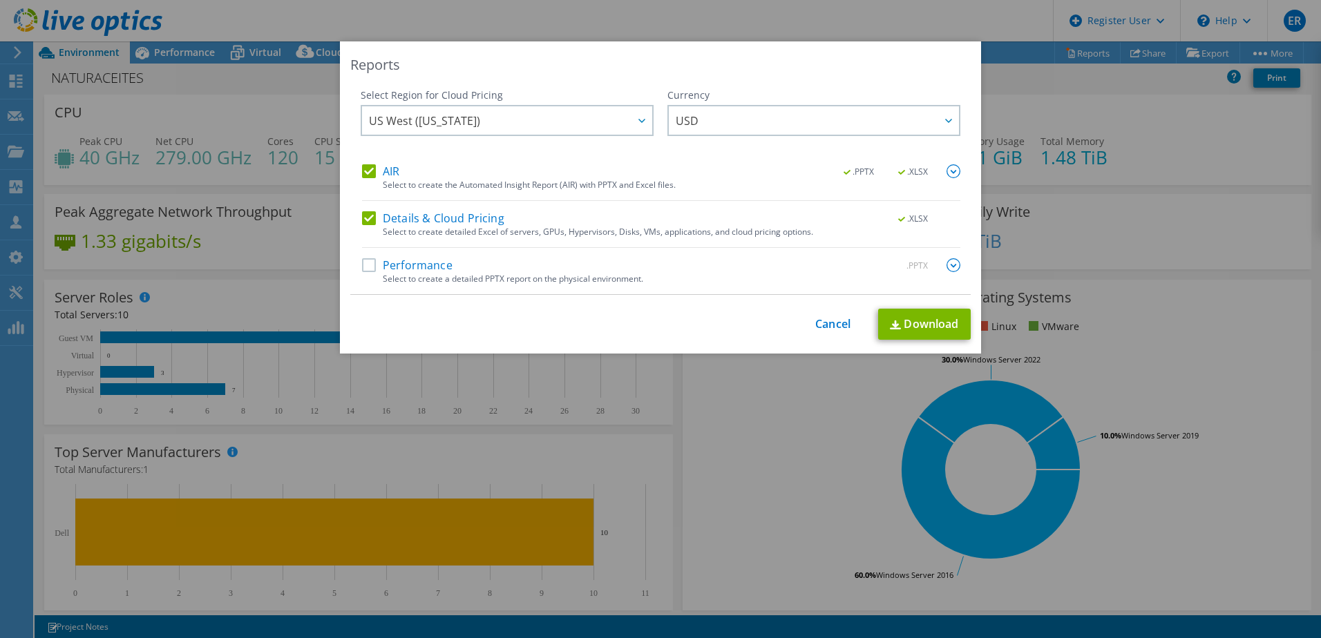
click at [364, 262] on label "Performance" at bounding box center [407, 265] width 90 height 14
click at [0, 0] on input "Performance" at bounding box center [0, 0] width 0 height 0
click at [821, 329] on link "Cancel" at bounding box center [832, 324] width 35 height 13
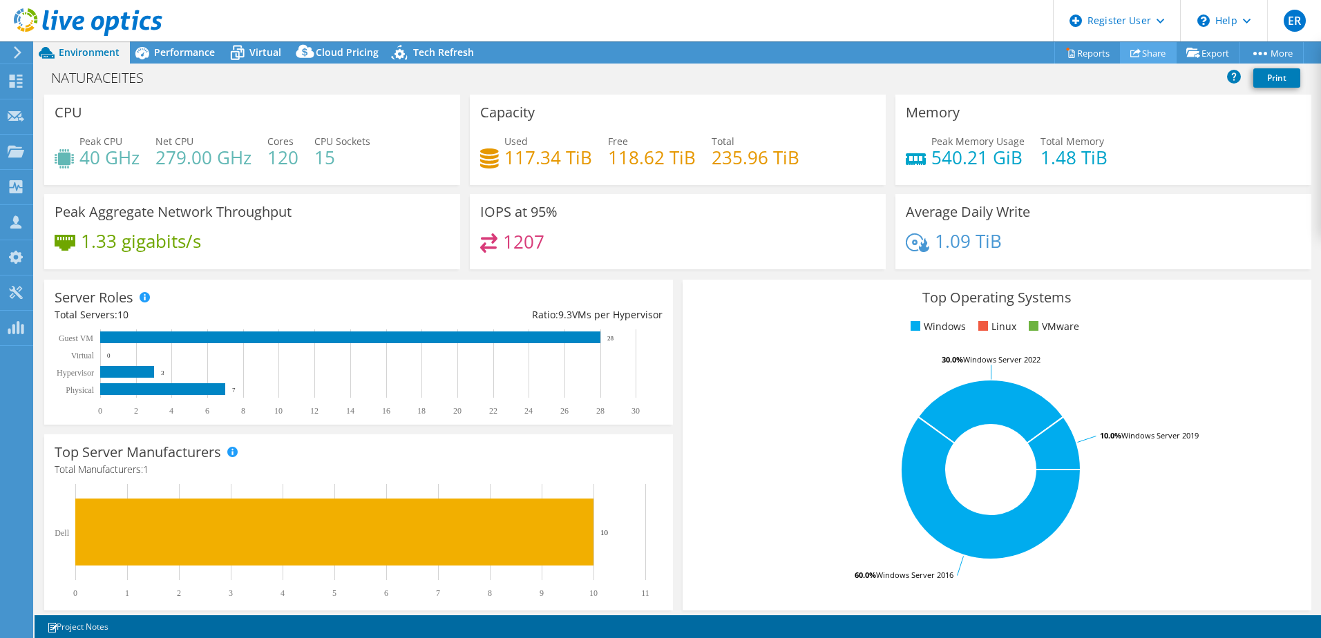
click at [1154, 55] on link "Share" at bounding box center [1148, 52] width 57 height 21
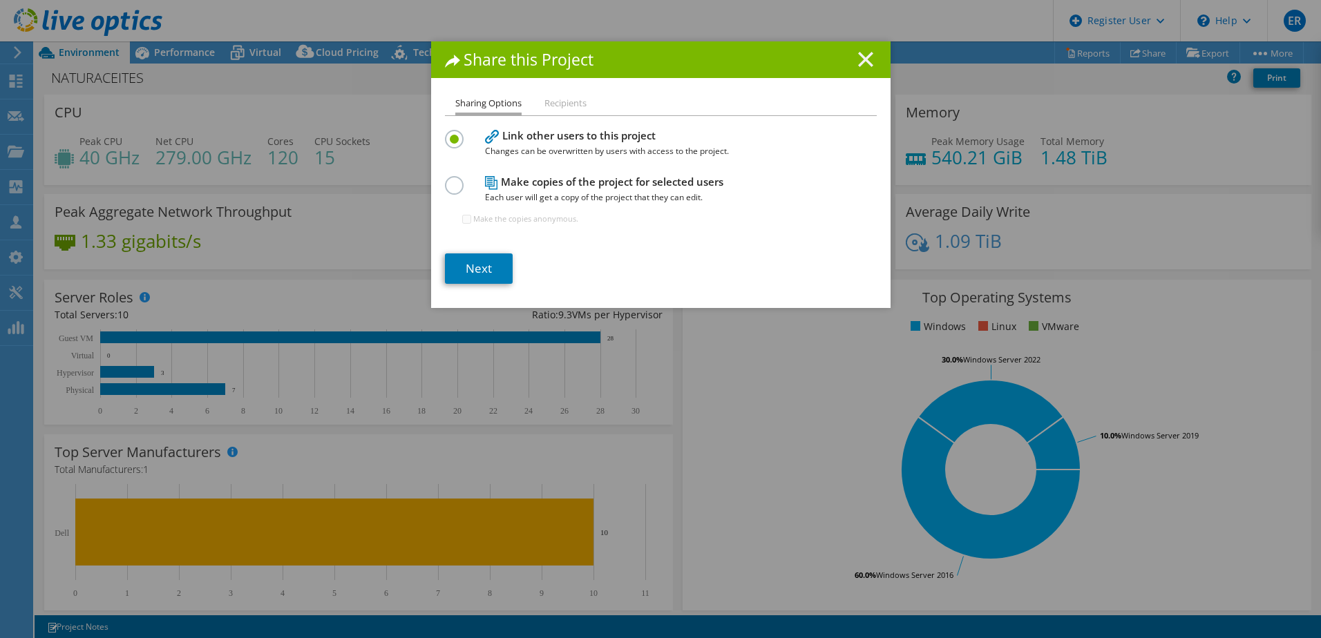
click at [859, 64] on line at bounding box center [866, 59] width 14 height 14
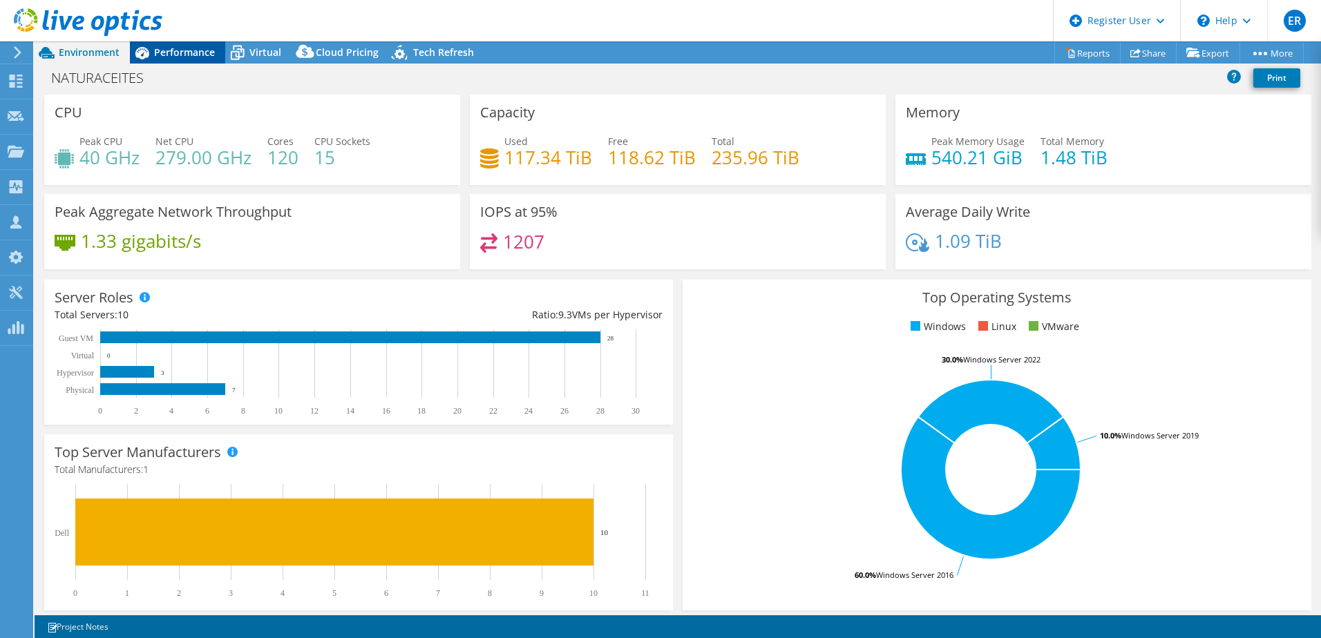
click at [195, 58] on span "Performance" at bounding box center [184, 52] width 61 height 13
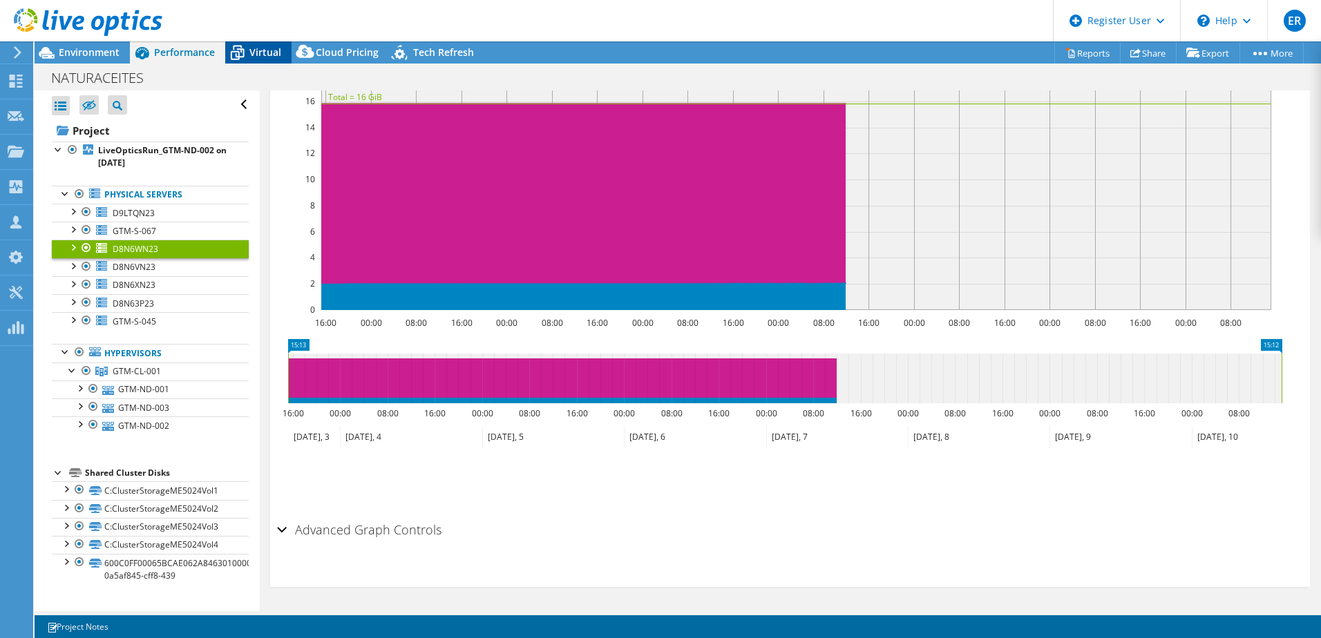
click at [253, 55] on span "Virtual" at bounding box center [265, 52] width 32 height 13
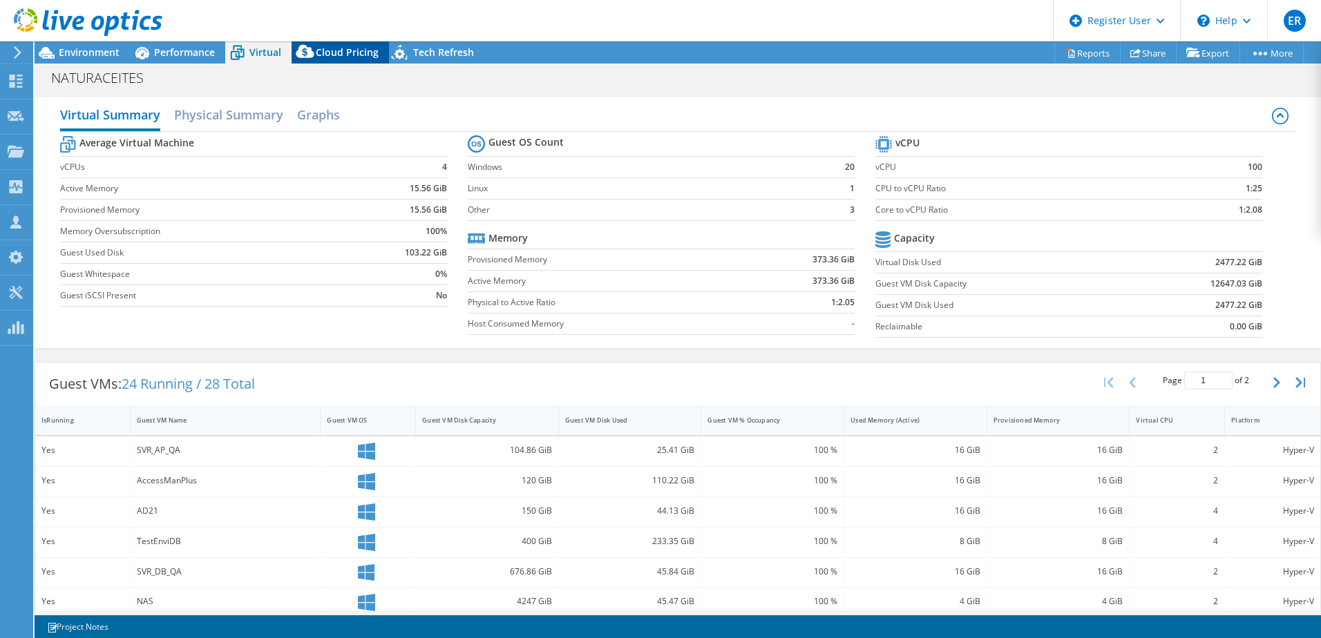
click at [306, 55] on icon at bounding box center [306, 55] width 28 height 28
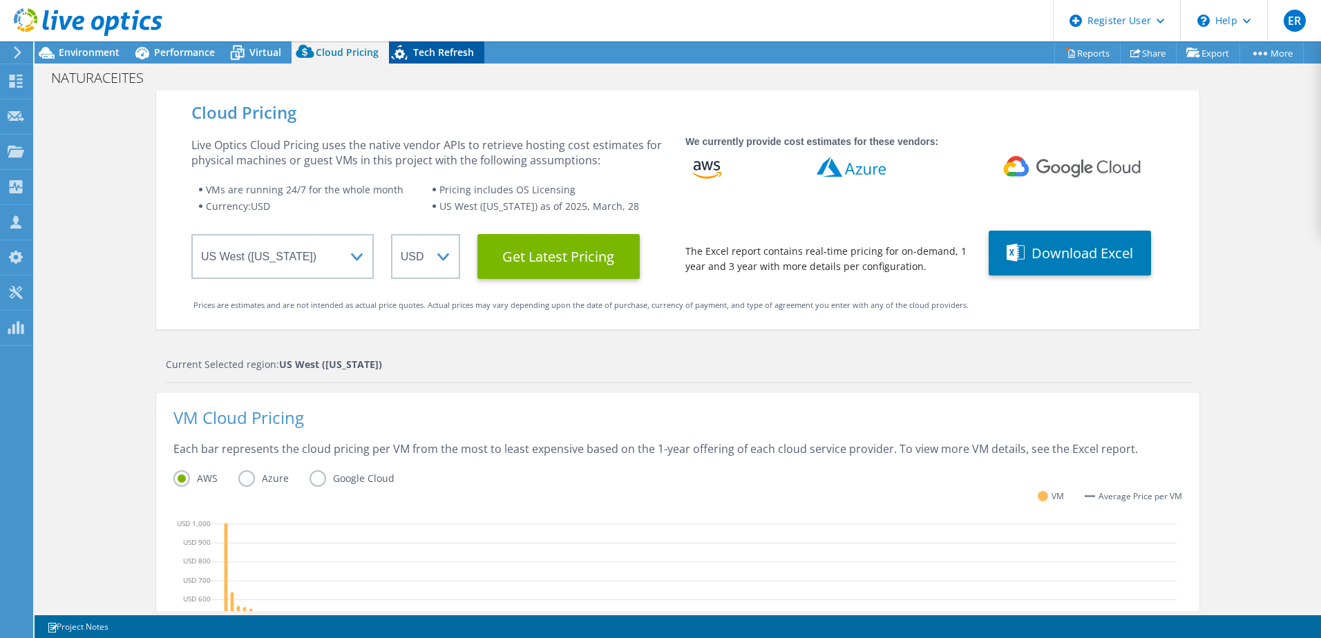
click at [417, 52] on span "Tech Refresh" at bounding box center [443, 52] width 61 height 13
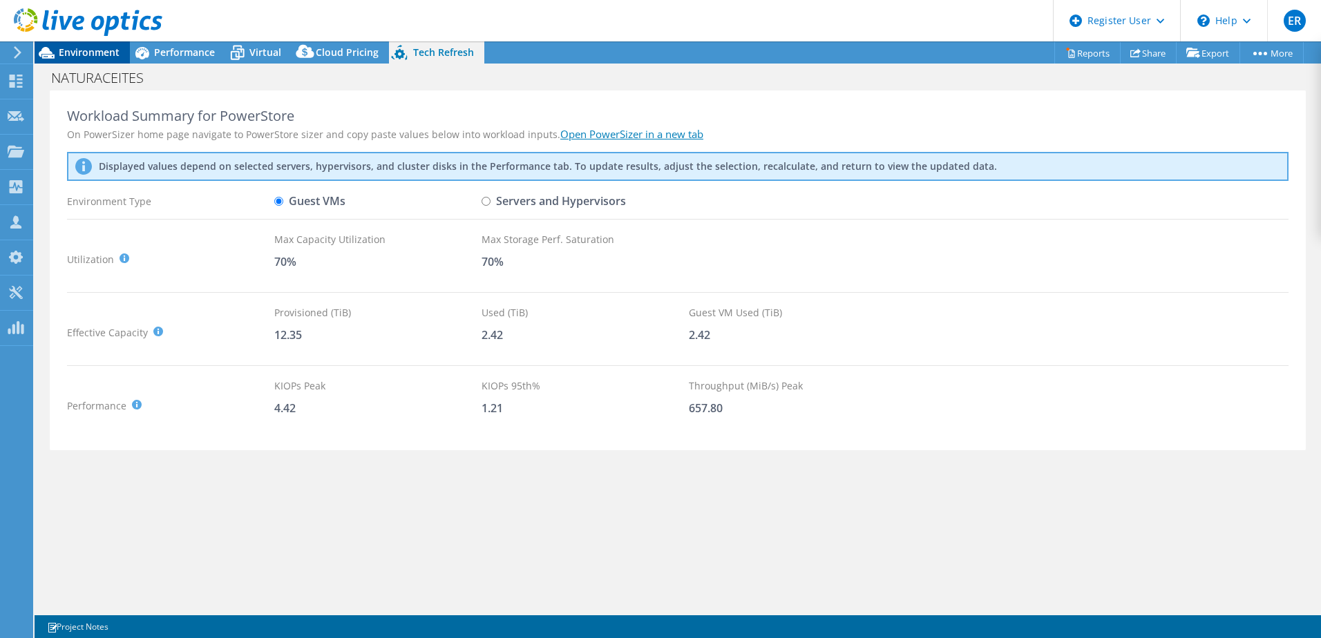
click at [99, 50] on span "Environment" at bounding box center [89, 52] width 61 height 13
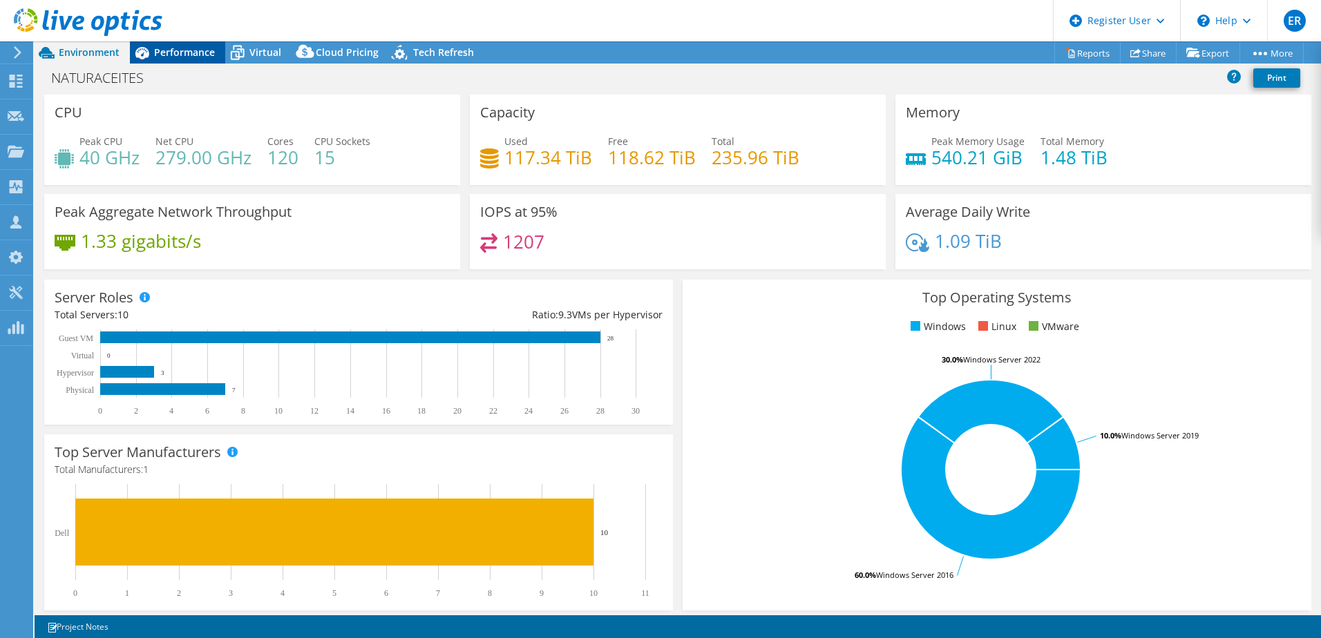
click at [179, 60] on div "Performance" at bounding box center [177, 52] width 95 height 22
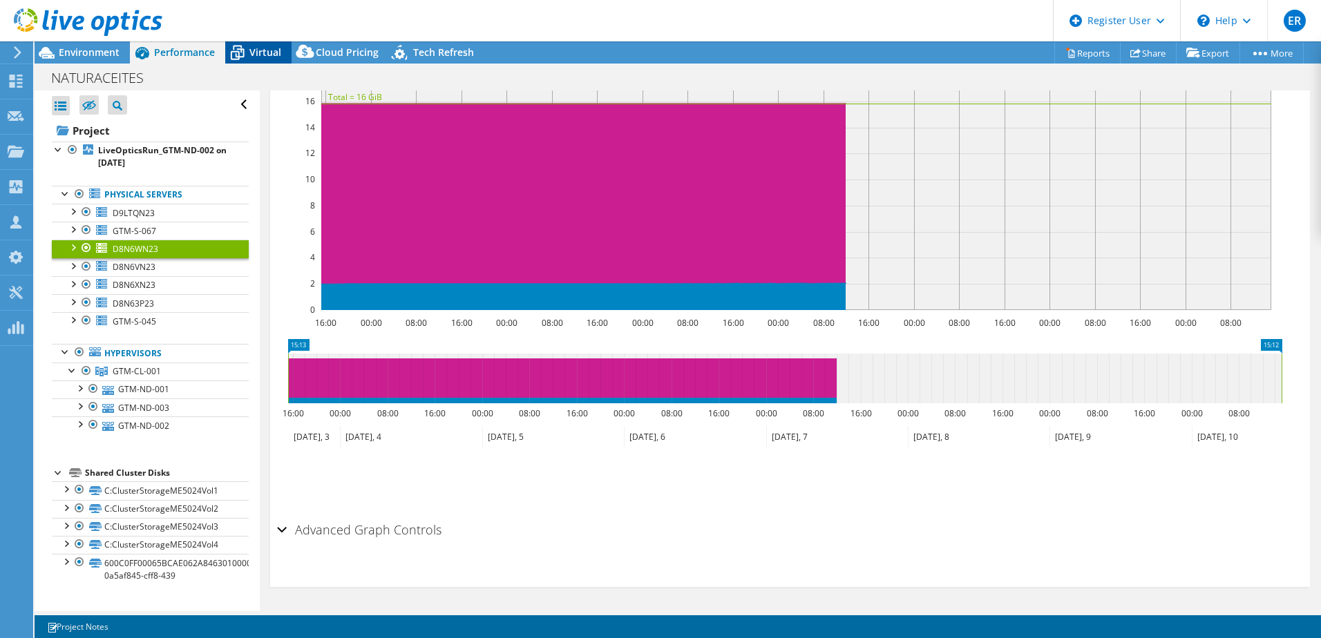
click at [255, 50] on span "Virtual" at bounding box center [265, 52] width 32 height 13
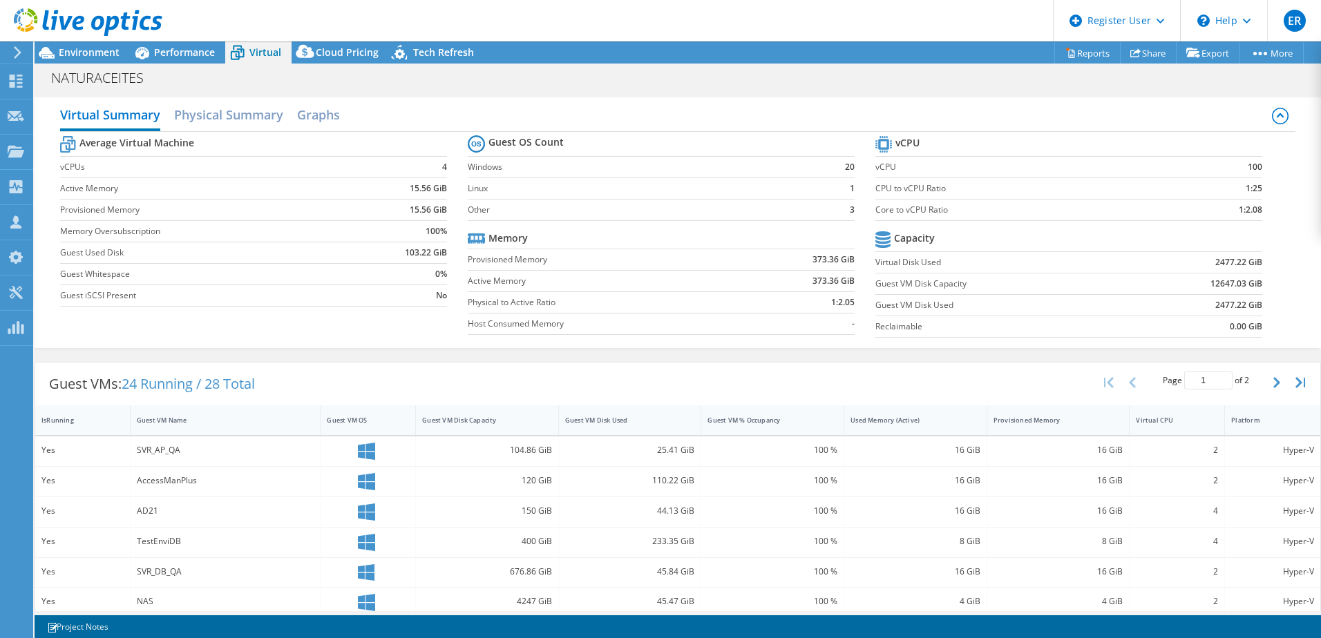
click at [333, 64] on div "NATURACEITES Print" at bounding box center [678, 77] width 1286 height 27
click at [423, 55] on span "Tech Refresh" at bounding box center [443, 52] width 61 height 13
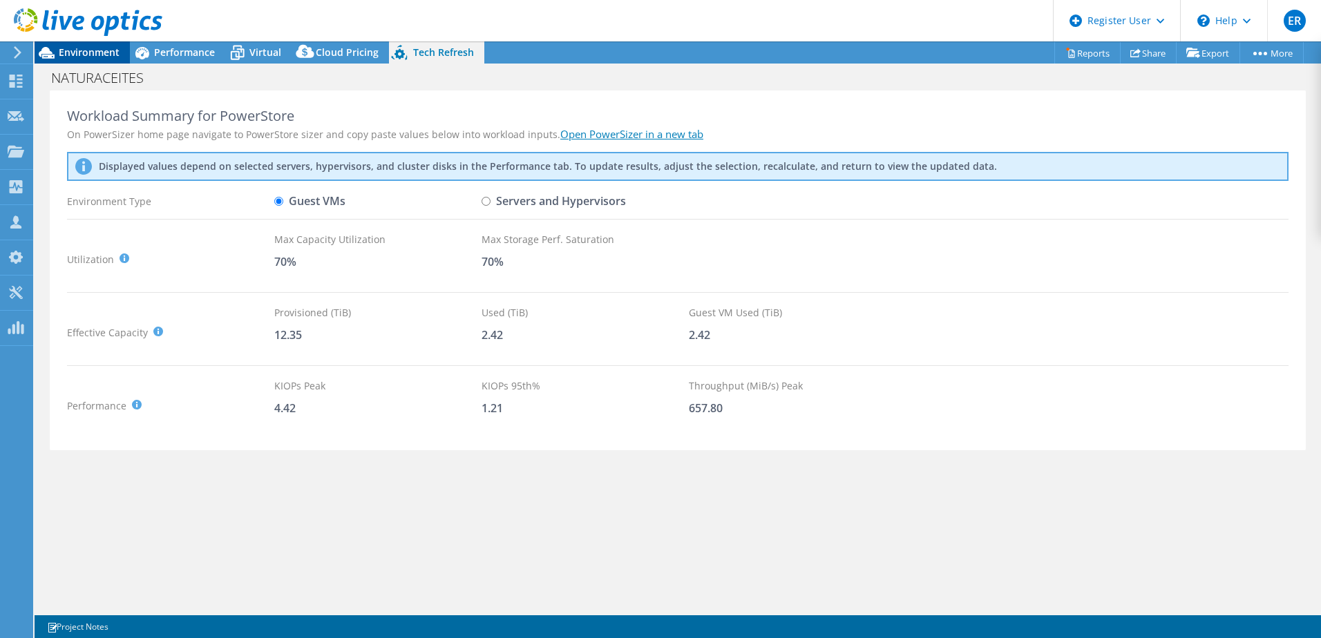
click at [41, 46] on icon at bounding box center [47, 53] width 24 height 24
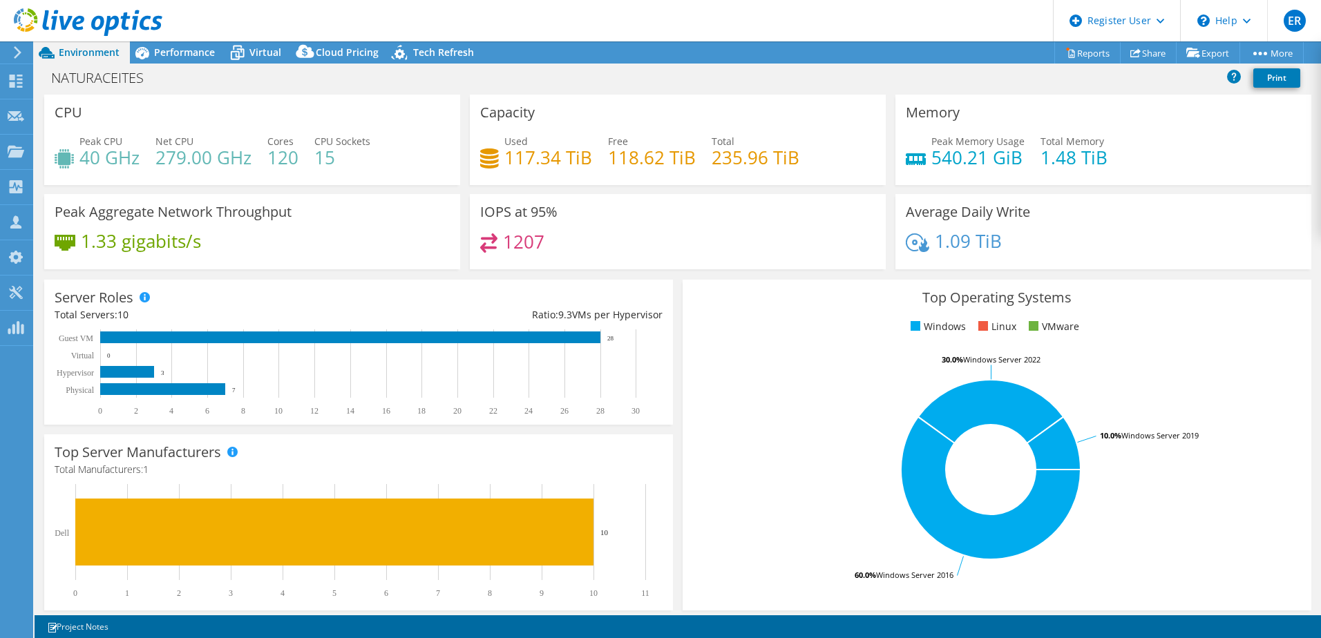
click at [53, 19] on use at bounding box center [88, 22] width 149 height 28
